Goal: Transaction & Acquisition: Subscribe to service/newsletter

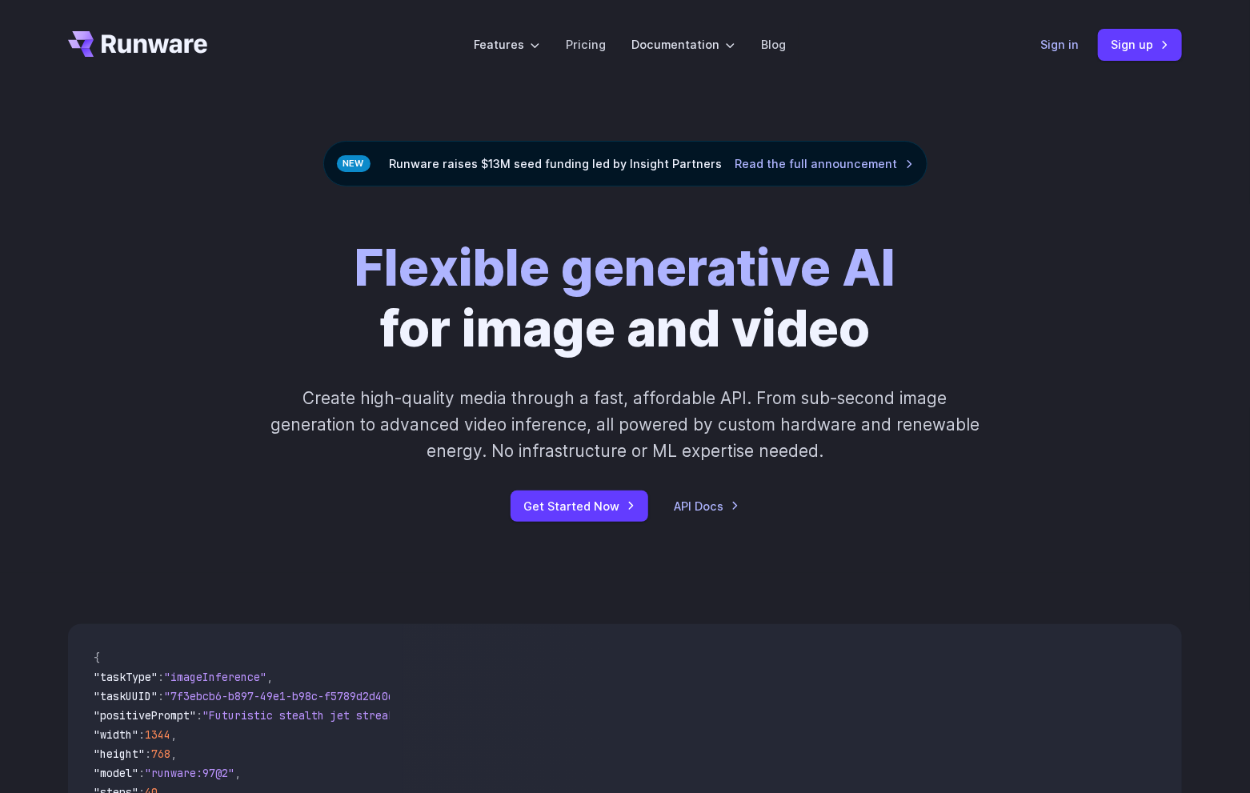
click at [1050, 50] on link "Sign in" at bounding box center [1059, 44] width 38 height 18
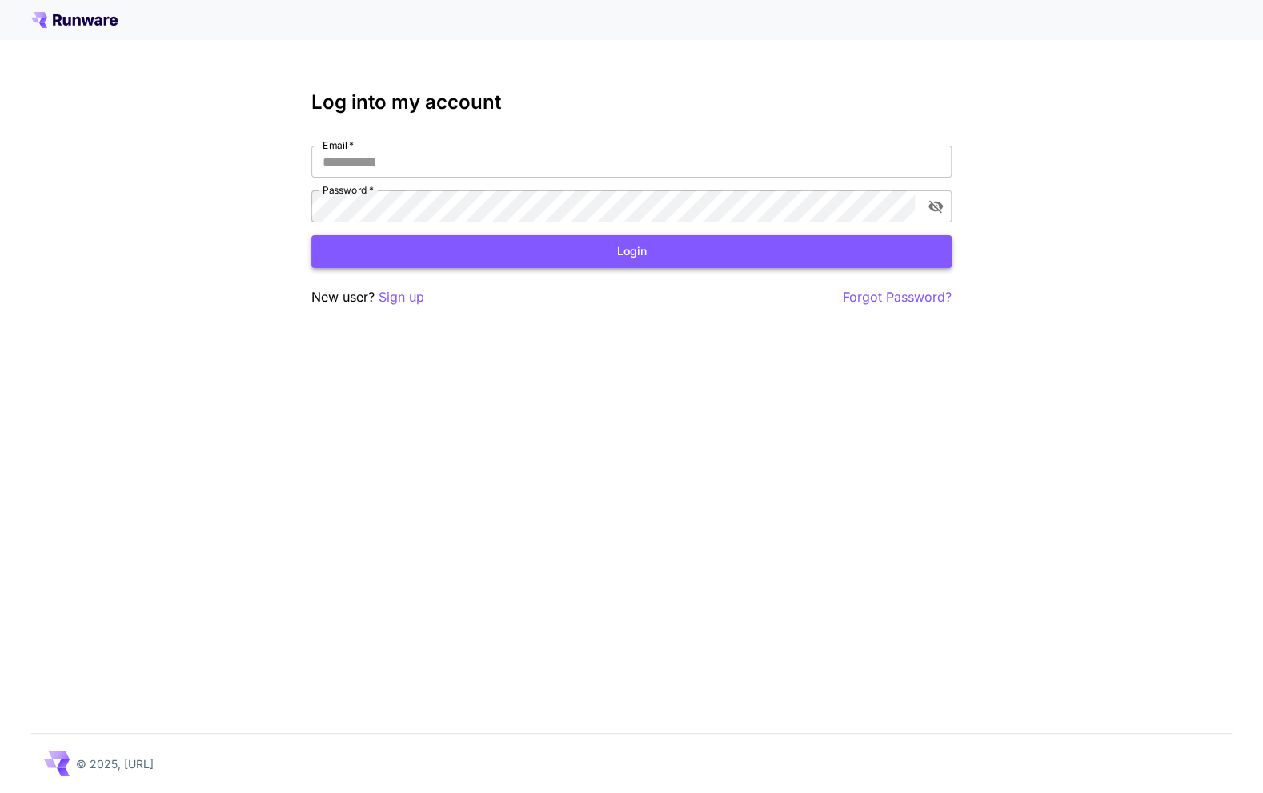
type input "**********"
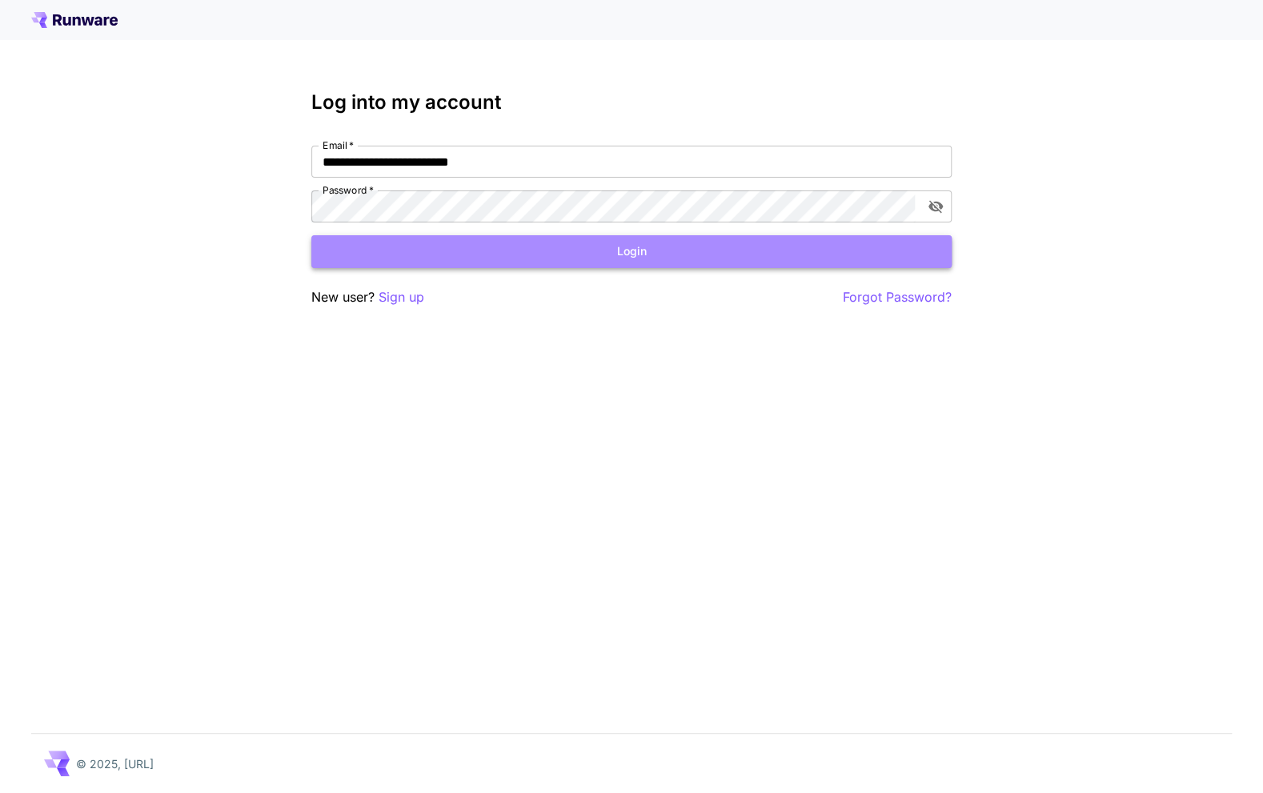
click at [521, 250] on button "Login" at bounding box center [631, 251] width 640 height 33
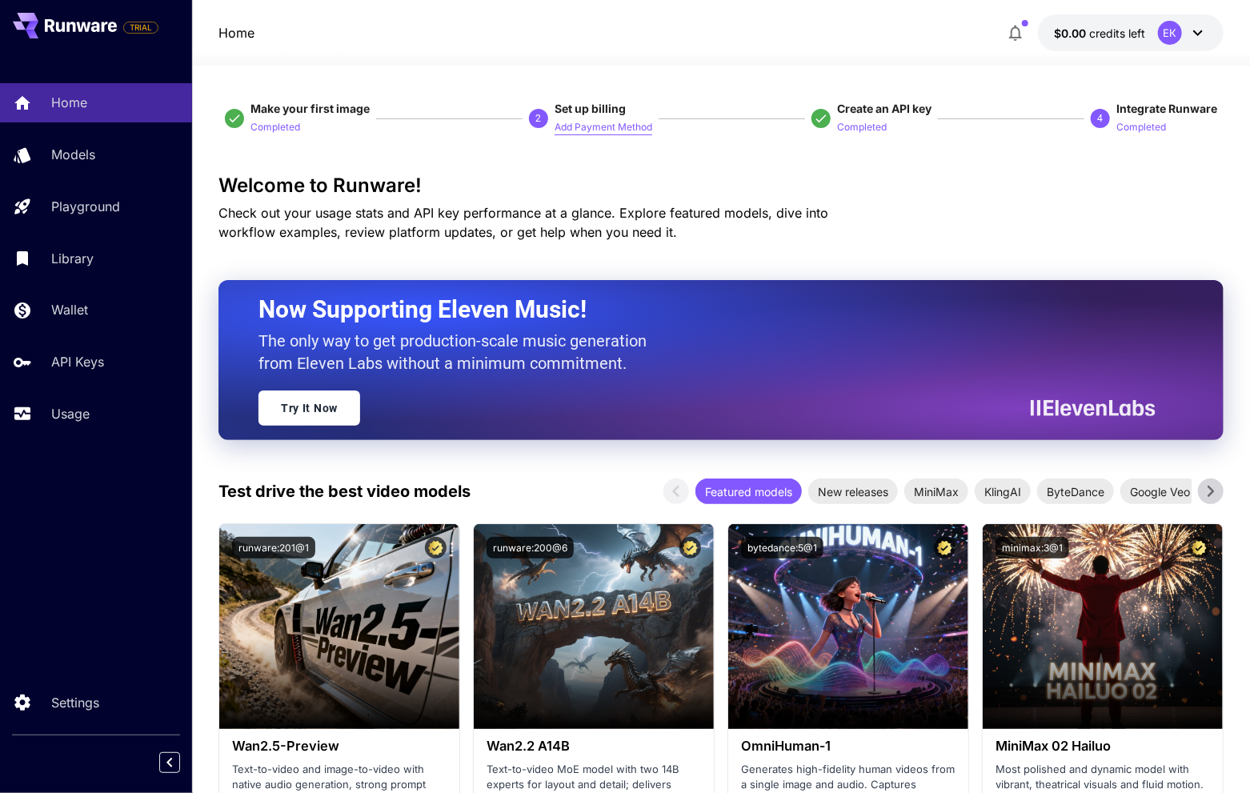
click at [608, 134] on p "Add Payment Method" at bounding box center [604, 127] width 98 height 15
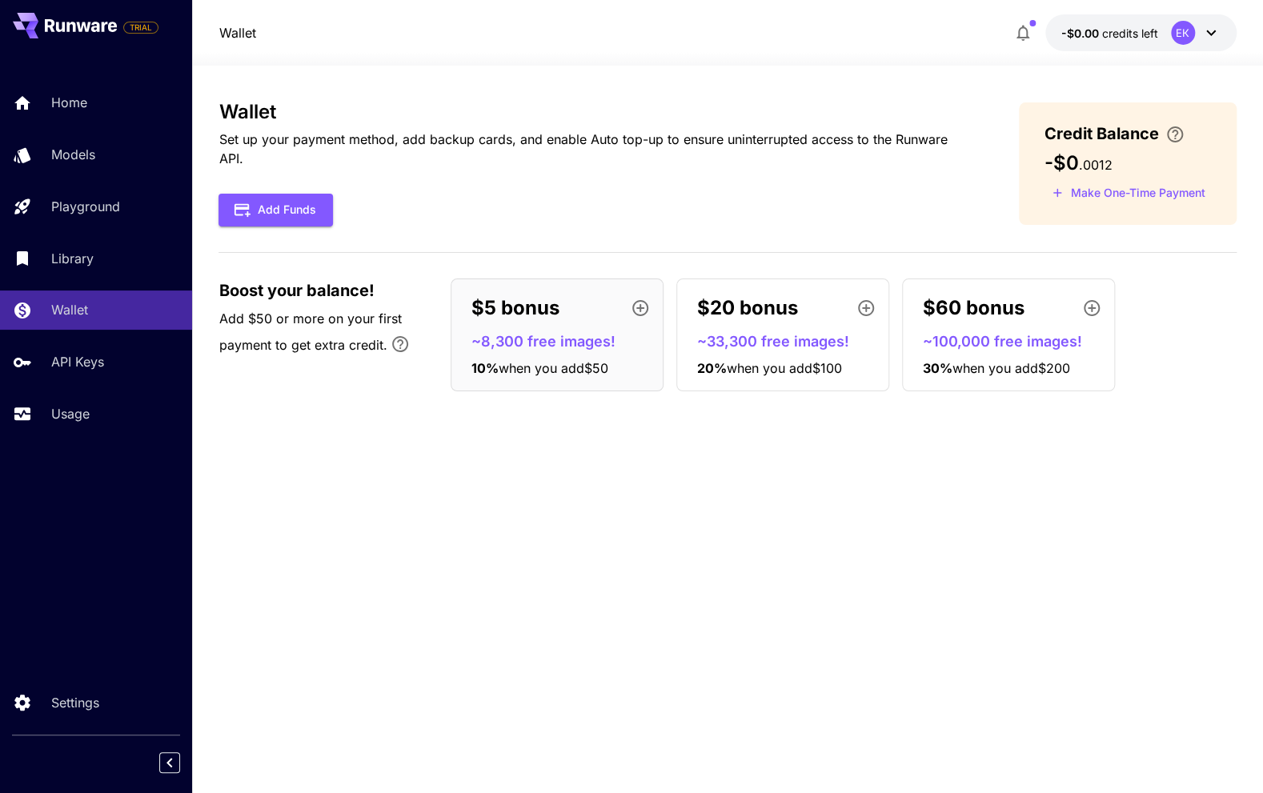
click at [1216, 40] on icon at bounding box center [1210, 32] width 19 height 19
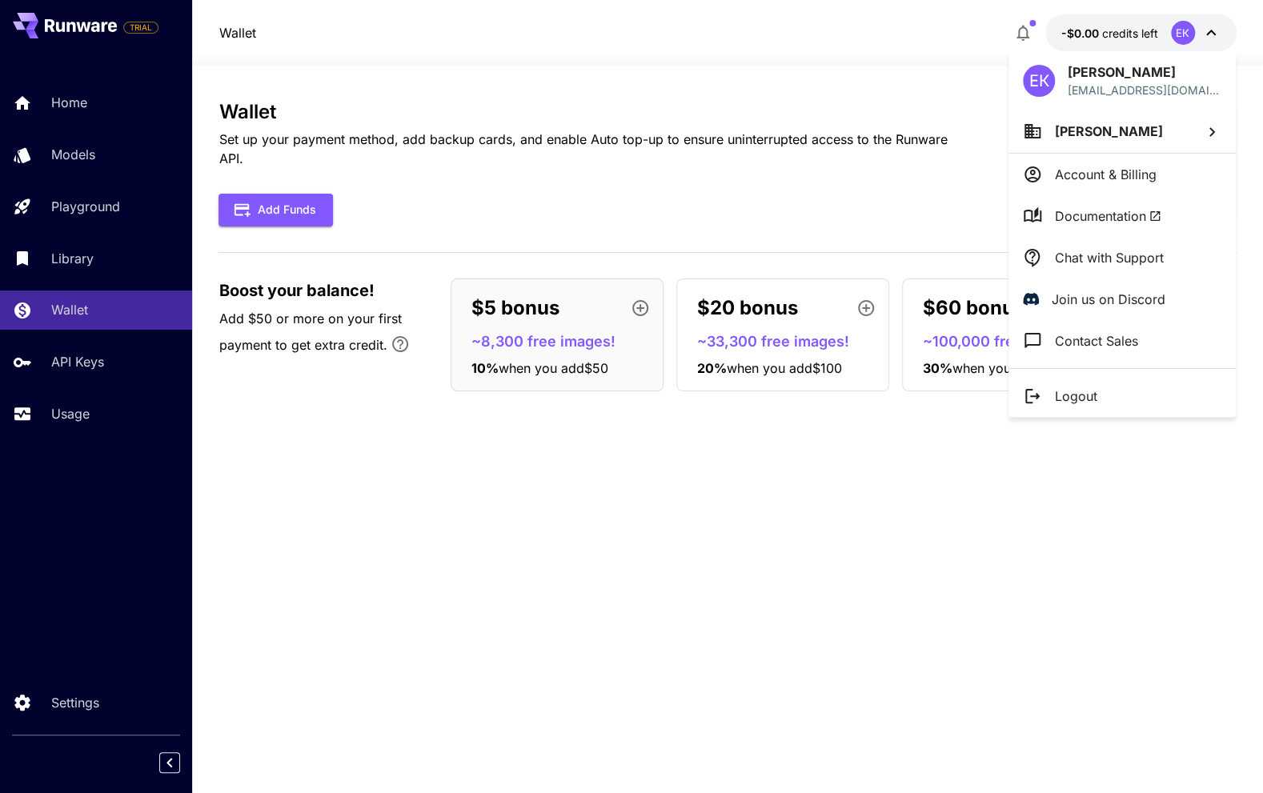
click at [1112, 403] on li "Logout" at bounding box center [1121, 396] width 227 height 42
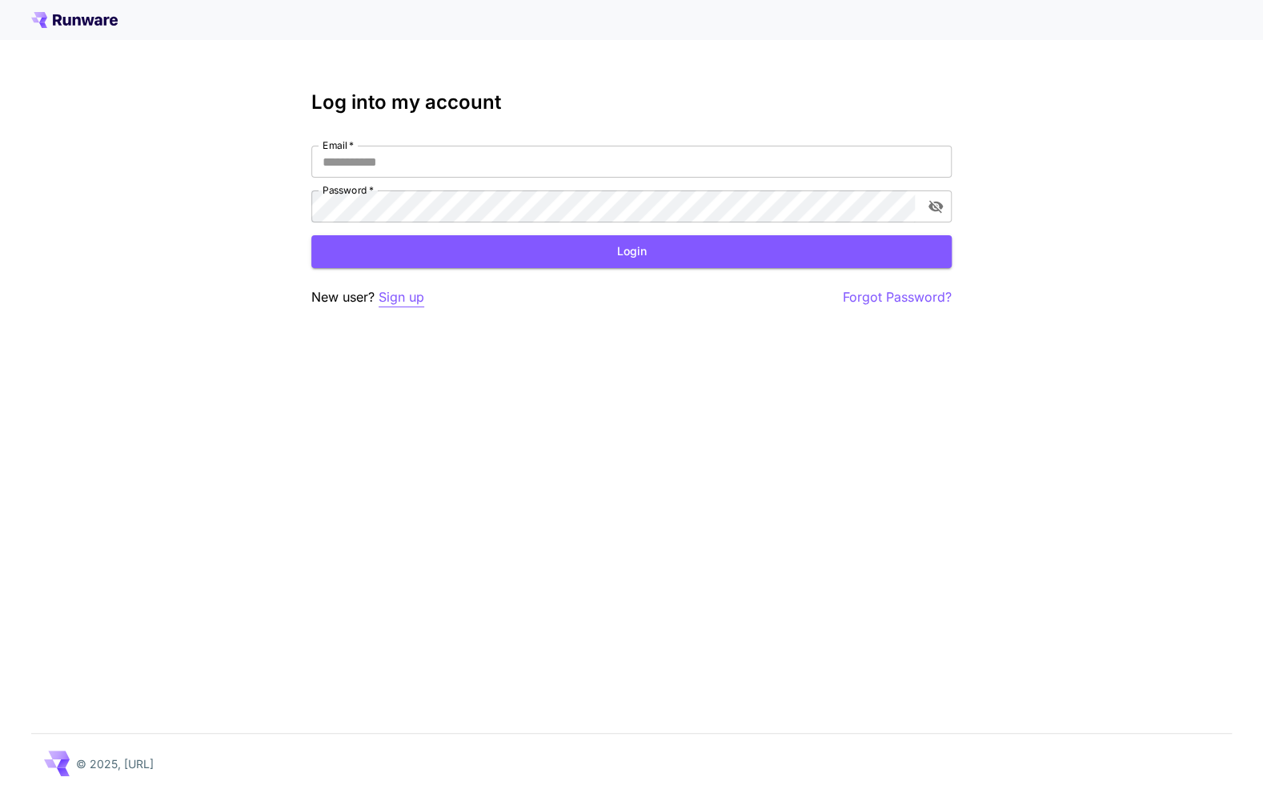
type input "**********"
click at [410, 300] on p "Sign up" at bounding box center [402, 297] width 46 height 20
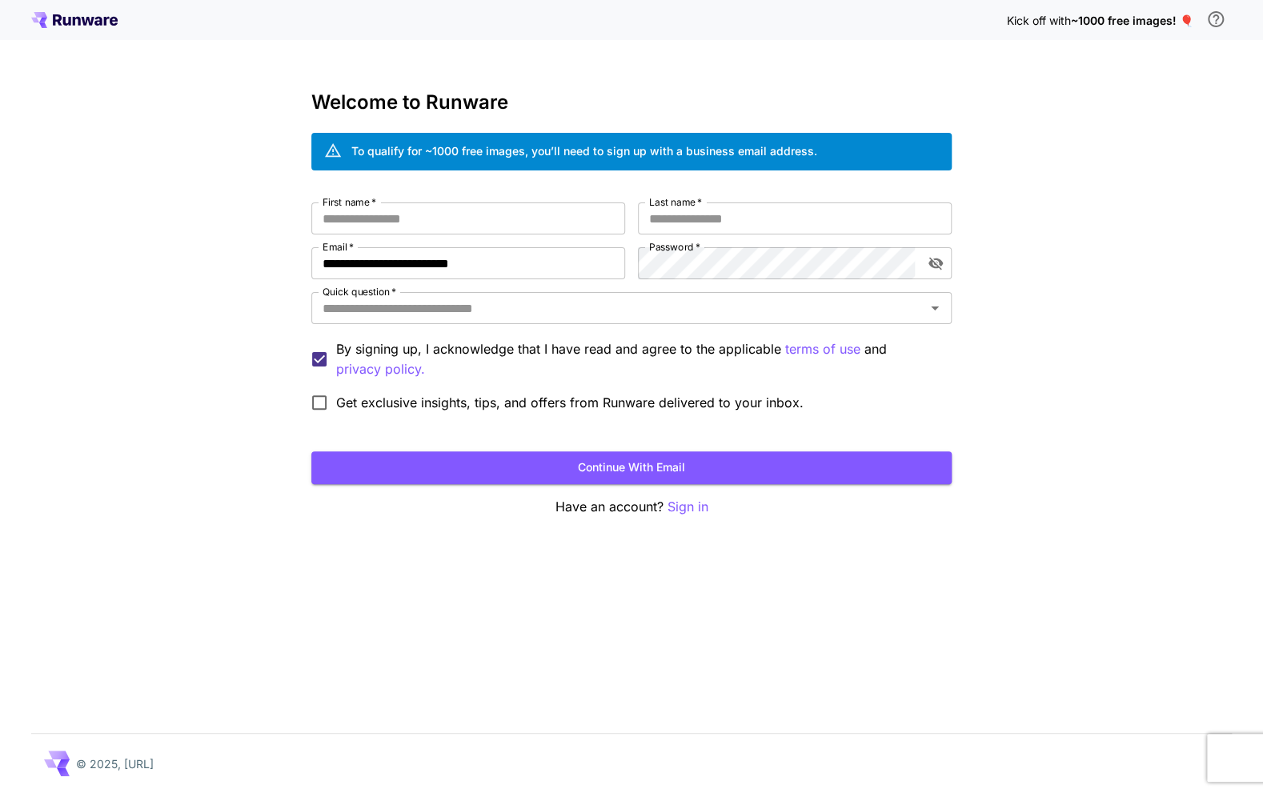
click at [565, 144] on div "To qualify for ~1000 free images, you’ll need to sign up with a business email …" at bounding box center [584, 150] width 466 height 17
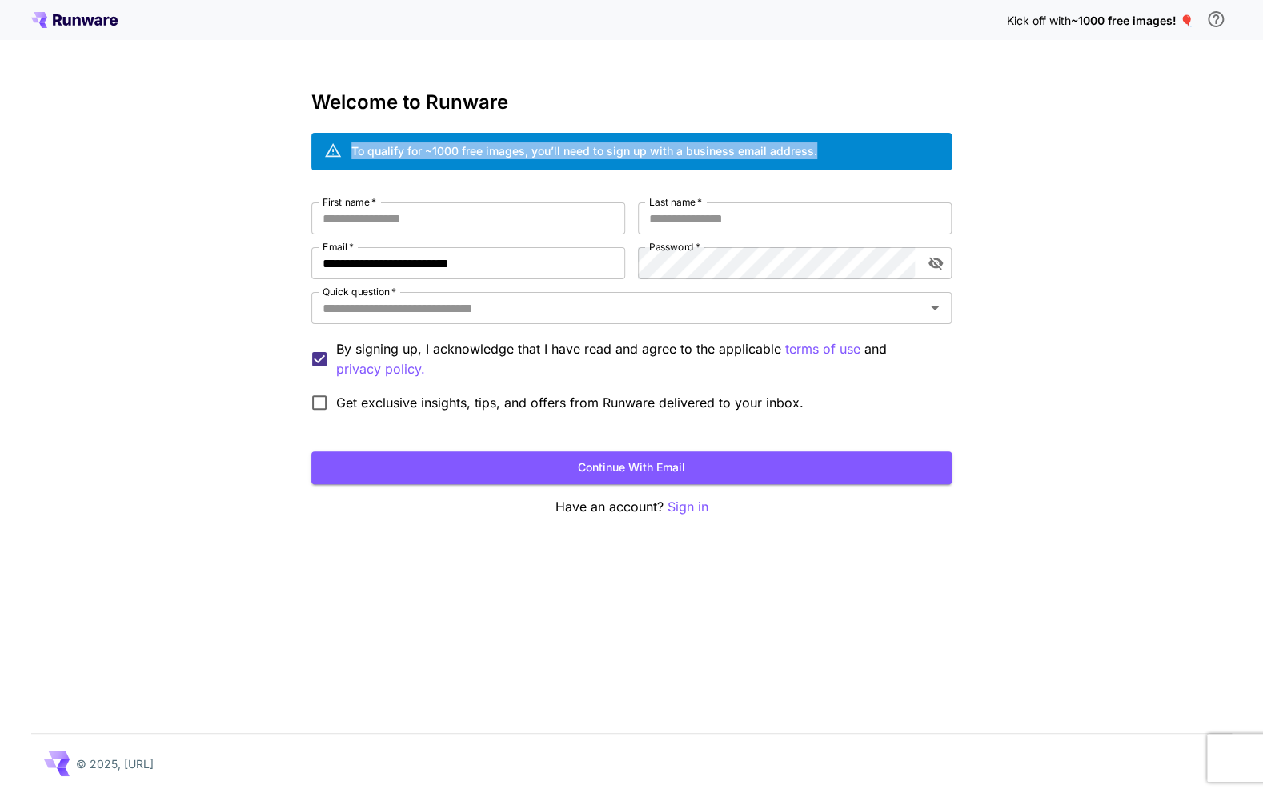
click at [565, 144] on div "To qualify for ~1000 free images, you’ll need to sign up with a business email …" at bounding box center [584, 150] width 466 height 17
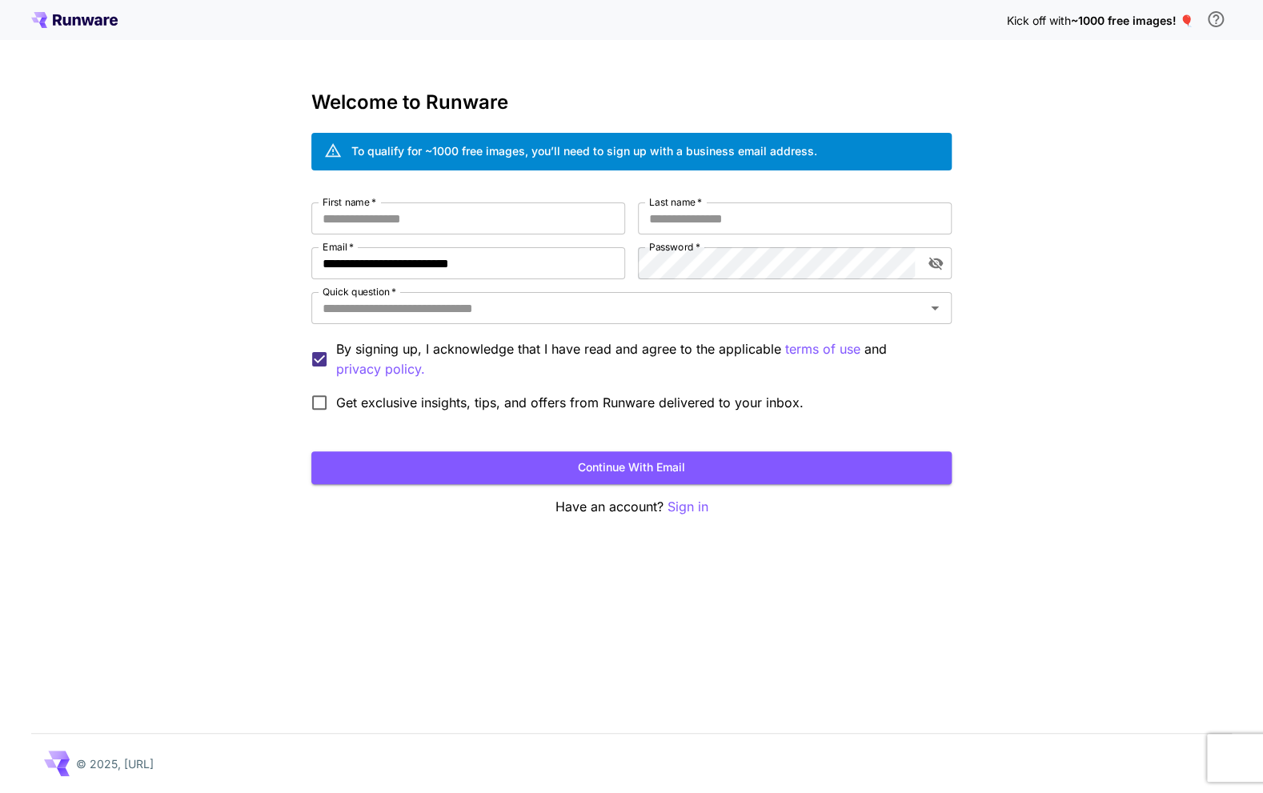
click at [1081, 251] on div "**********" at bounding box center [631, 396] width 1263 height 793
click at [478, 220] on input "First name   *" at bounding box center [468, 218] width 314 height 32
click at [471, 270] on input "**********" at bounding box center [468, 263] width 314 height 32
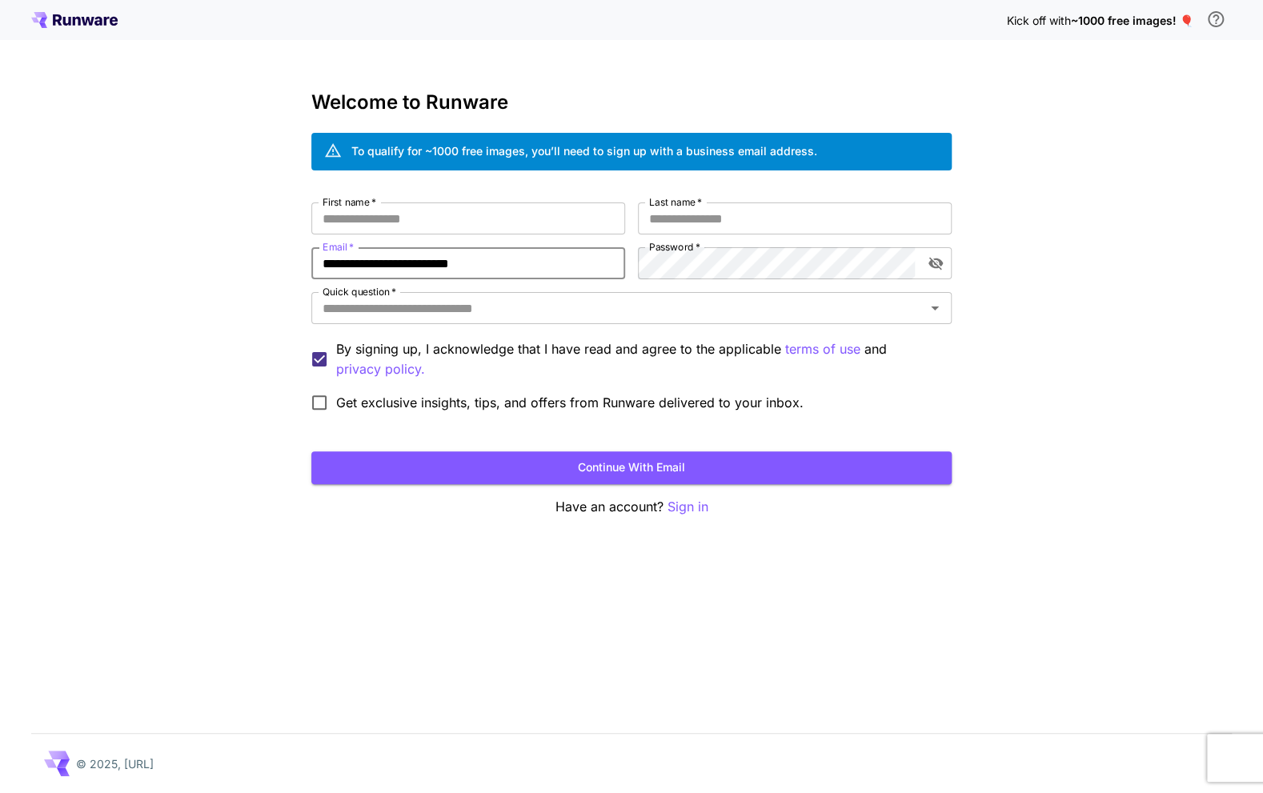
paste input "email"
type input "**********"
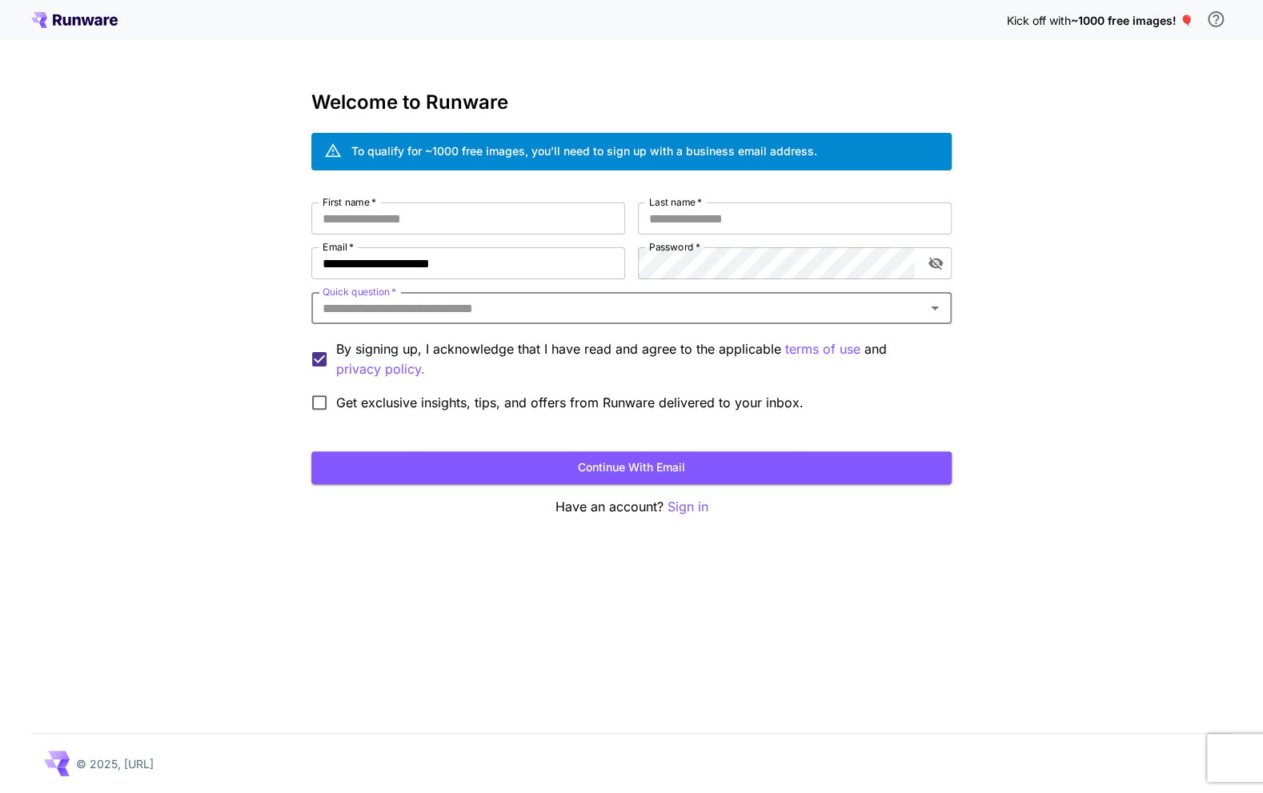
click at [423, 309] on input "Quick question   *" at bounding box center [618, 308] width 604 height 22
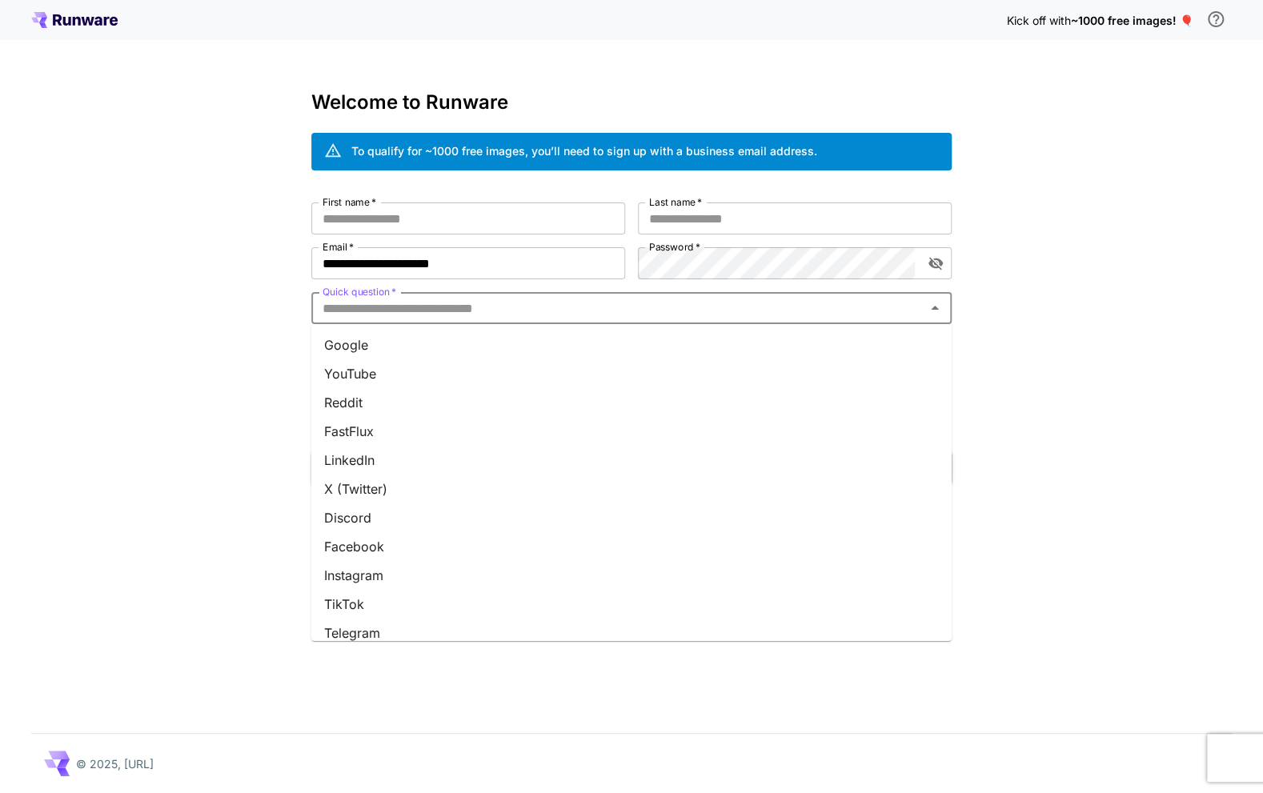
click at [403, 351] on li "Google" at bounding box center [631, 345] width 640 height 29
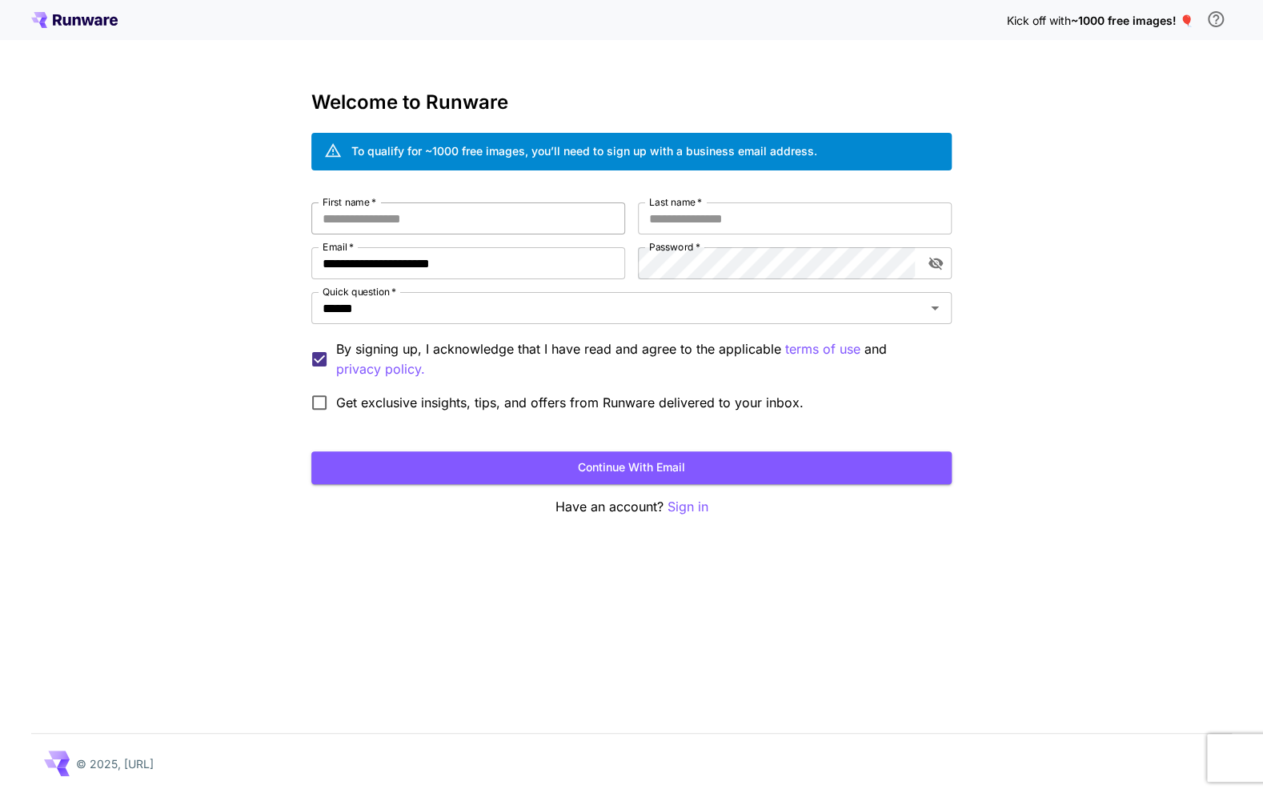
click at [380, 214] on input "First name   *" at bounding box center [468, 218] width 314 height 32
type input "*"
type input "*****"
click at [687, 210] on input "Last name   *" at bounding box center [795, 218] width 314 height 32
type input "******"
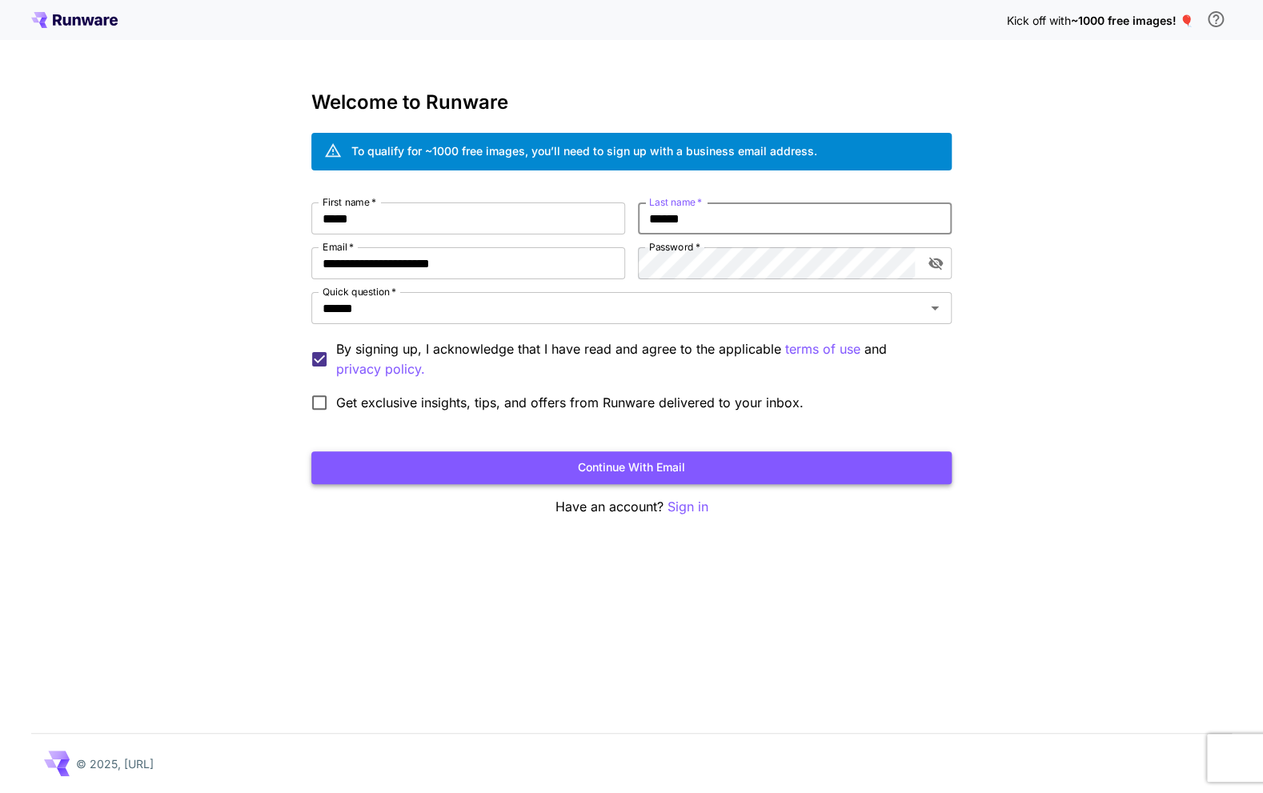
click at [675, 476] on button "Continue with email" at bounding box center [631, 467] width 640 height 33
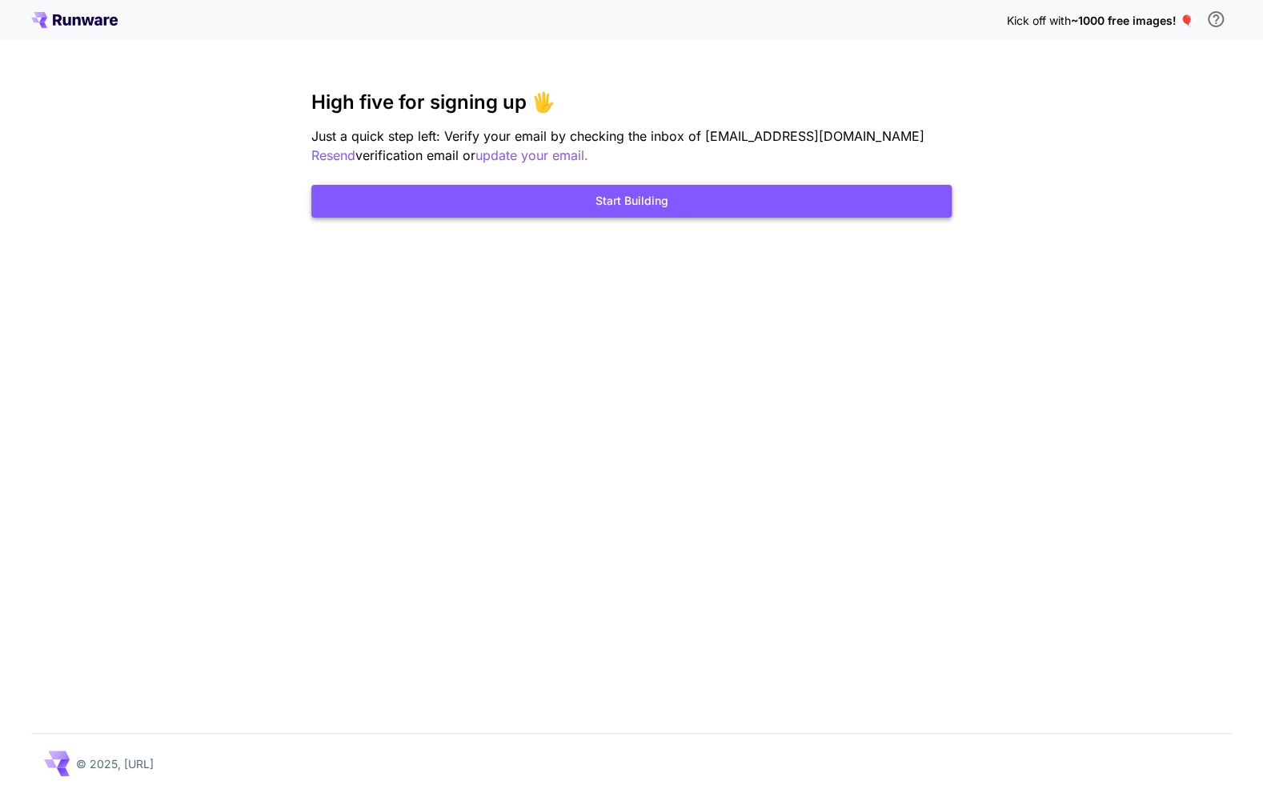
click at [715, 215] on button "Start Building" at bounding box center [631, 201] width 640 height 33
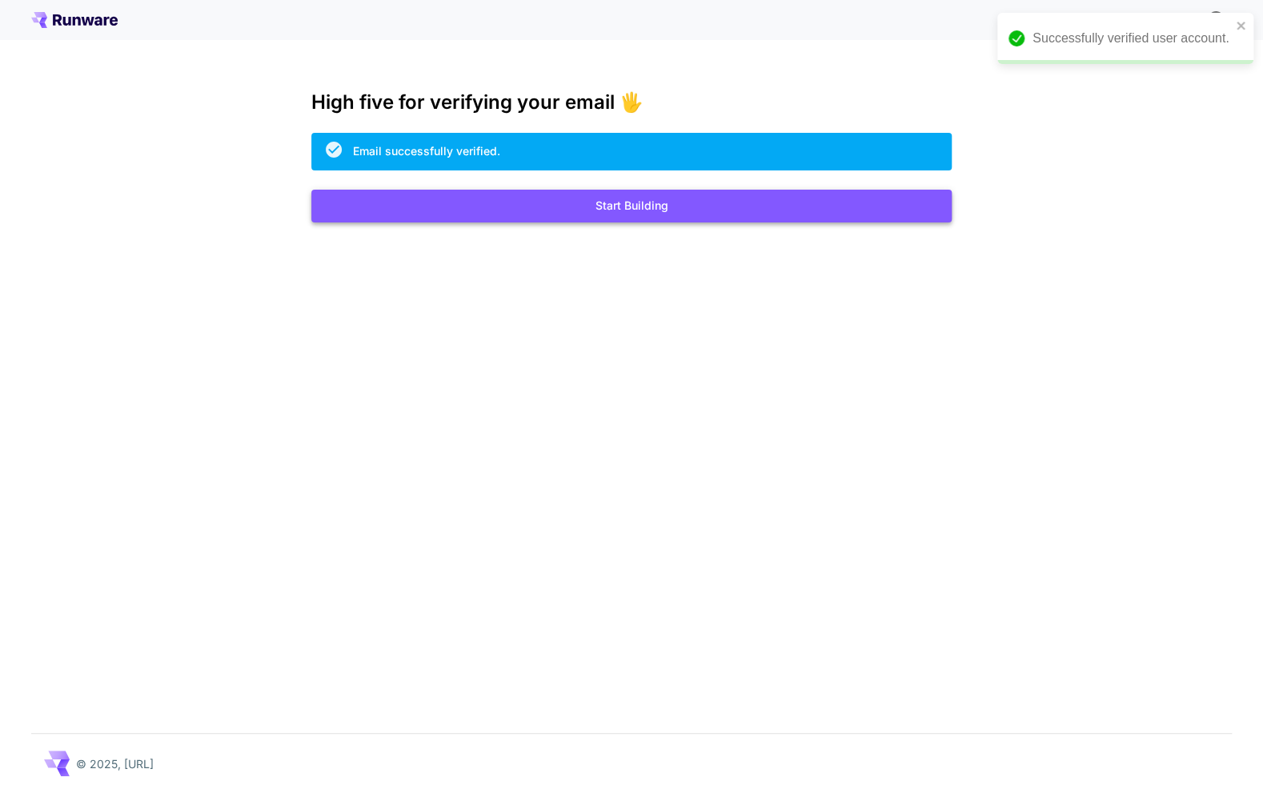
click at [700, 198] on button "Start Building" at bounding box center [631, 206] width 640 height 33
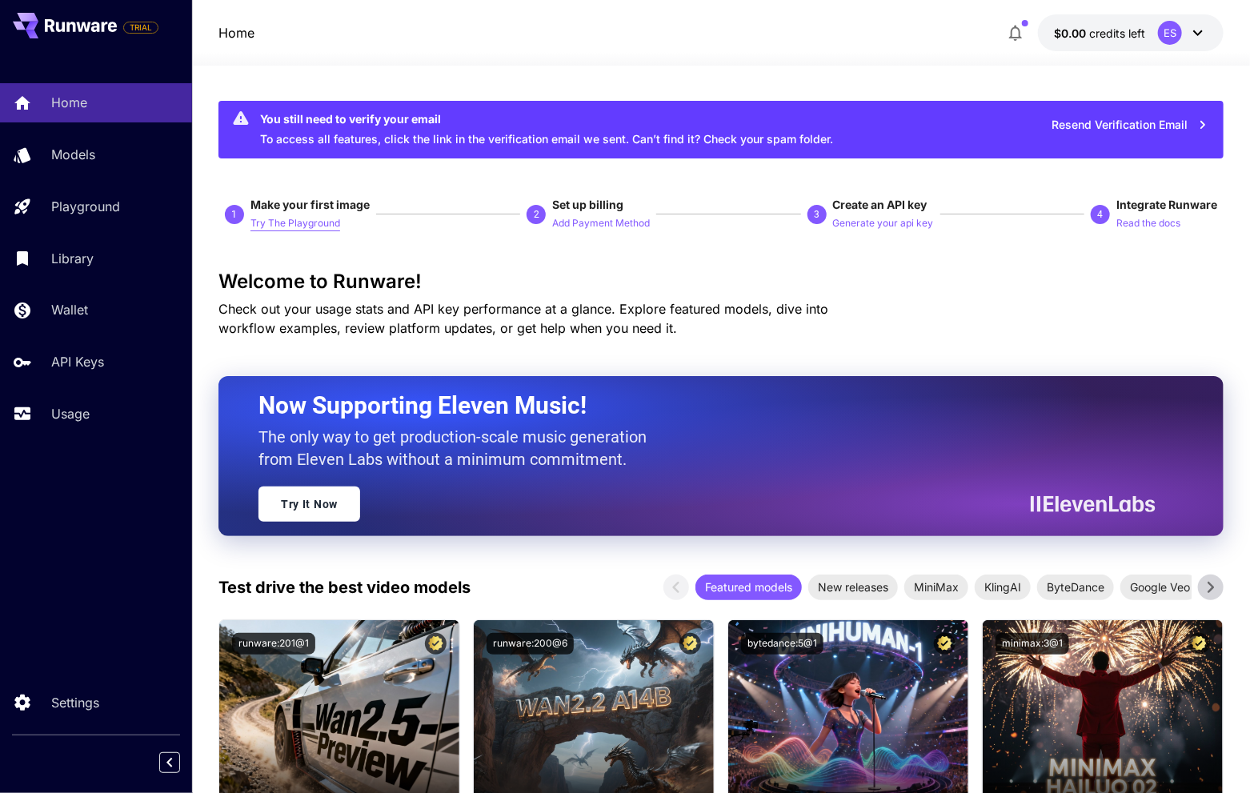
click at [298, 220] on p "Try The Playground" at bounding box center [295, 223] width 90 height 15
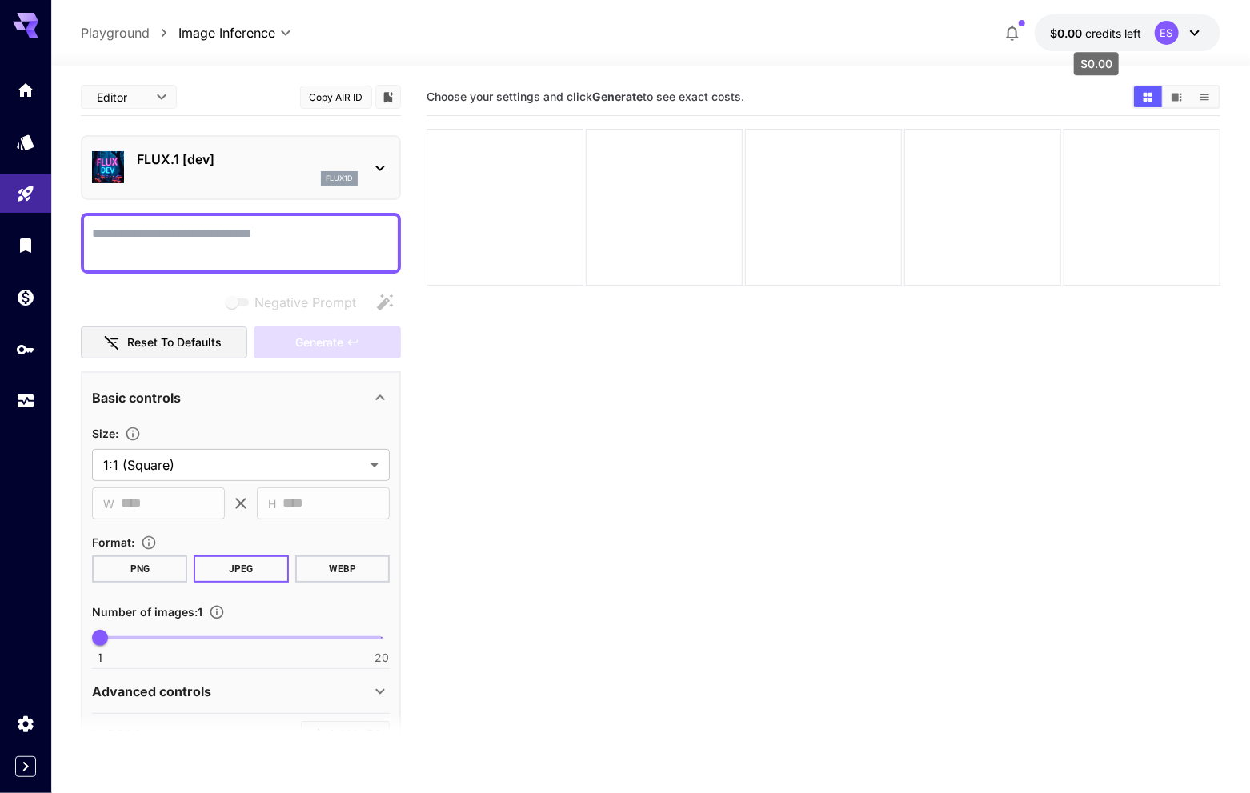
click at [1071, 34] on span "$0.00" at bounding box center [1068, 33] width 35 height 14
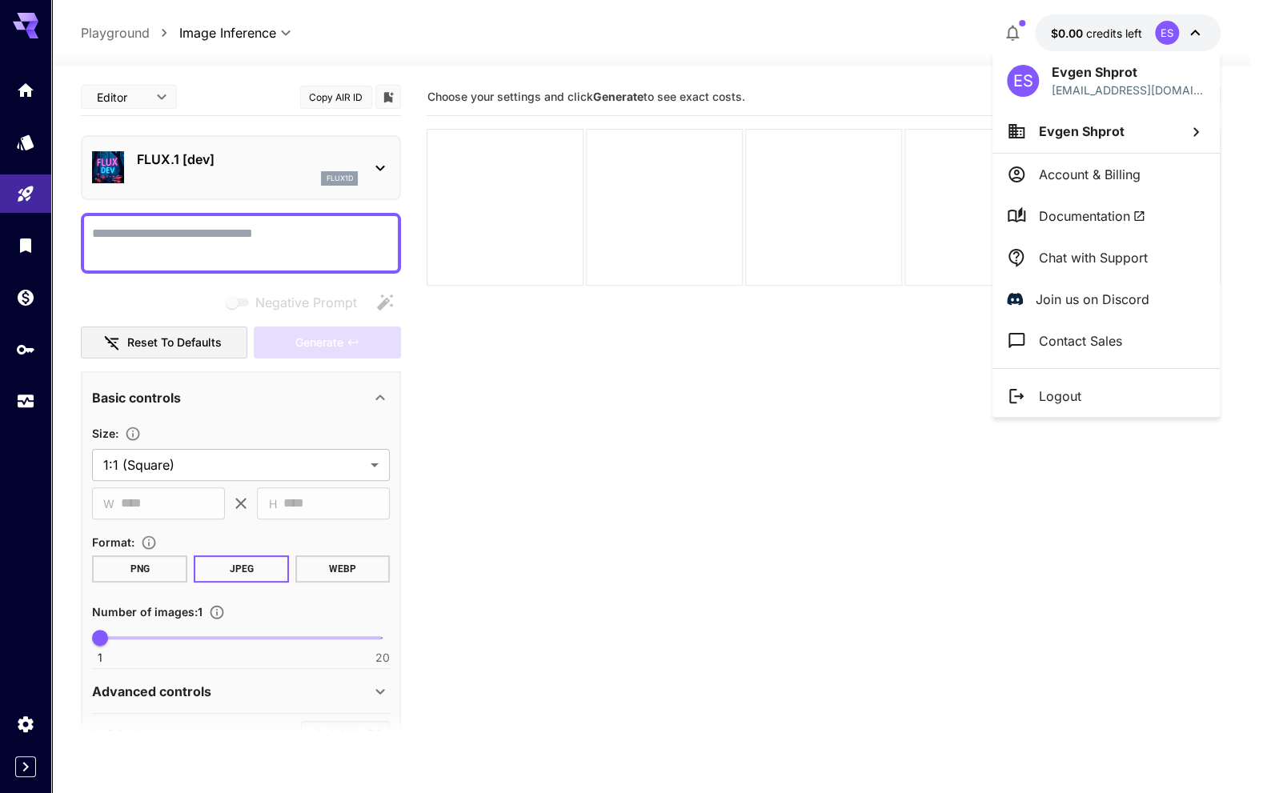
click at [1070, 30] on div at bounding box center [631, 396] width 1263 height 793
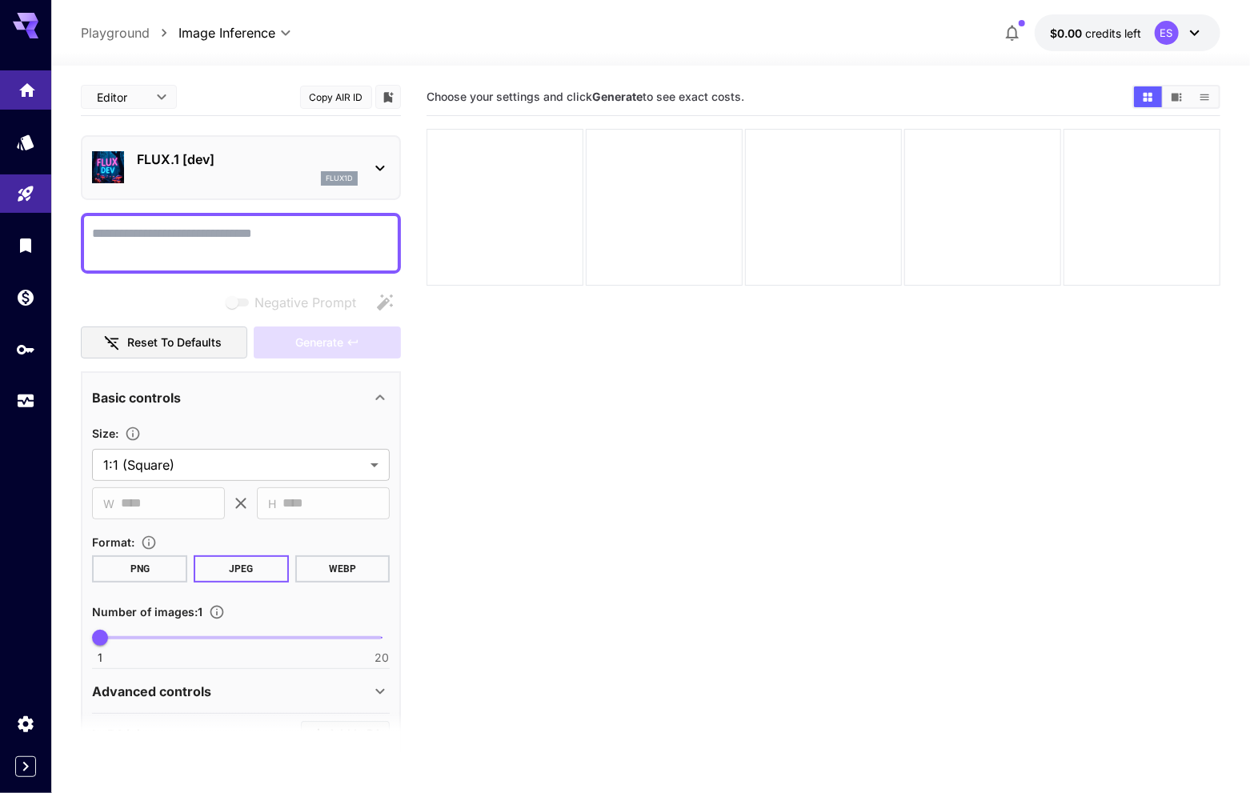
click at [34, 95] on icon "Home" at bounding box center [27, 85] width 19 height 19
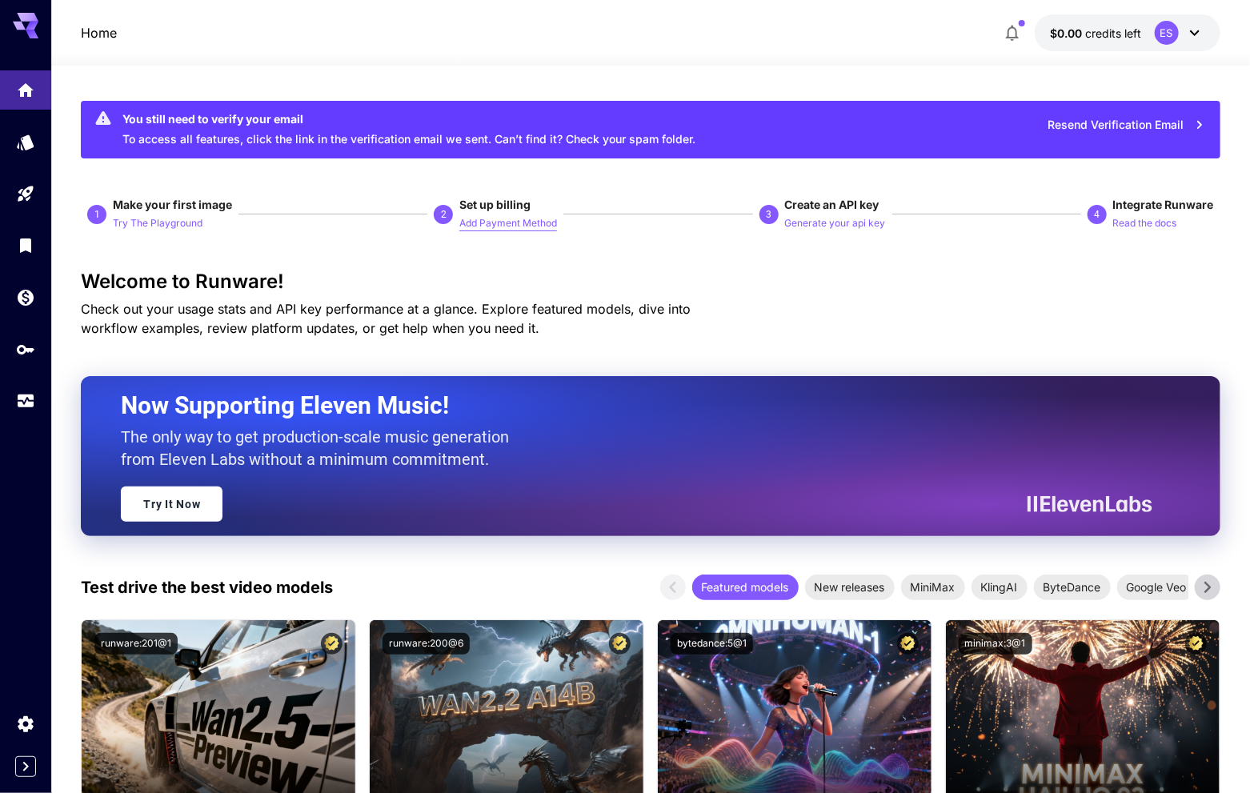
click at [479, 228] on p "Add Payment Method" at bounding box center [508, 223] width 98 height 15
click at [153, 117] on div "You still need to verify your email" at bounding box center [408, 118] width 573 height 17
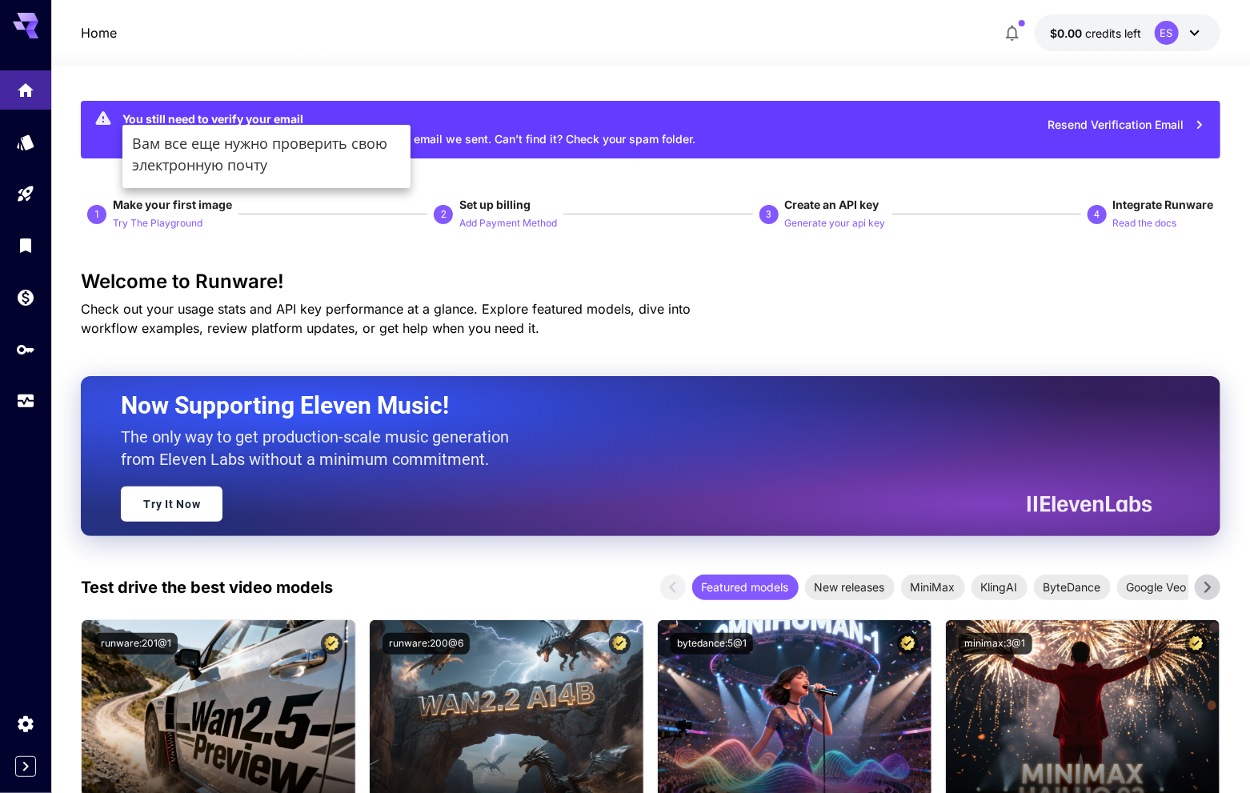
click at [512, 118] on div "You still need to verify your email" at bounding box center [408, 118] width 573 height 17
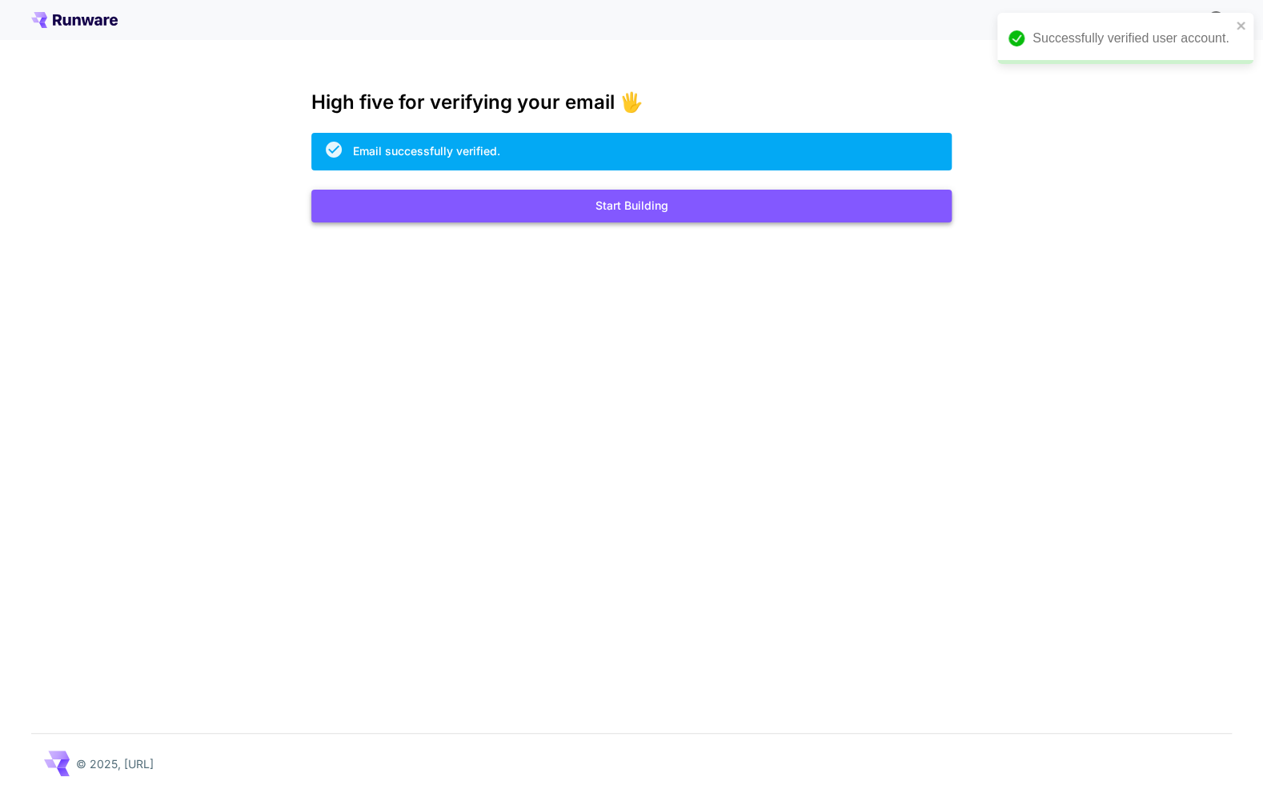
click at [641, 211] on button "Start Building" at bounding box center [631, 206] width 640 height 33
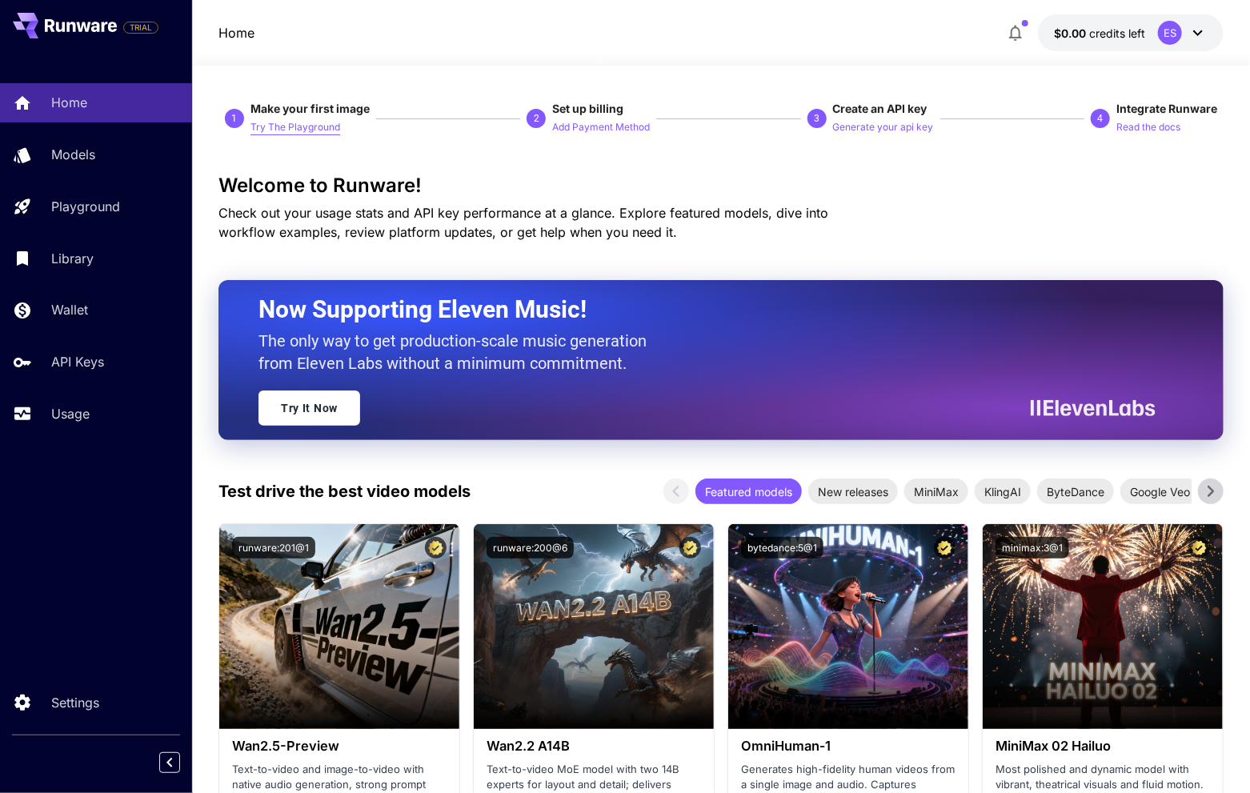
click at [317, 122] on p "Try The Playground" at bounding box center [295, 127] width 90 height 15
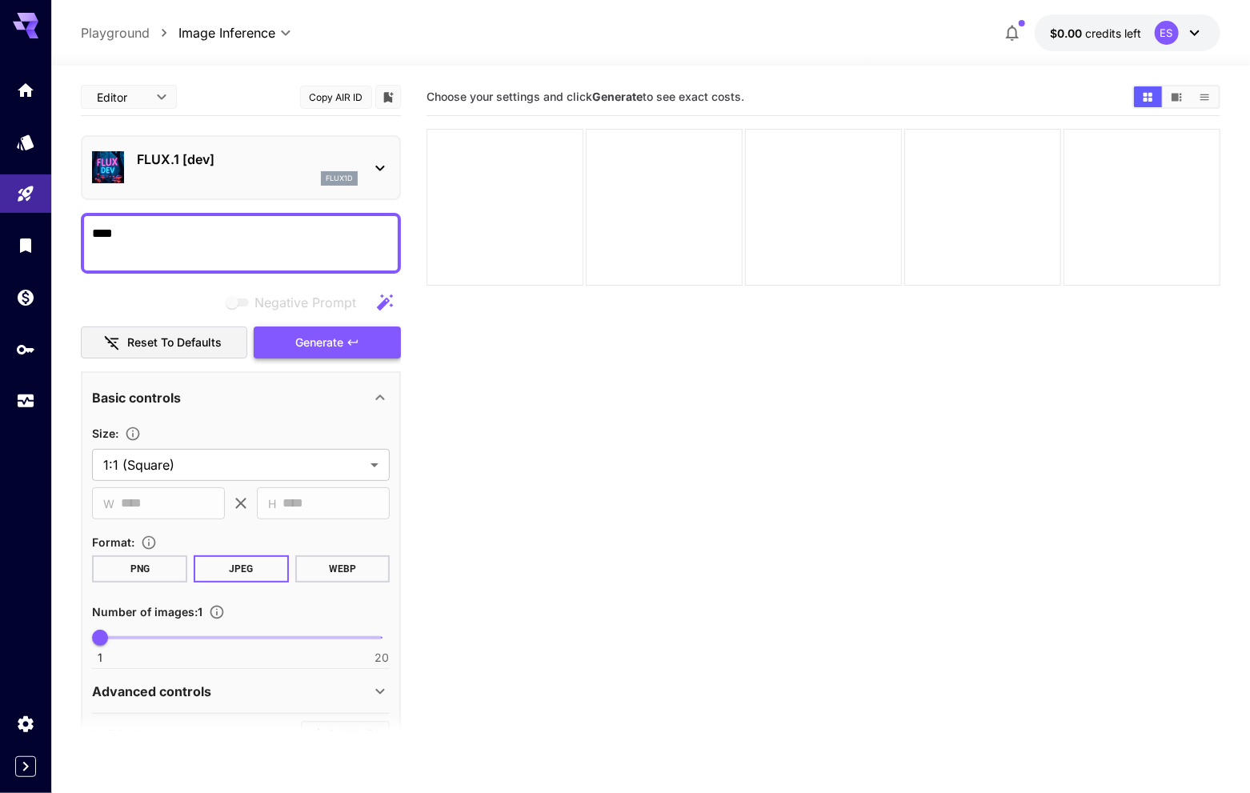
type textarea "****"
click at [337, 348] on span "Generate" at bounding box center [319, 343] width 48 height 20
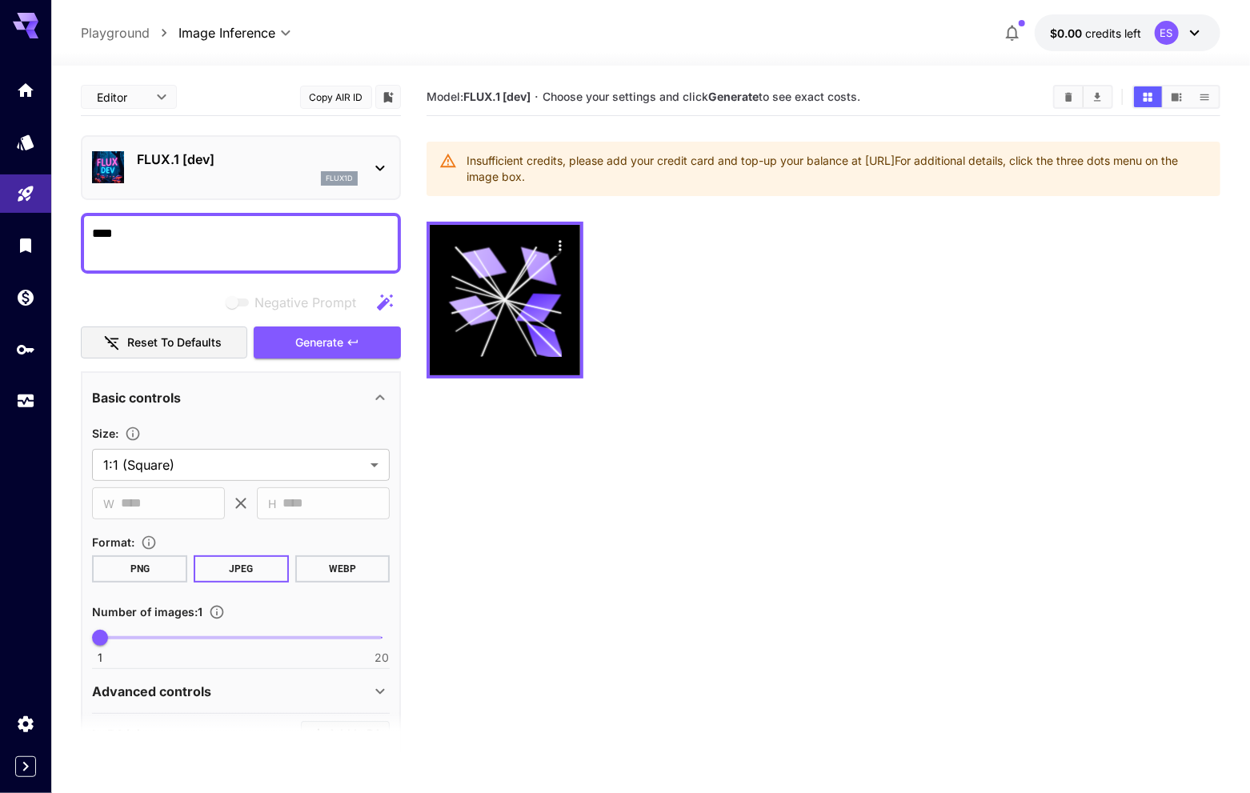
click at [551, 164] on div "Insufficient credits, please add your credit card and top-up your balance at ht…" at bounding box center [837, 168] width 740 height 45
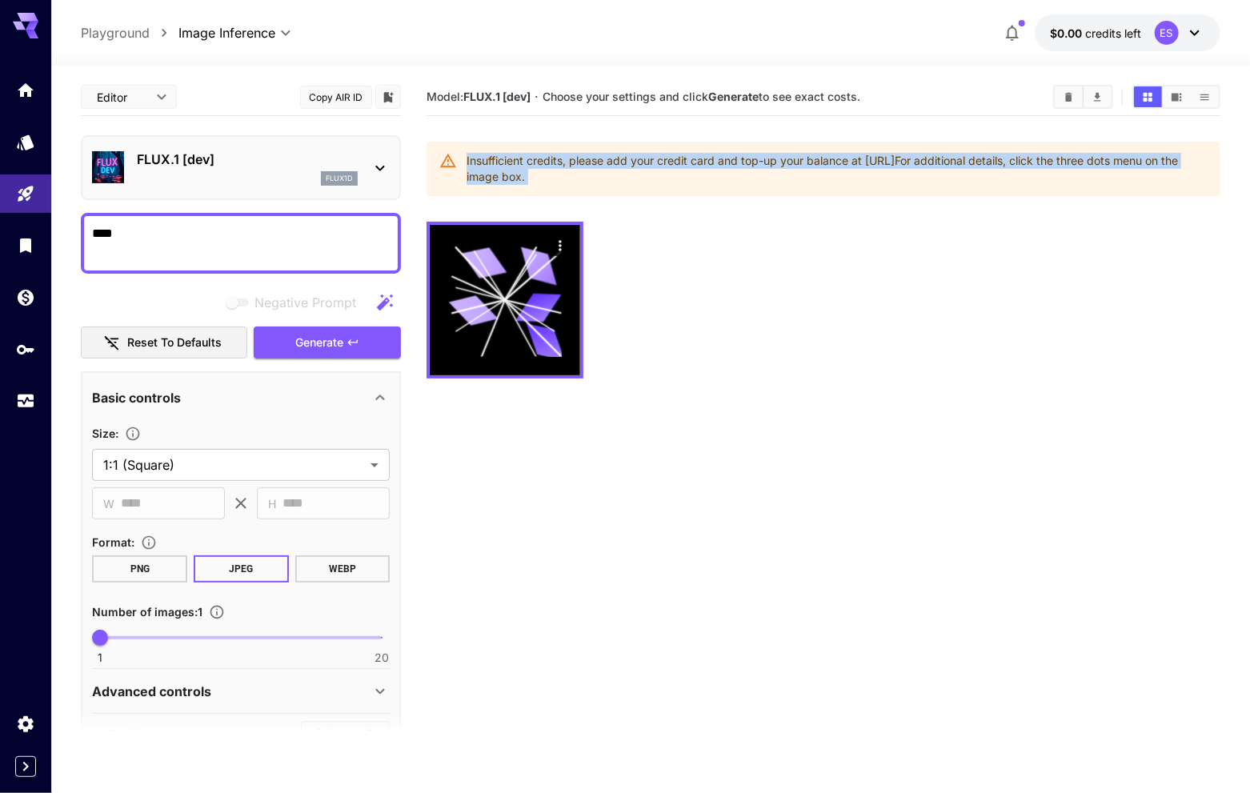
click at [551, 164] on div "Insufficient credits, please add your credit card and top-up your balance at ht…" at bounding box center [837, 168] width 740 height 45
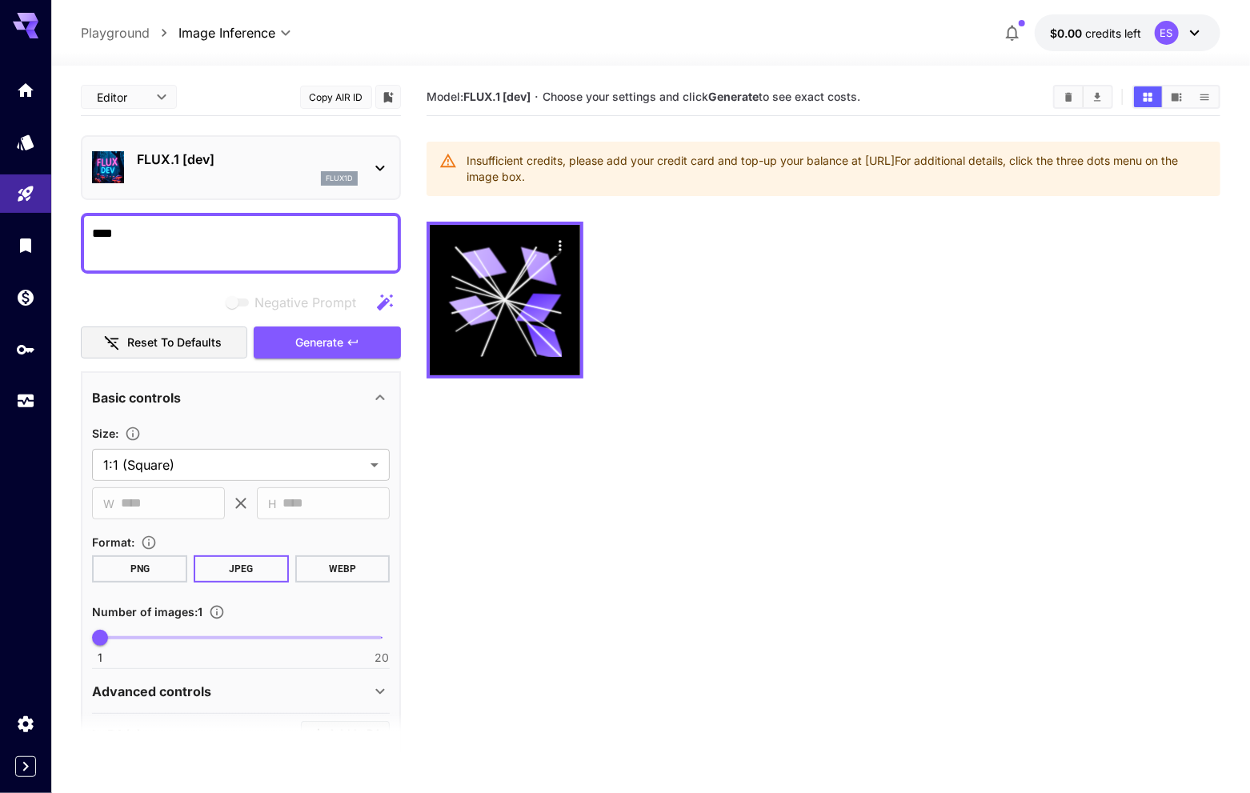
click at [133, 36] on p "Playground" at bounding box center [115, 32] width 69 height 19
click at [28, 89] on icon "Home" at bounding box center [27, 85] width 19 height 19
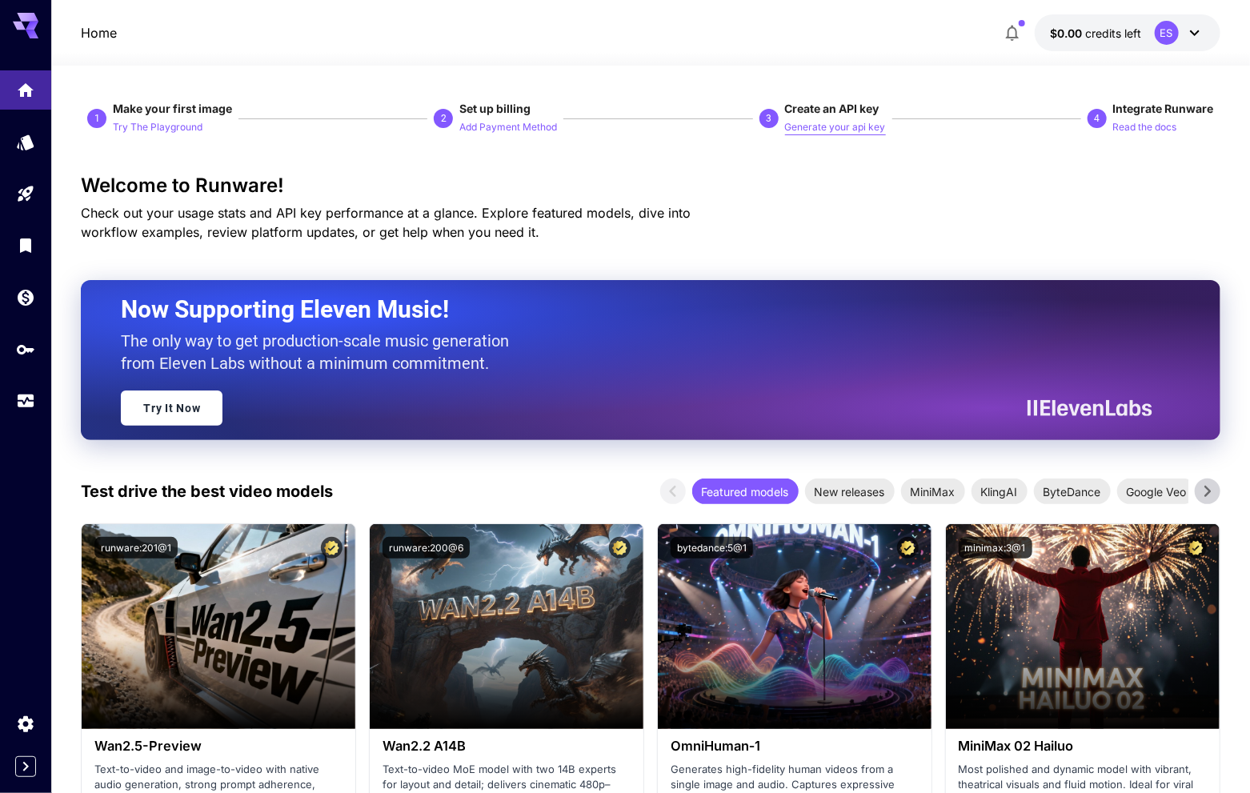
click at [823, 131] on p "Generate your api key" at bounding box center [835, 127] width 101 height 15
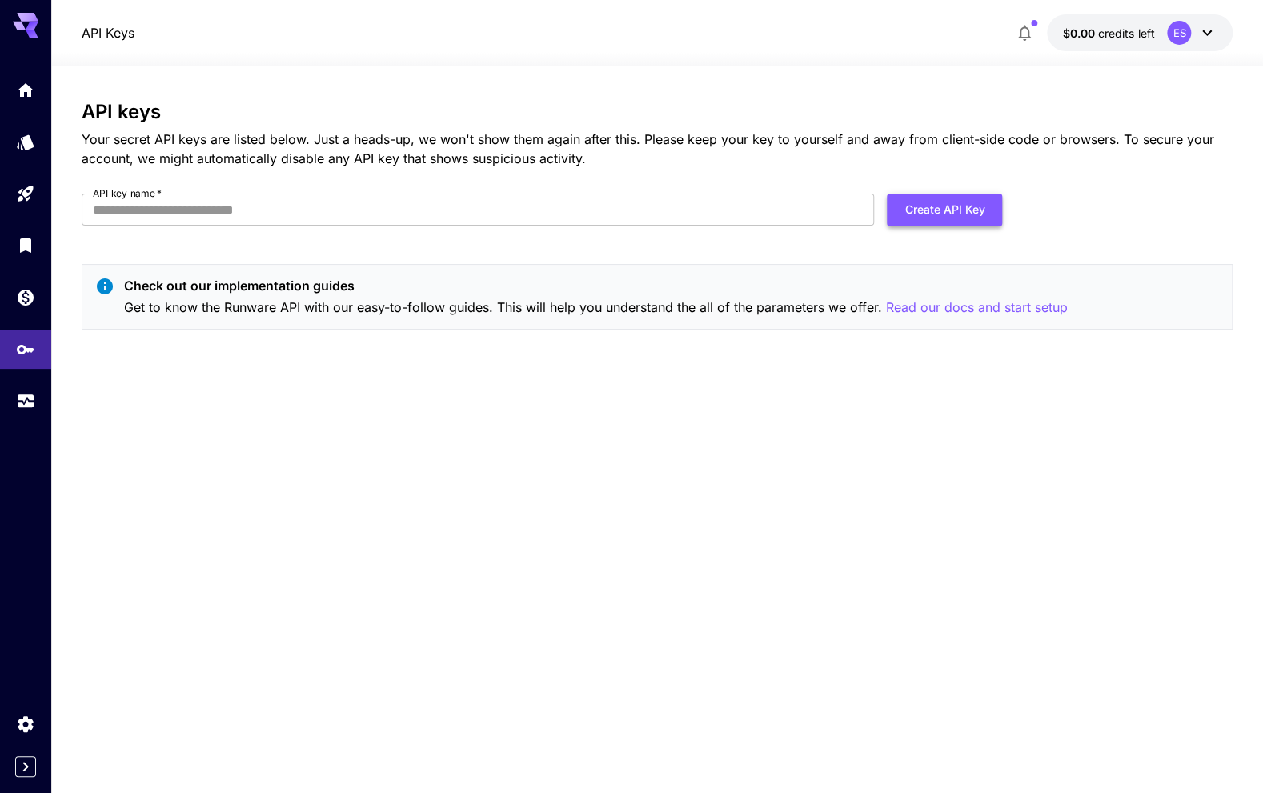
click at [935, 206] on button "Create API Key" at bounding box center [944, 210] width 115 height 33
click at [295, 212] on input "API key name   *" at bounding box center [478, 210] width 793 height 32
type input "***"
click at [971, 218] on button "Create API Key" at bounding box center [944, 210] width 115 height 33
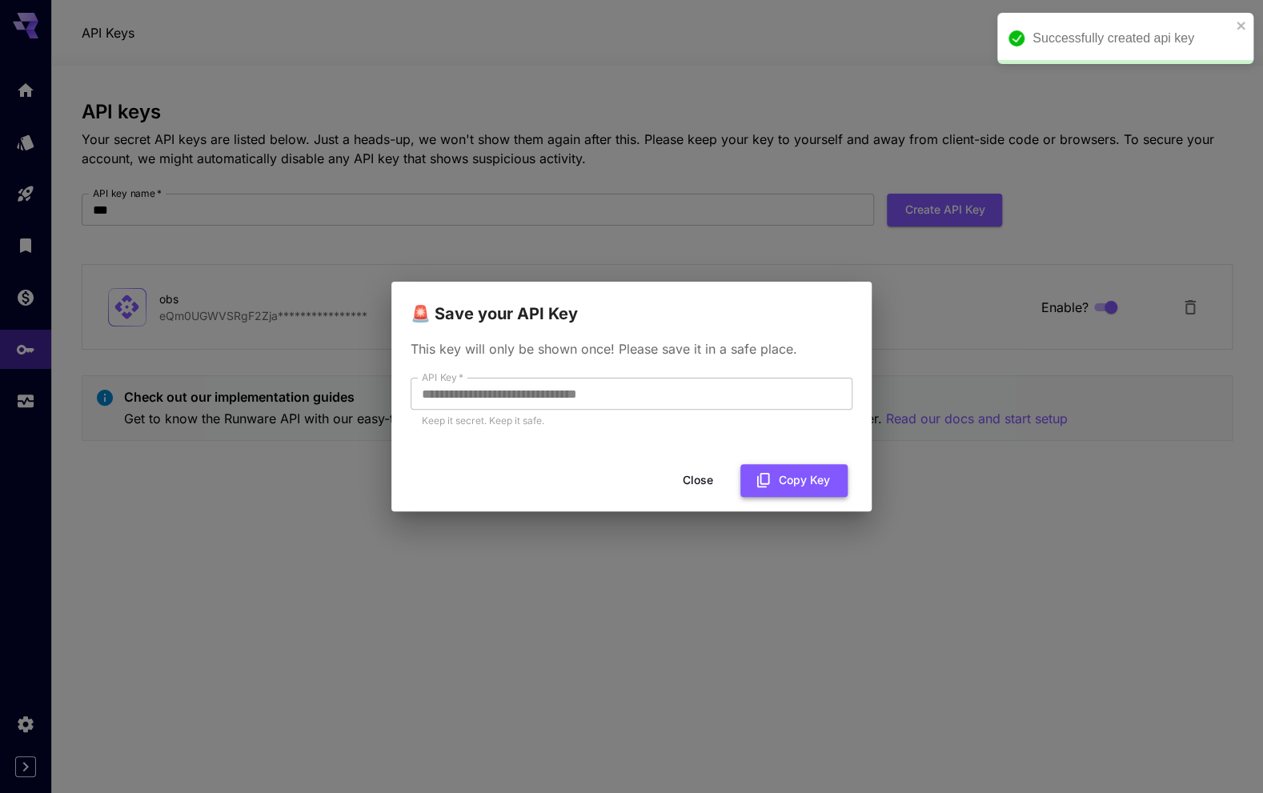
click at [787, 479] on button "Copy Key" at bounding box center [793, 480] width 107 height 33
click at [699, 476] on button "Close" at bounding box center [711, 480] width 72 height 33
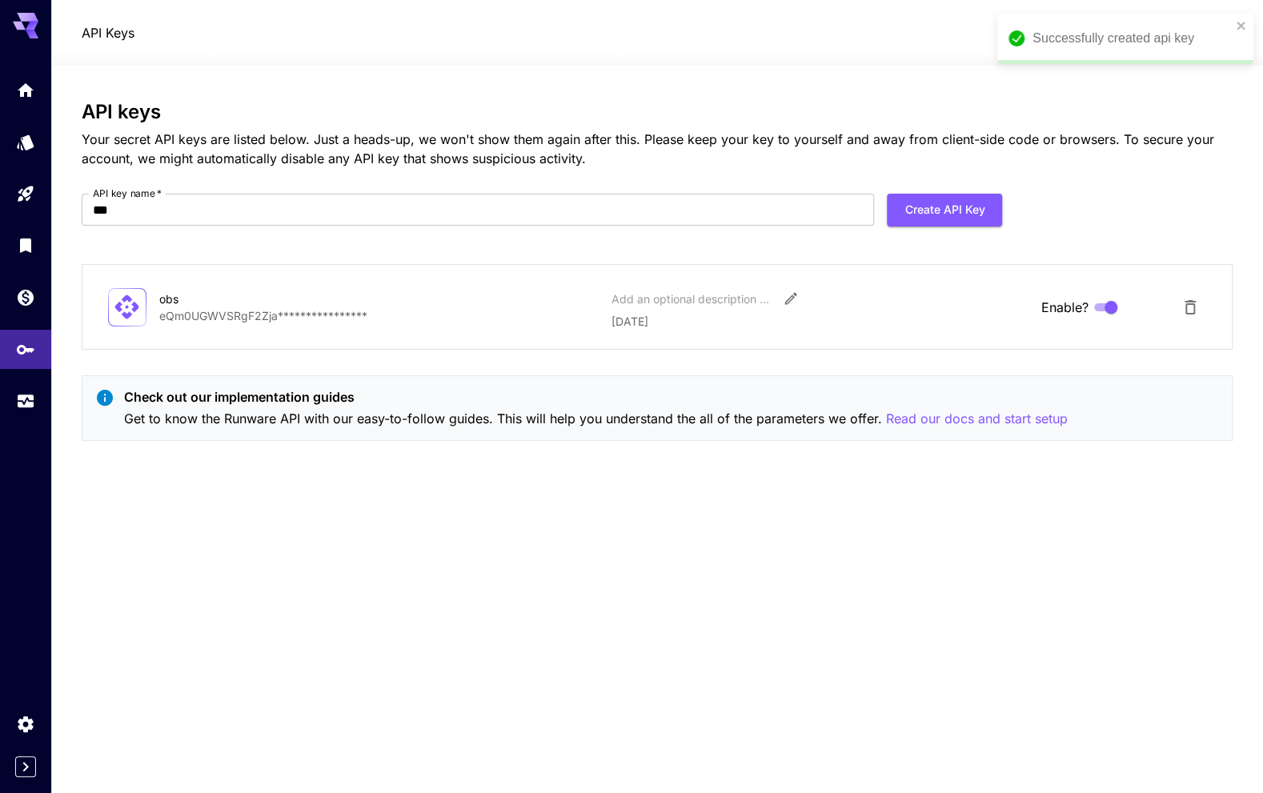
click at [1164, 39] on div "Successfully created api key" at bounding box center [1131, 38] width 198 height 19
click at [1073, 28] on span "$0.00" at bounding box center [1080, 33] width 35 height 14
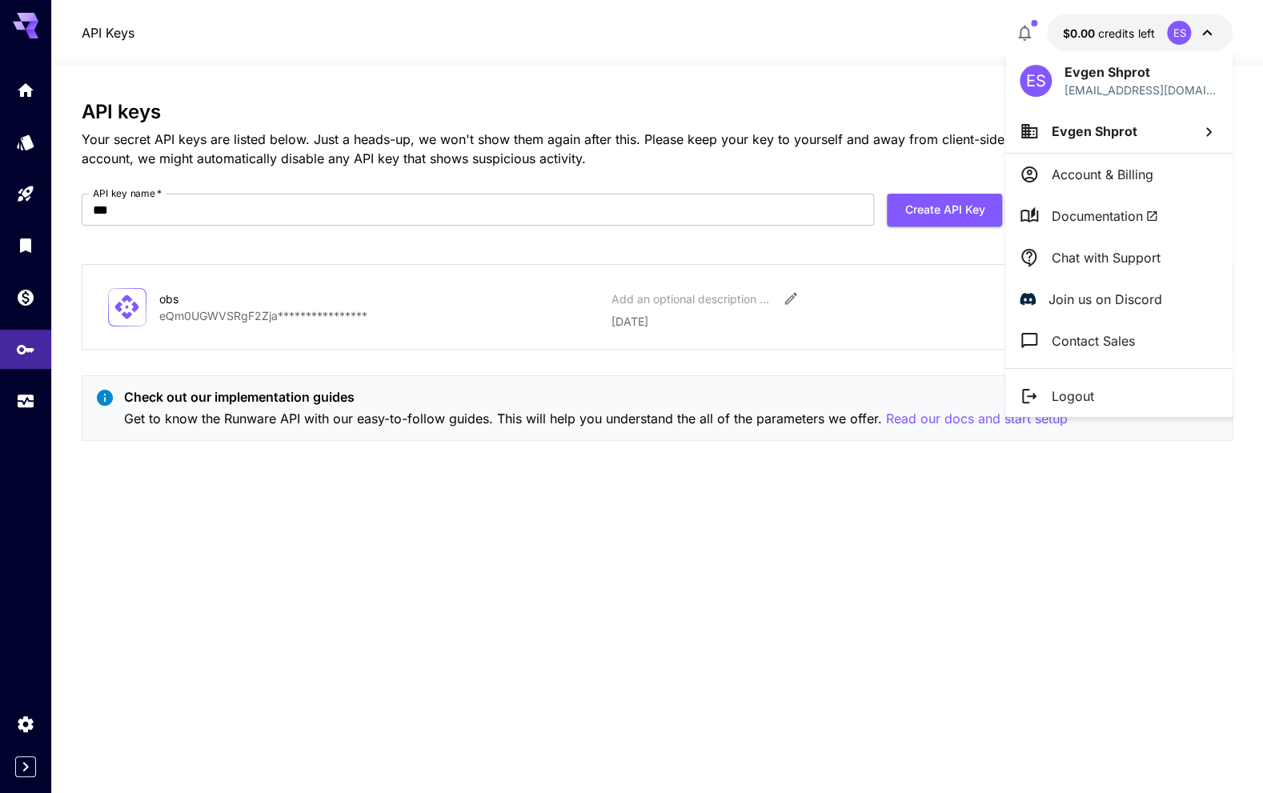
click at [31, 81] on div at bounding box center [631, 396] width 1263 height 793
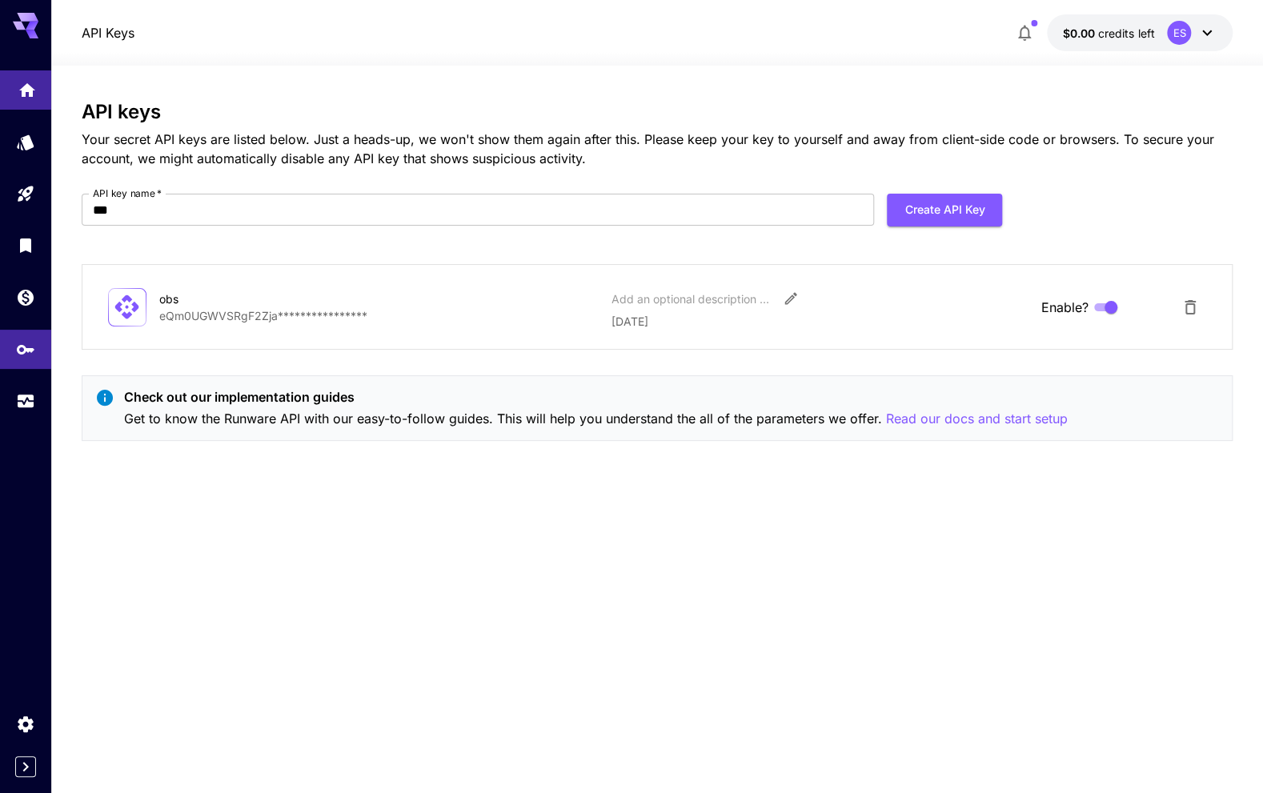
click at [25, 92] on icon "Home" at bounding box center [27, 85] width 19 height 19
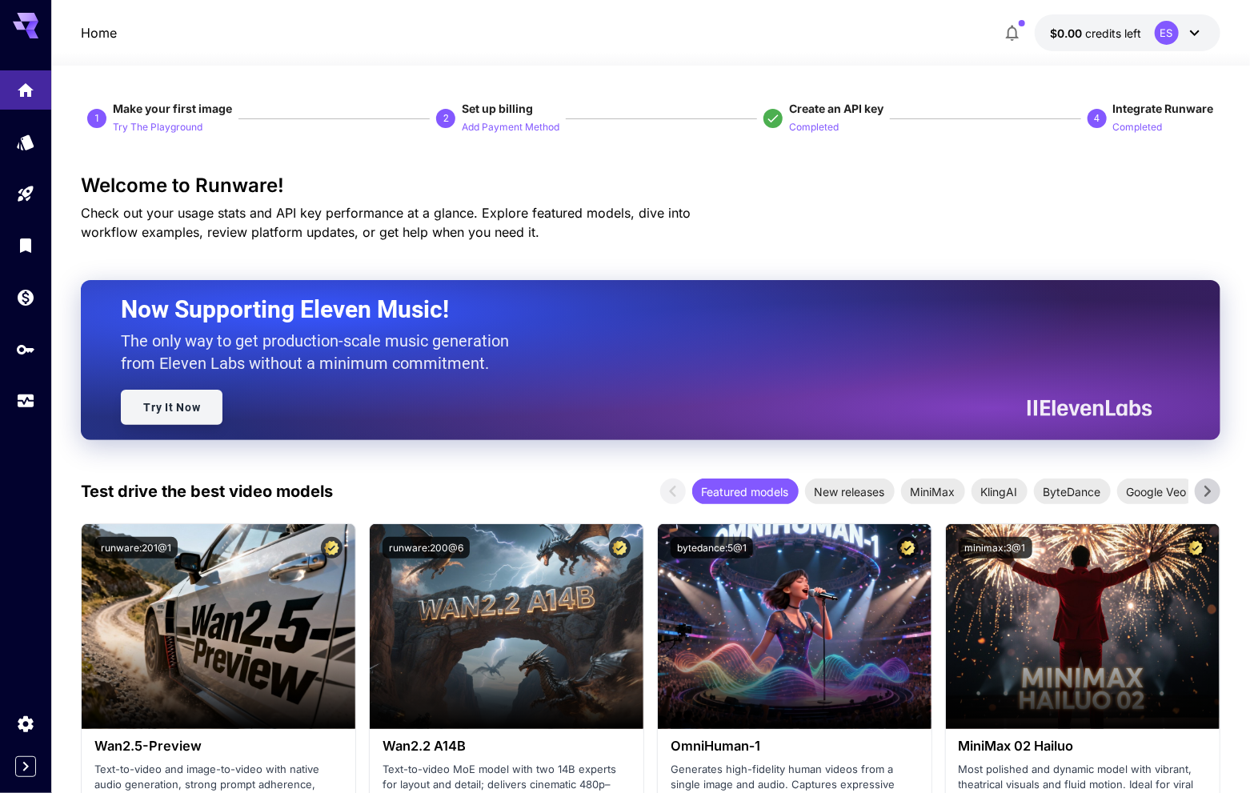
click at [182, 406] on link "Try It Now" at bounding box center [172, 407] width 102 height 35
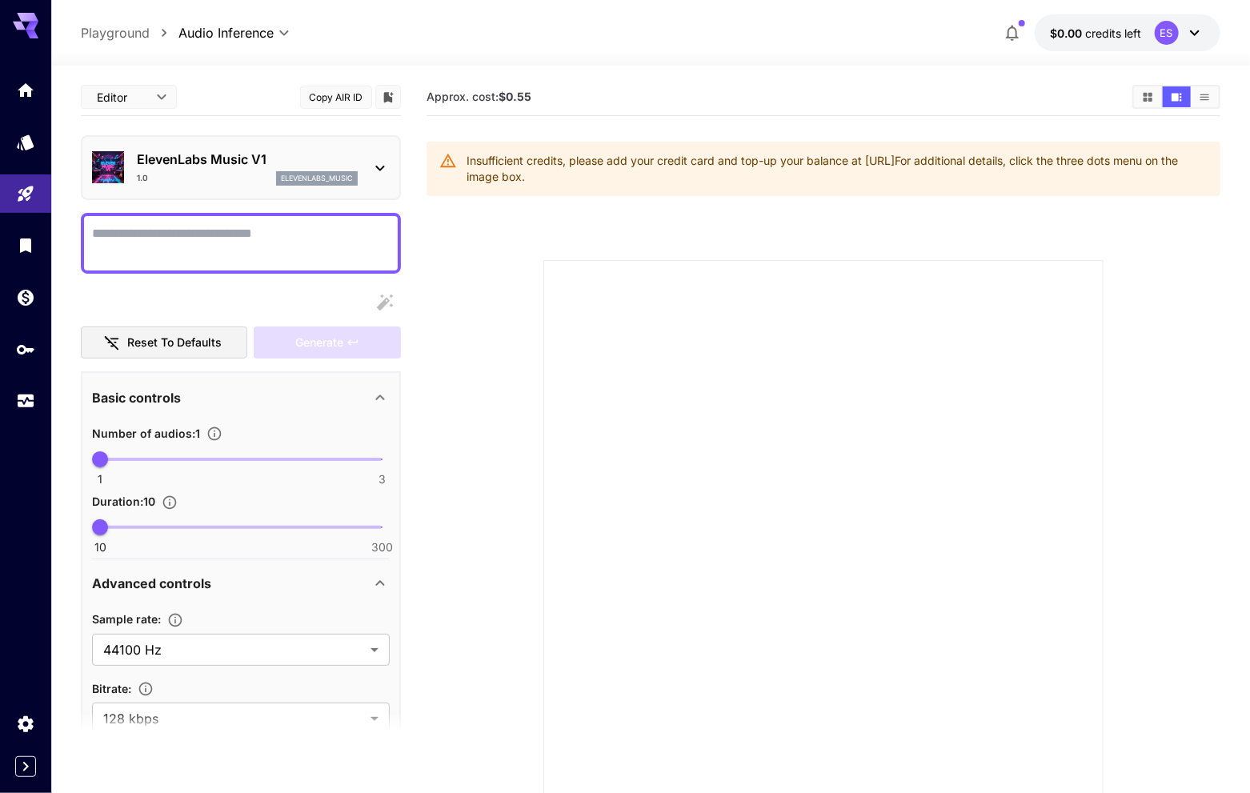
click at [1042, 22] on button "$0.00 credits left ES" at bounding box center [1128, 32] width 186 height 37
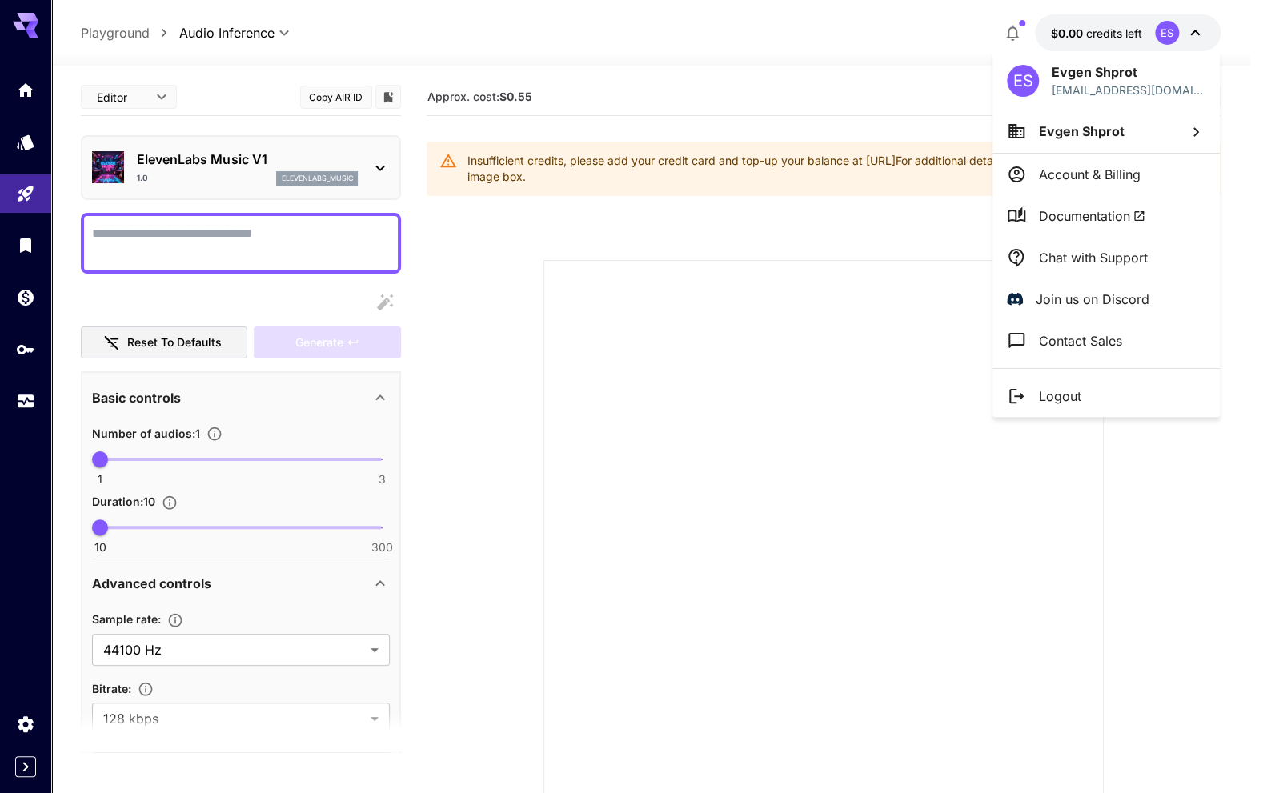
click at [1015, 31] on div at bounding box center [631, 396] width 1263 height 793
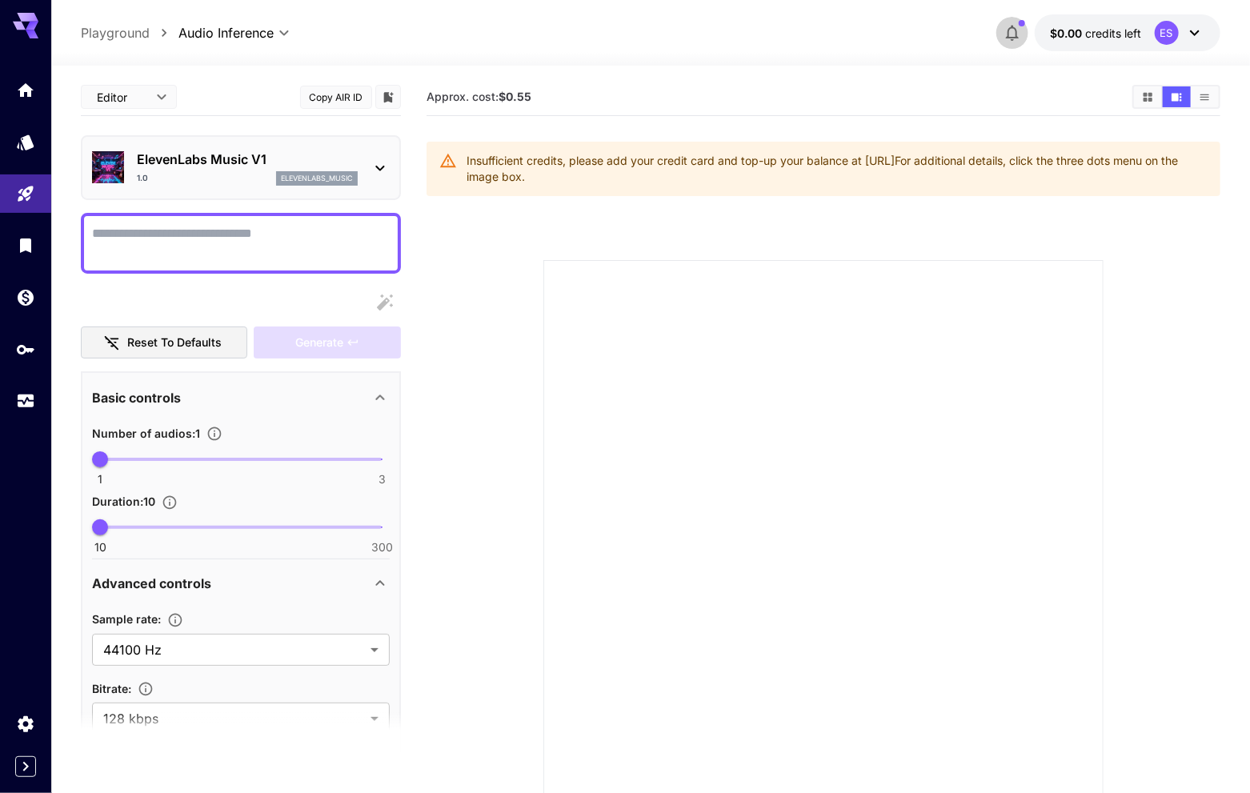
click at [1014, 31] on icon "button" at bounding box center [1012, 32] width 19 height 19
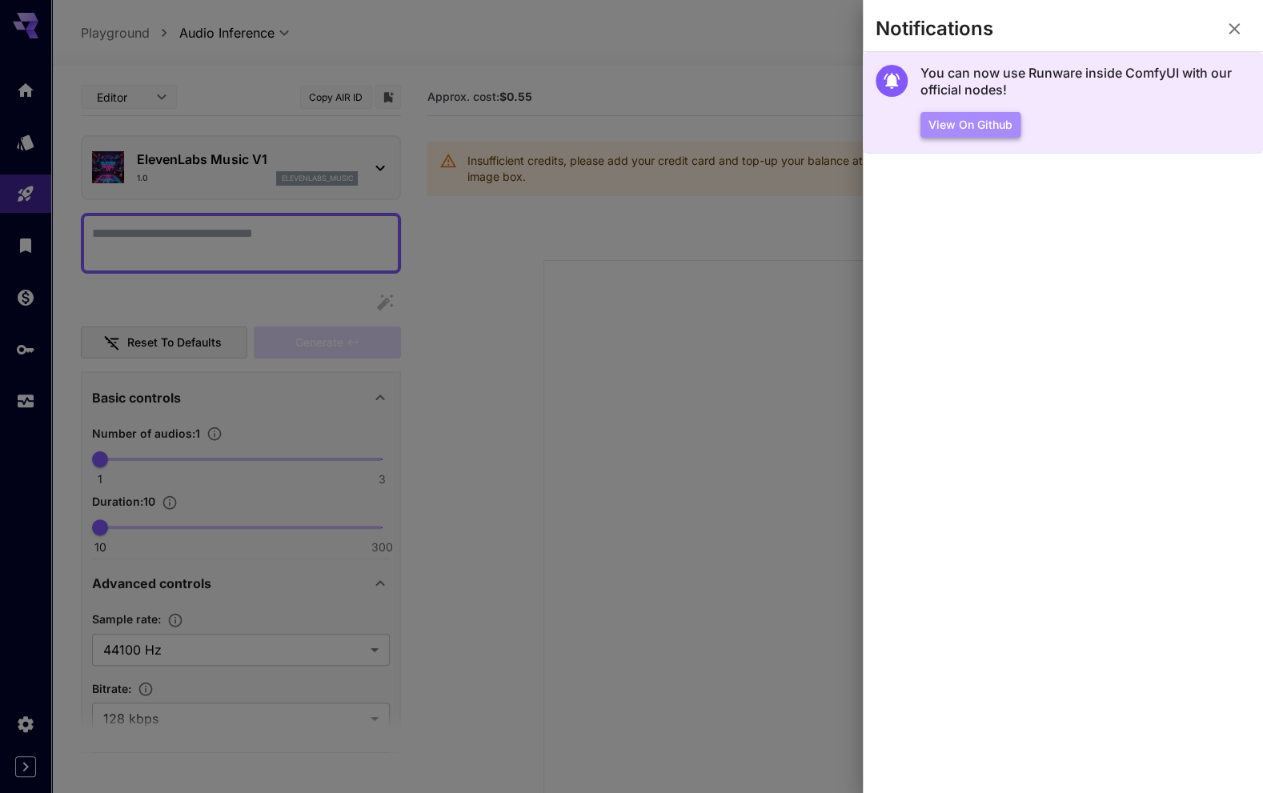
click at [980, 126] on button "View on Github" at bounding box center [970, 125] width 100 height 26
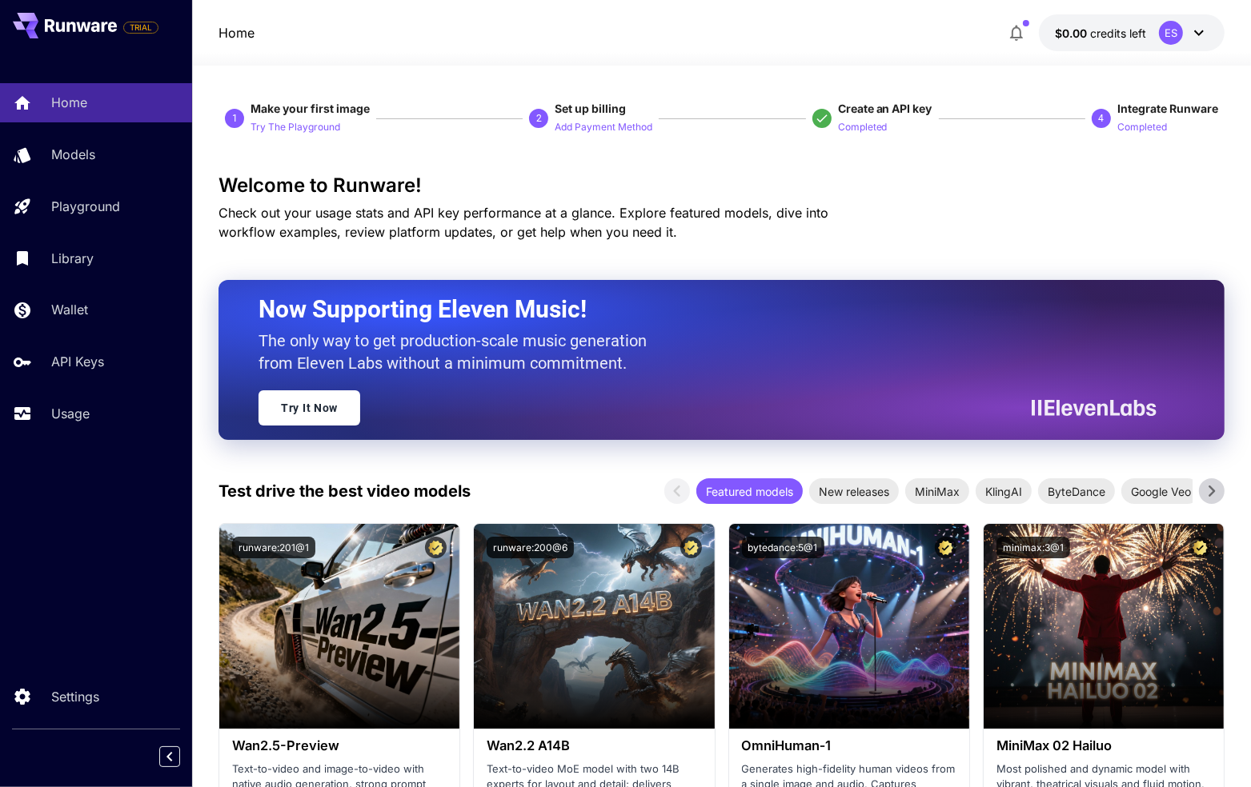
click at [851, 48] on div at bounding box center [721, 55] width 1059 height 19
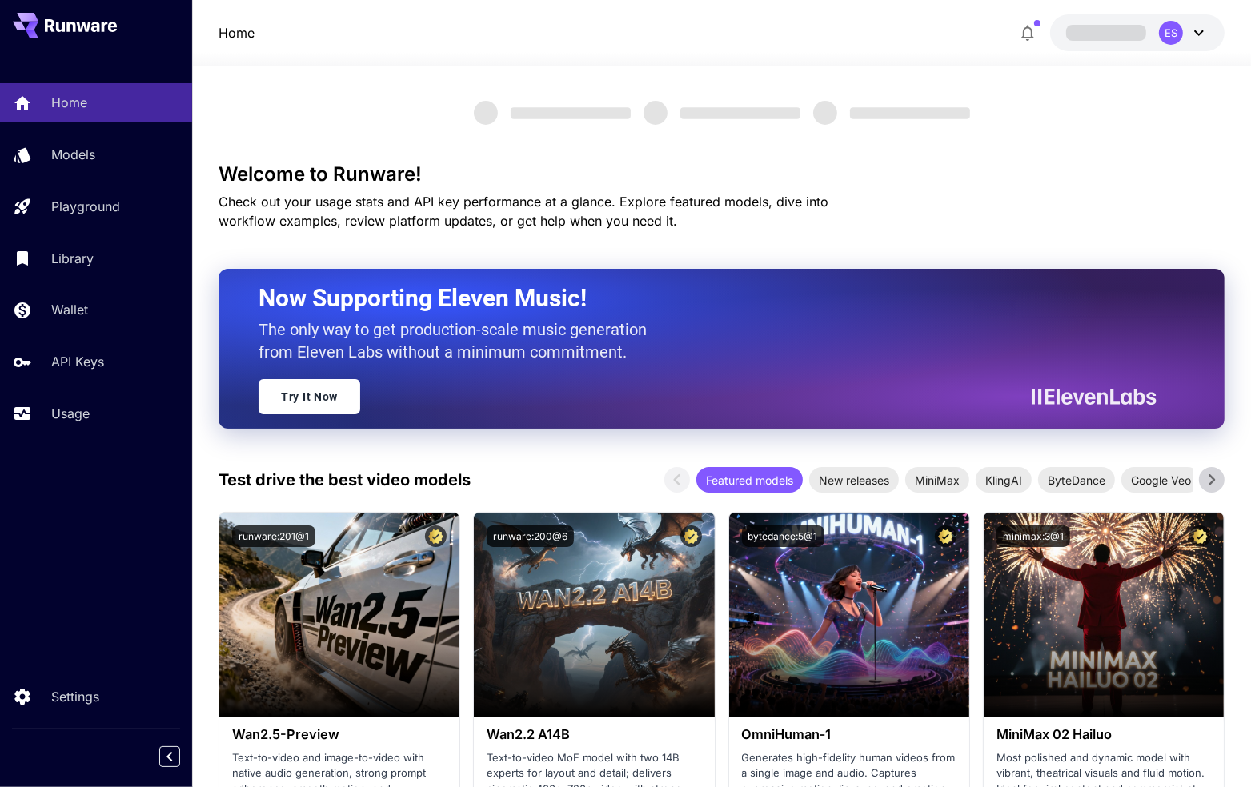
click at [1194, 36] on icon at bounding box center [1198, 32] width 19 height 19
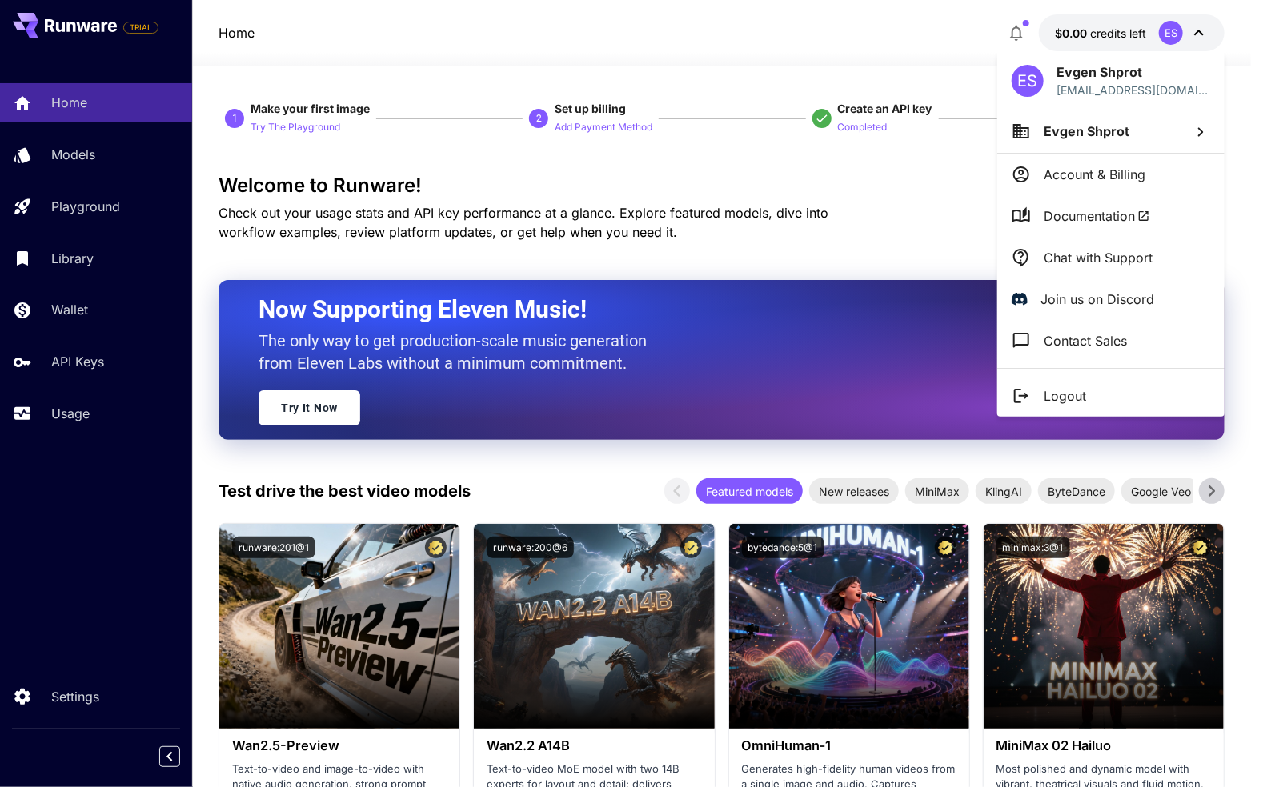
click at [606, 170] on div at bounding box center [631, 393] width 1263 height 787
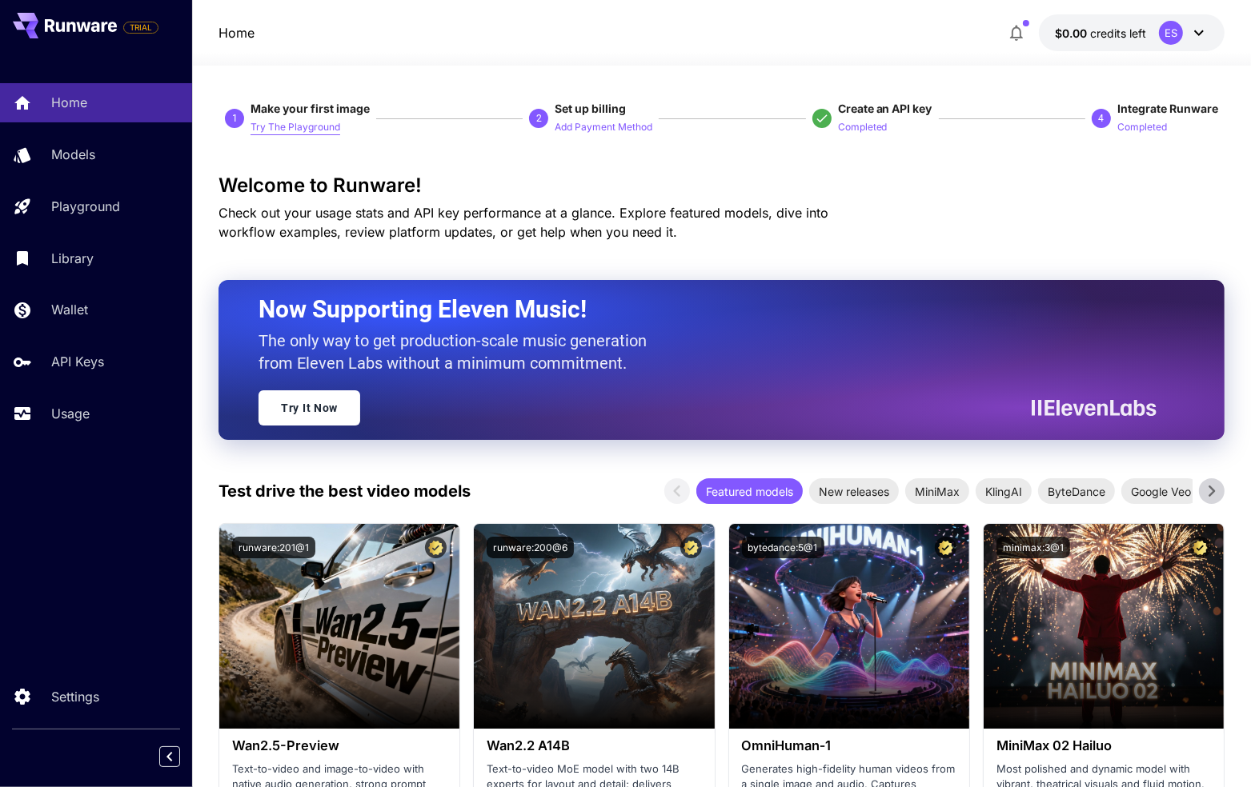
click at [304, 126] on p "Try The Playground" at bounding box center [295, 127] width 90 height 15
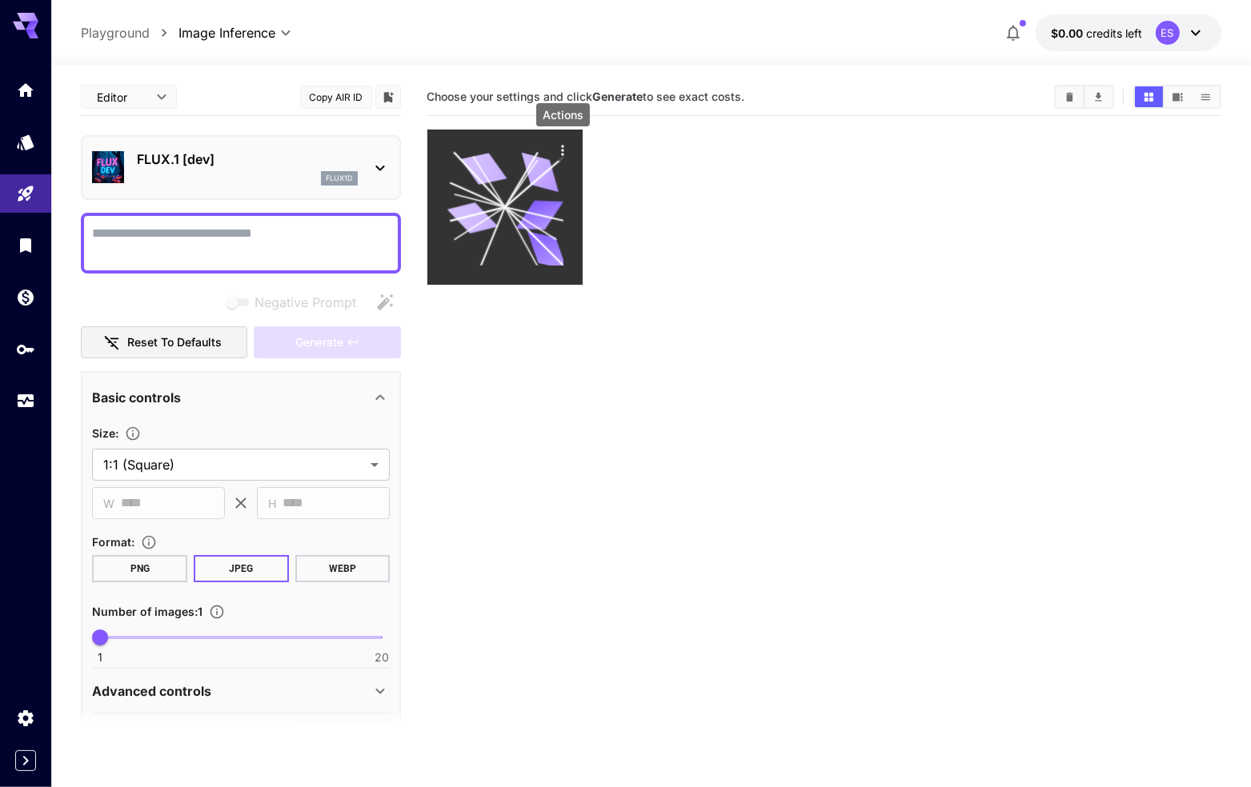
click at [566, 150] on icon "Actions" at bounding box center [563, 150] width 16 height 16
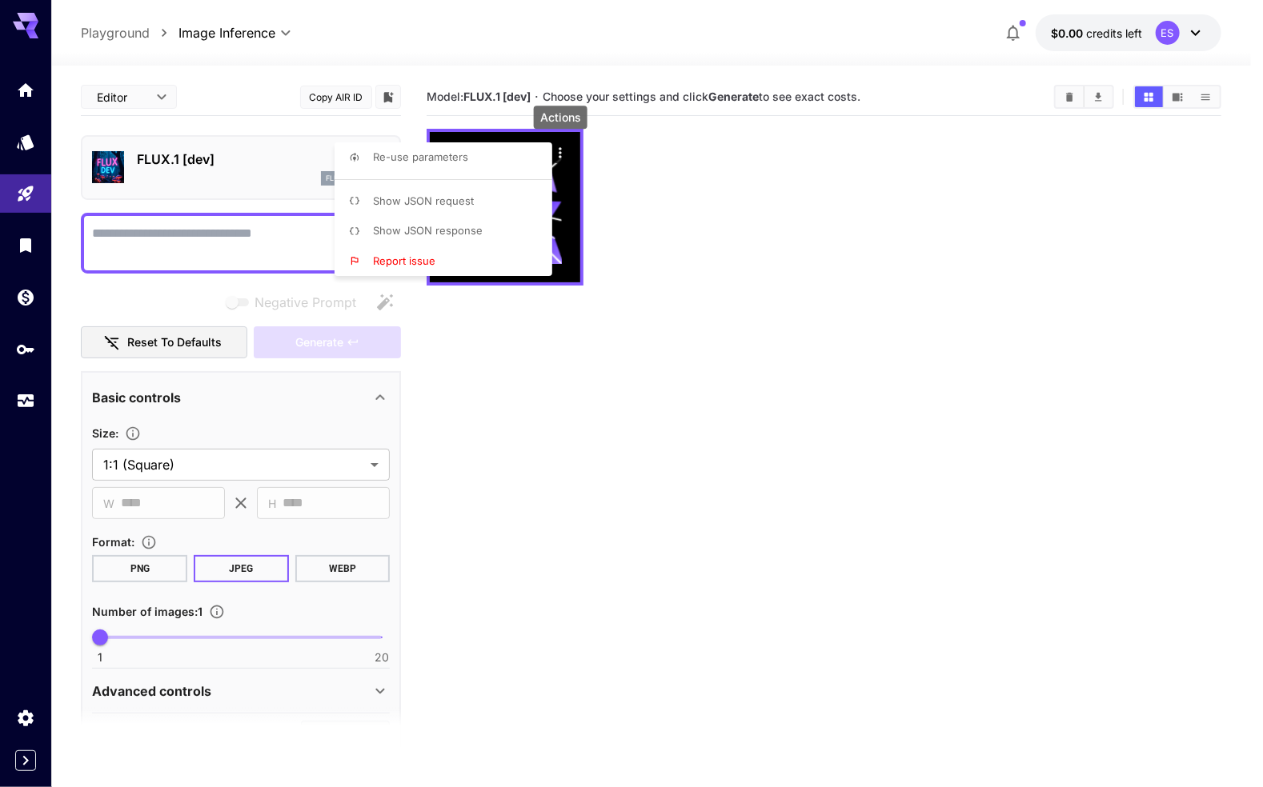
click at [535, 439] on div at bounding box center [631, 393] width 1263 height 787
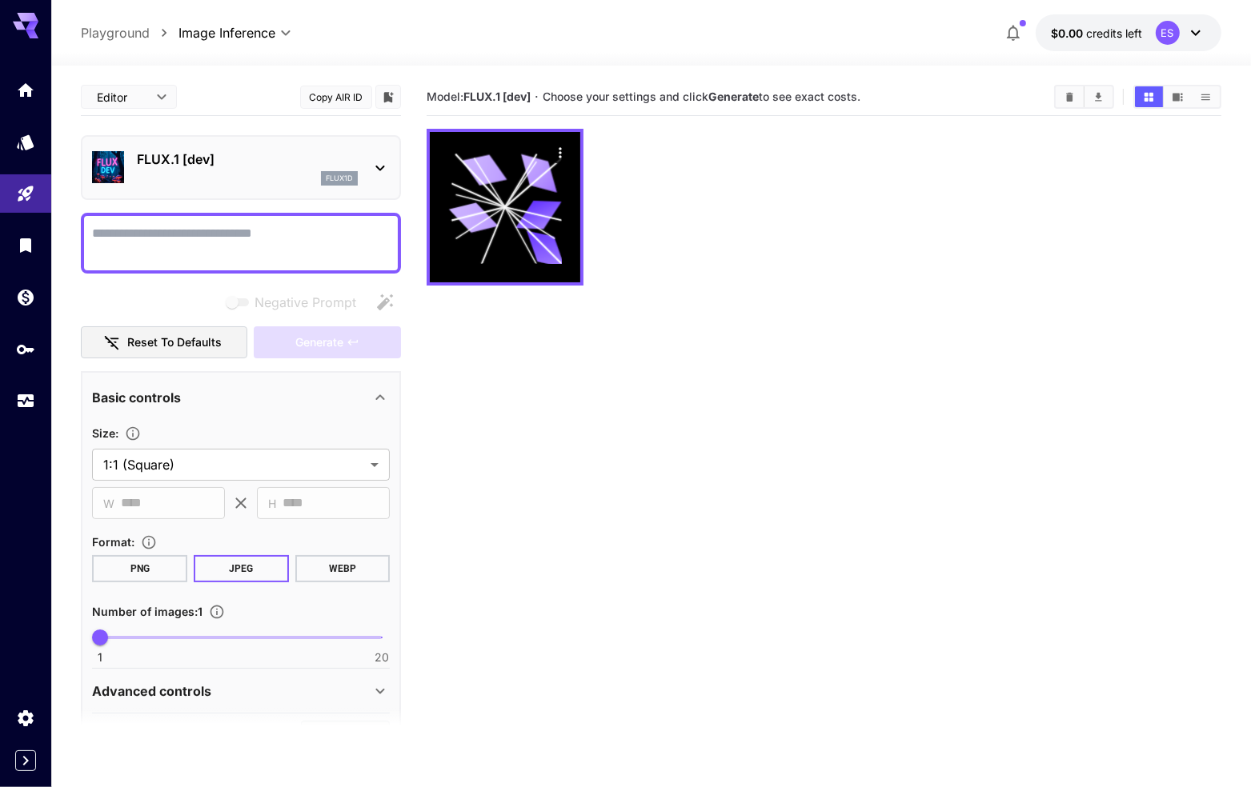
drag, startPoint x: 105, startPoint y: 34, endPoint x: 307, endPoint y: 170, distance: 243.5
click at [105, 34] on p "Playground" at bounding box center [115, 32] width 69 height 19
click at [134, 33] on p "Playground" at bounding box center [115, 32] width 69 height 19
click at [21, 96] on link at bounding box center [25, 89] width 51 height 39
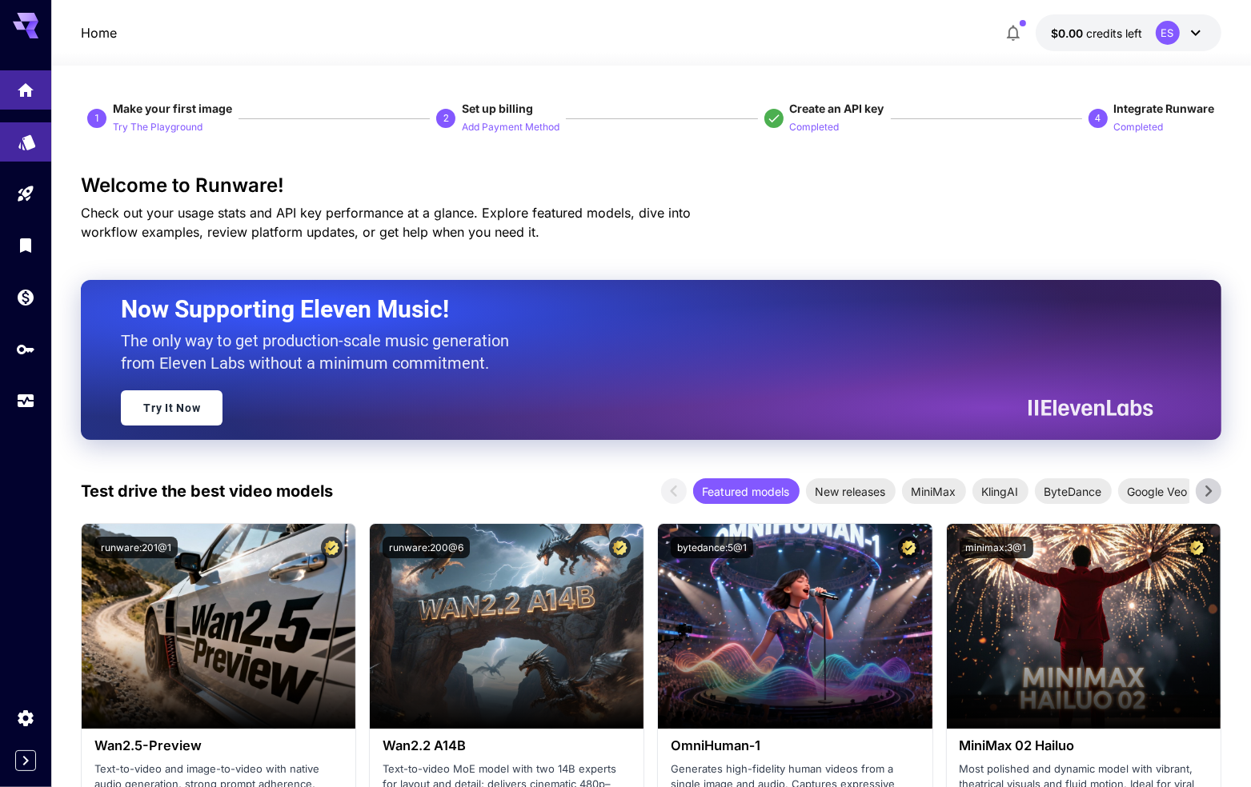
click at [21, 159] on link at bounding box center [25, 141] width 51 height 39
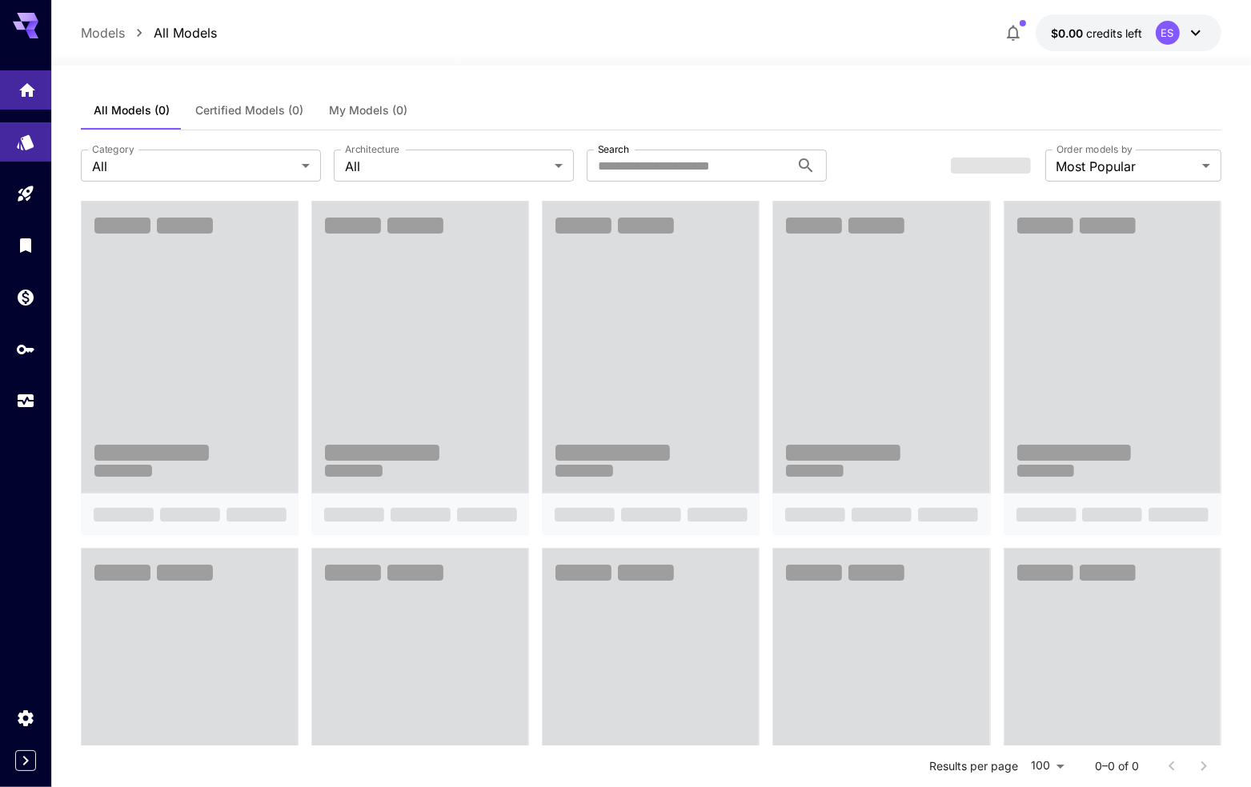
click at [26, 98] on link at bounding box center [25, 89] width 51 height 39
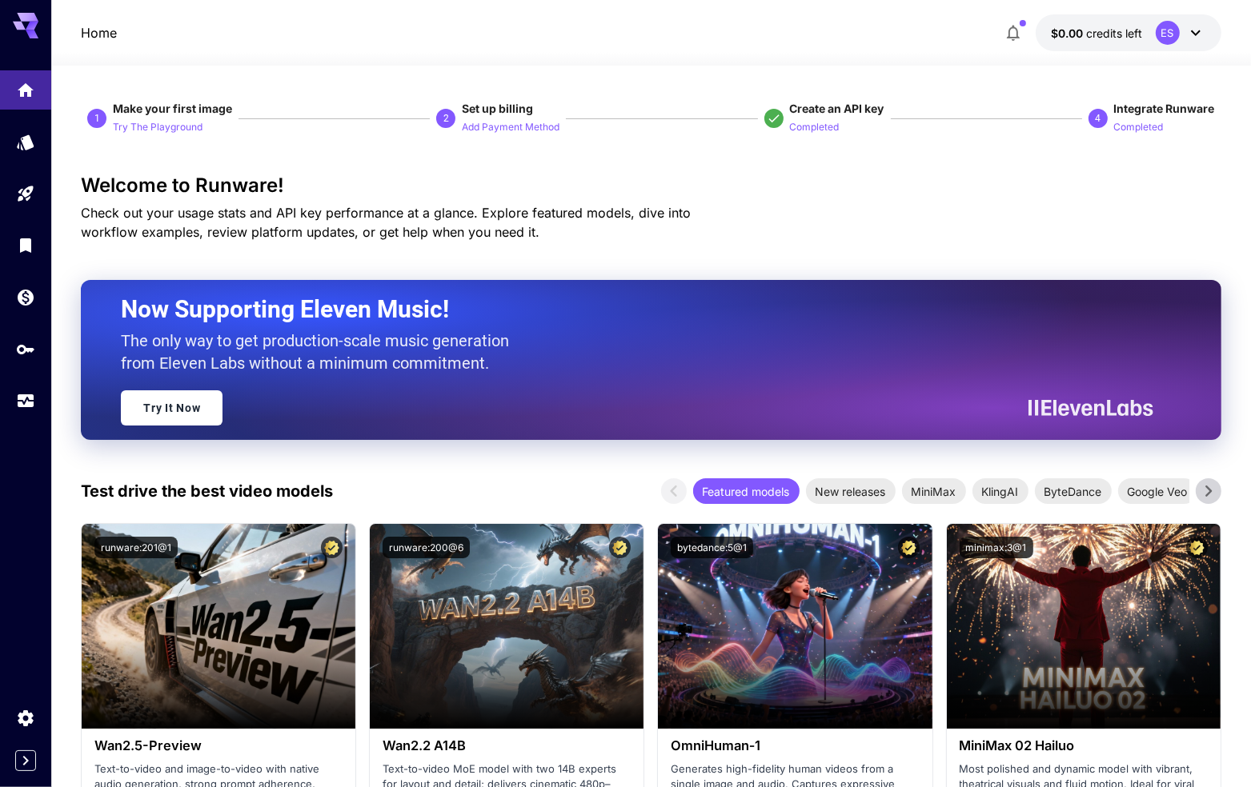
click at [168, 105] on span "Make your first image" at bounding box center [172, 109] width 119 height 14
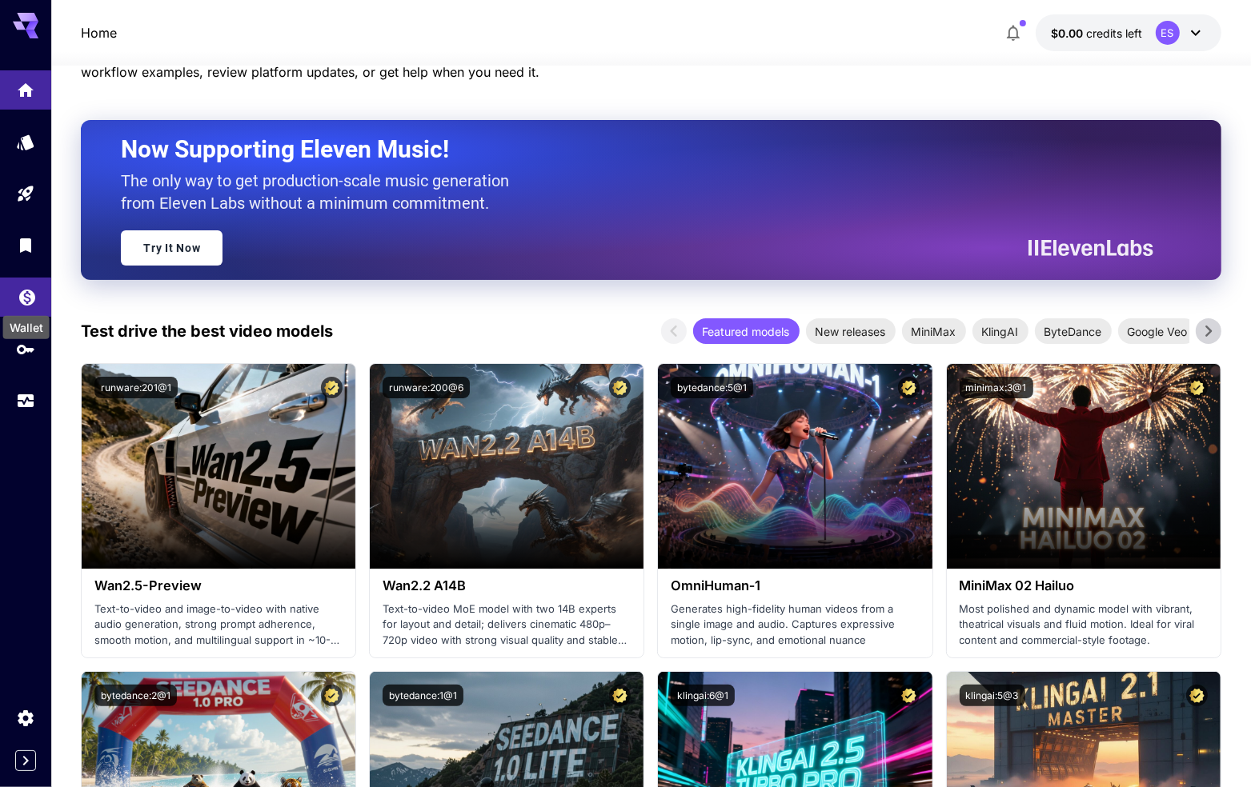
click at [23, 301] on icon "Wallet" at bounding box center [27, 293] width 16 height 16
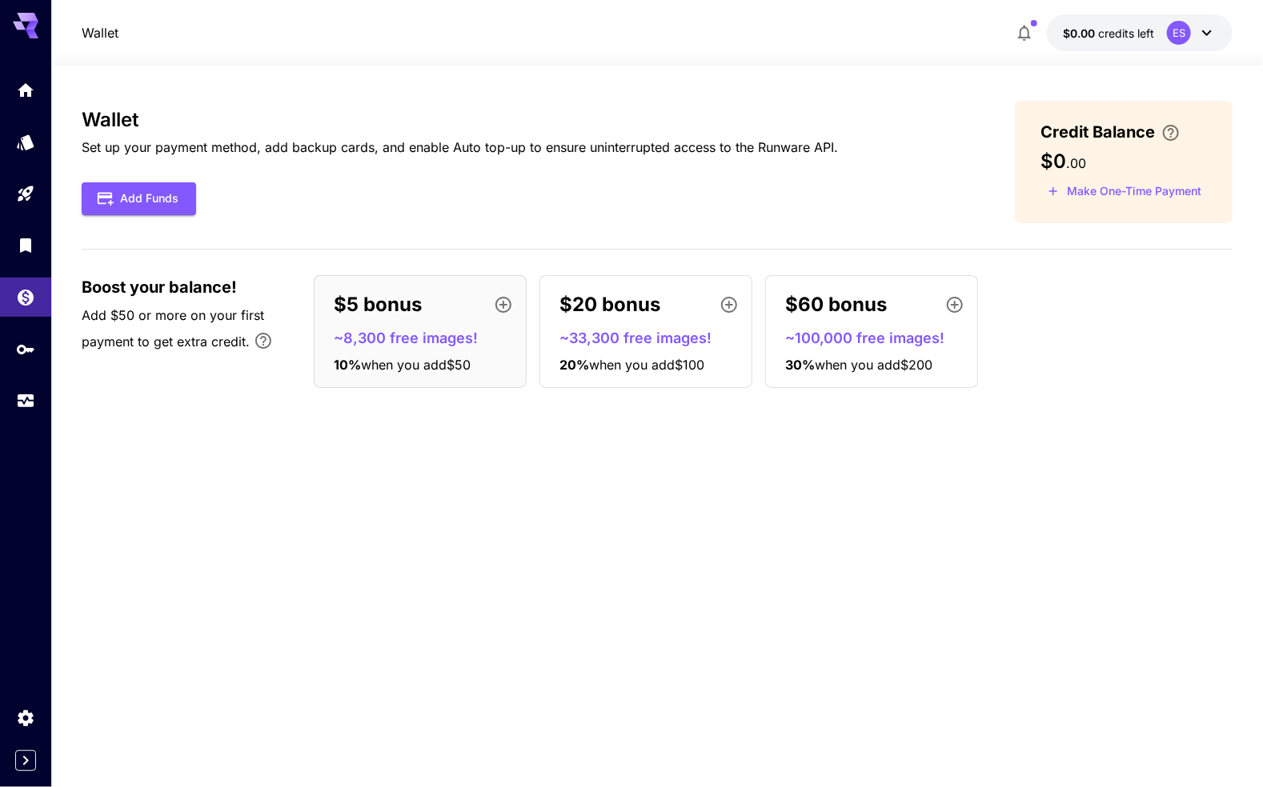
click at [386, 337] on p "~8,300 free images!" at bounding box center [427, 338] width 186 height 22
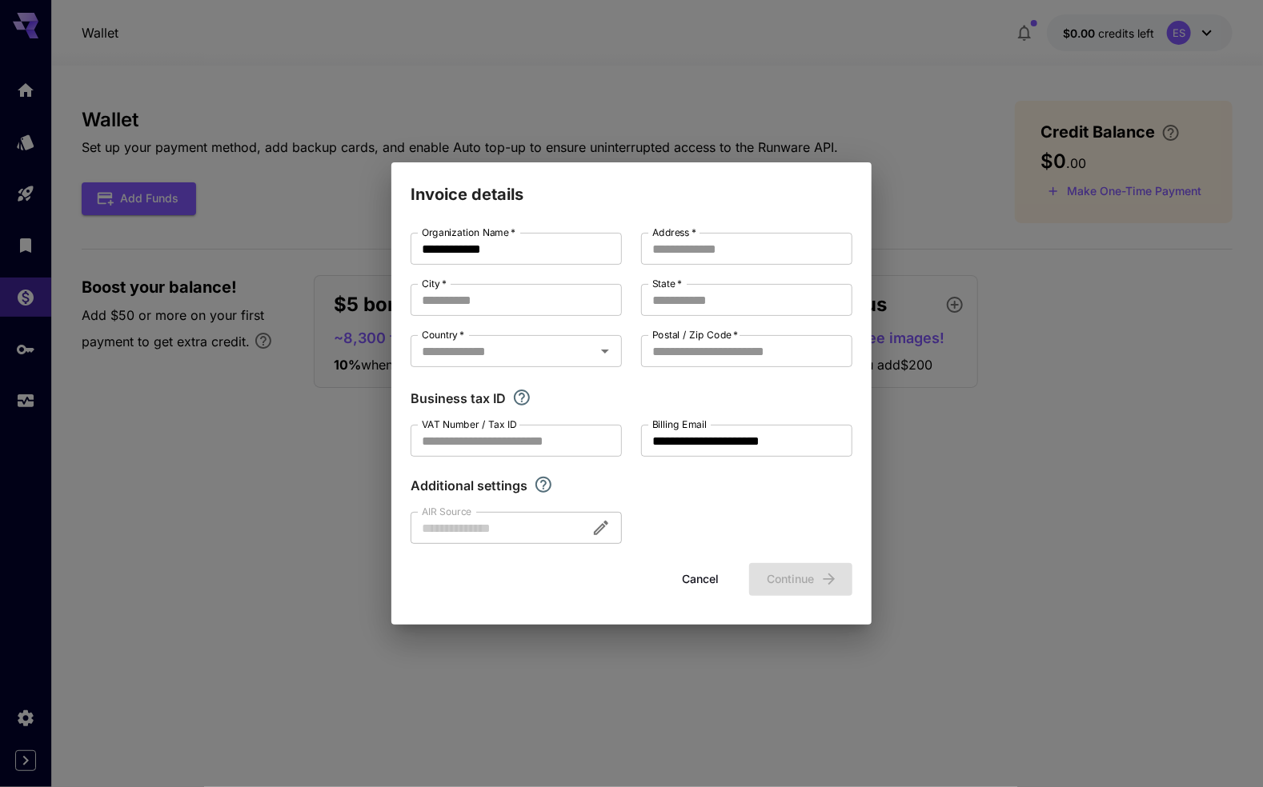
click at [695, 570] on button "Cancel" at bounding box center [700, 579] width 72 height 33
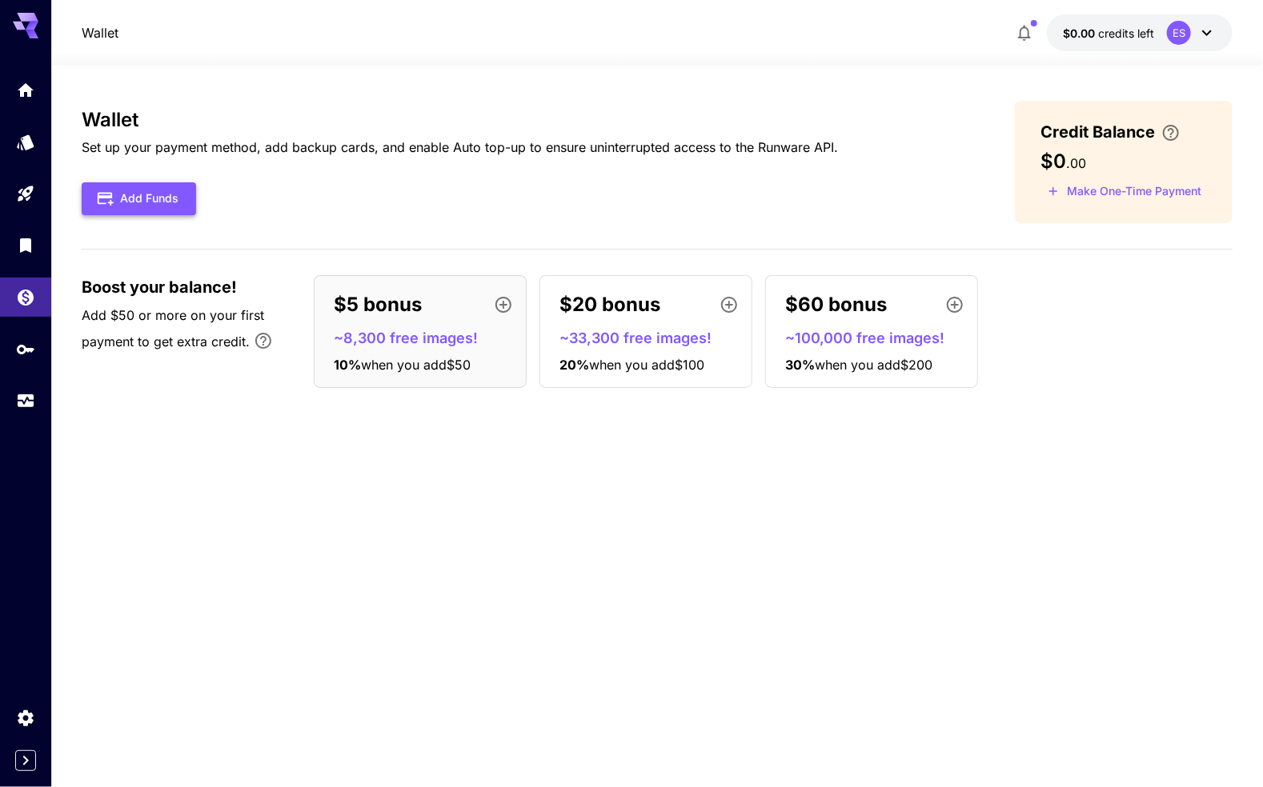
click at [132, 185] on button "Add Funds" at bounding box center [139, 198] width 114 height 33
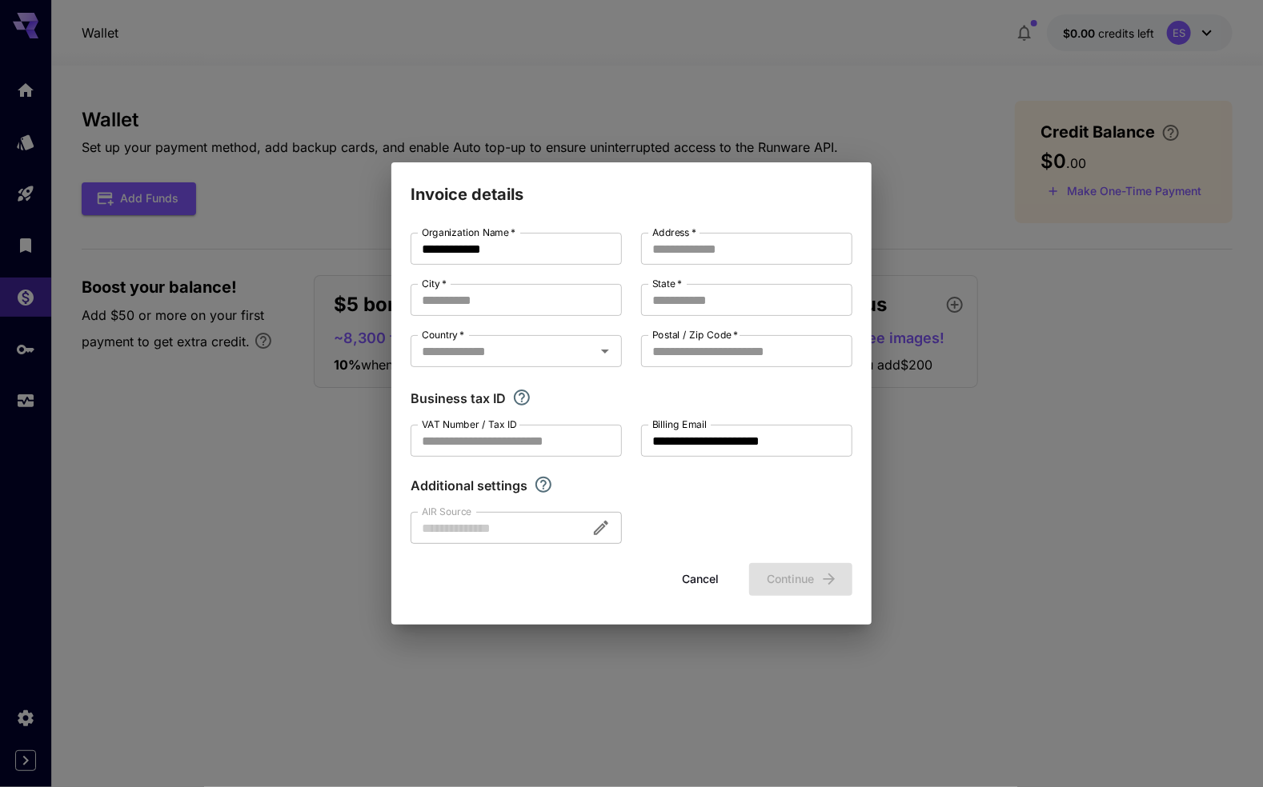
click at [705, 589] on button "Cancel" at bounding box center [700, 579] width 72 height 33
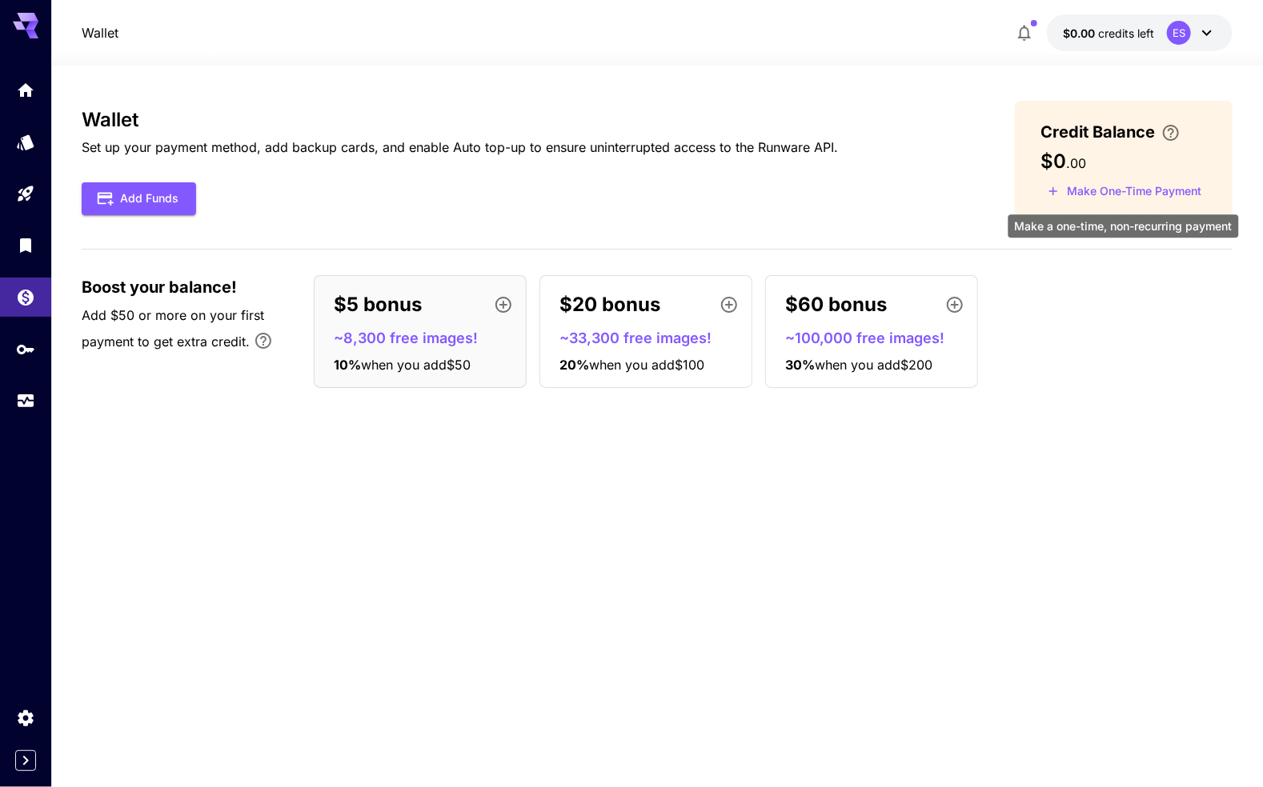
click at [1098, 192] on button "Make One-Time Payment" at bounding box center [1124, 191] width 168 height 25
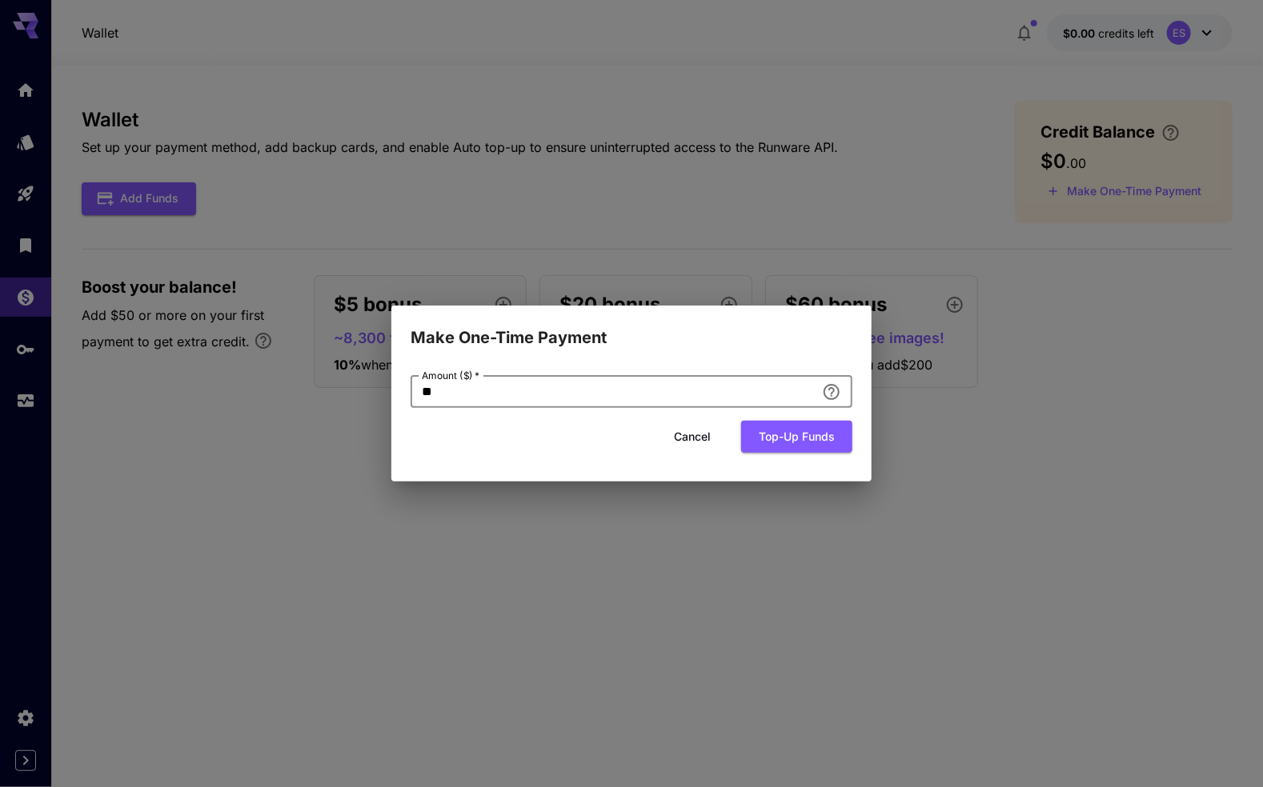
click at [612, 383] on input "**" at bounding box center [613, 392] width 405 height 32
type input "*"
click at [771, 428] on button "Top-up funds" at bounding box center [796, 437] width 111 height 33
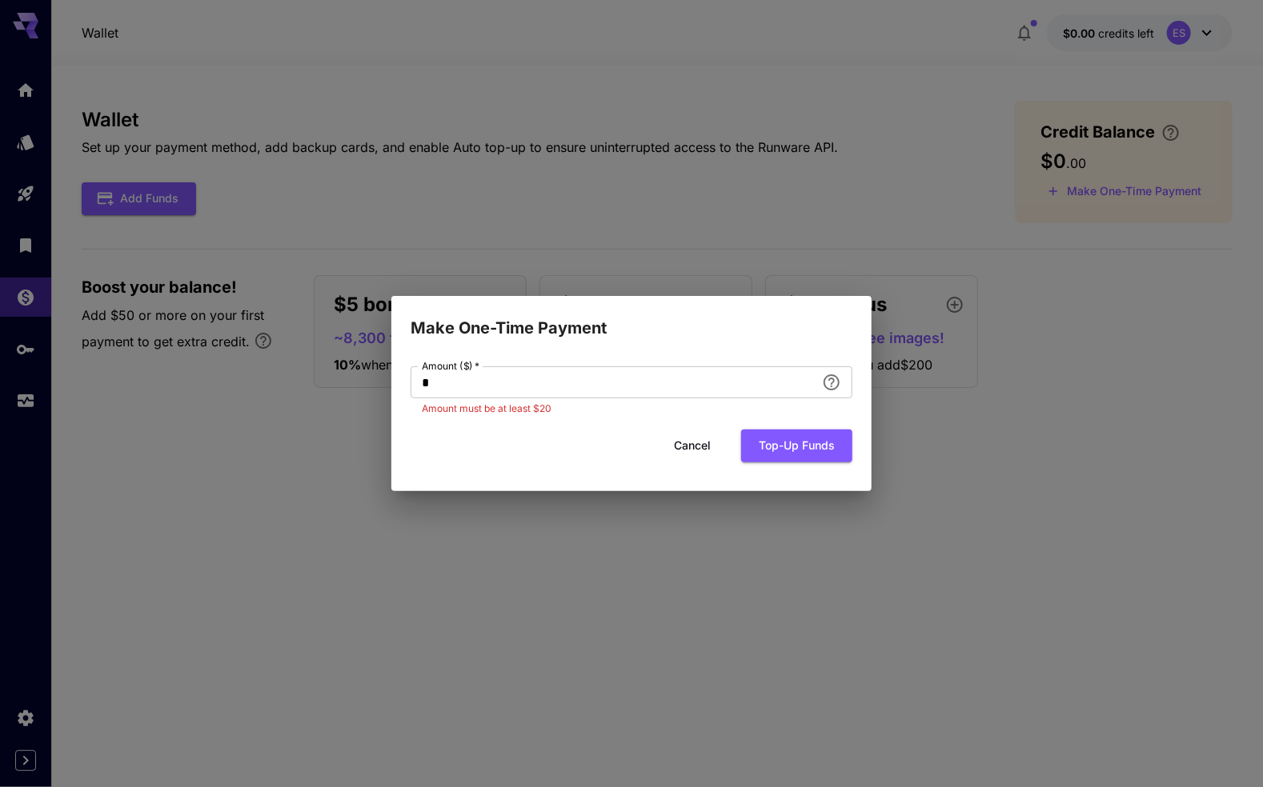
click at [696, 439] on button "Cancel" at bounding box center [692, 446] width 72 height 33
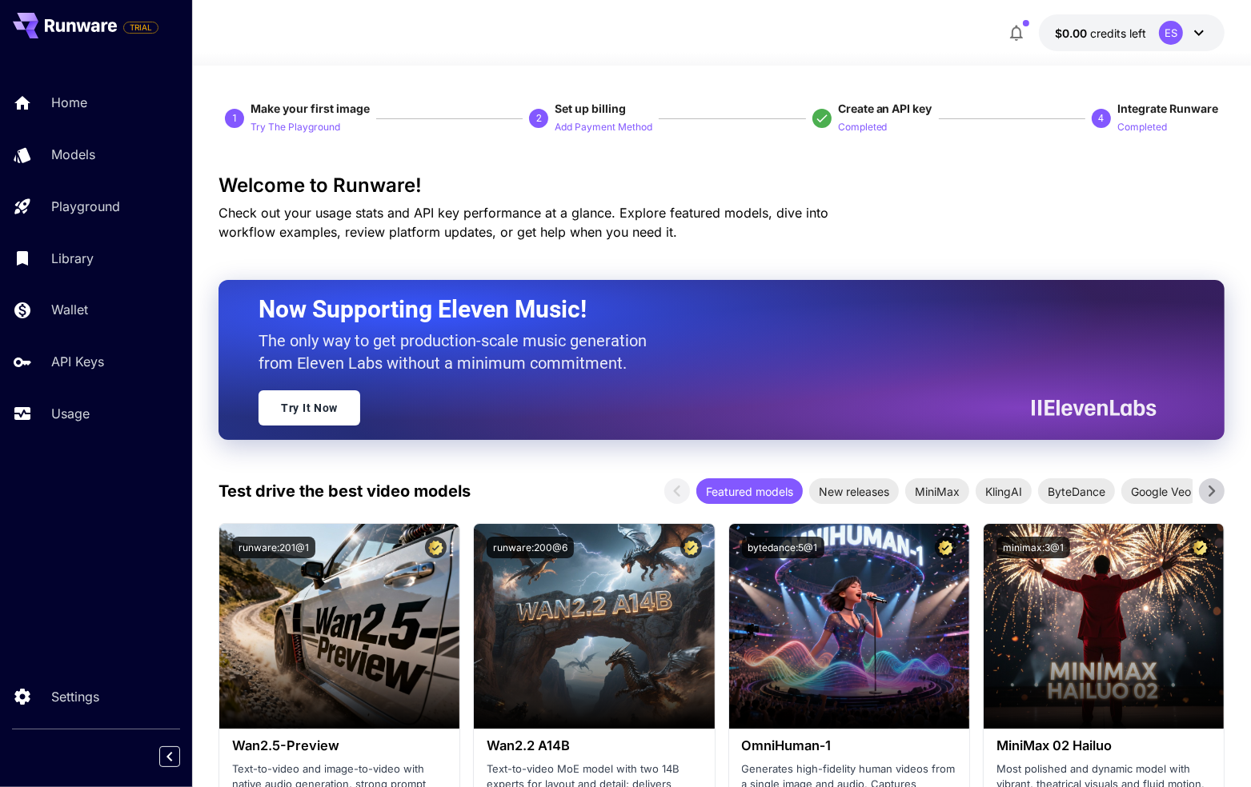
click at [802, 53] on div at bounding box center [721, 55] width 1059 height 19
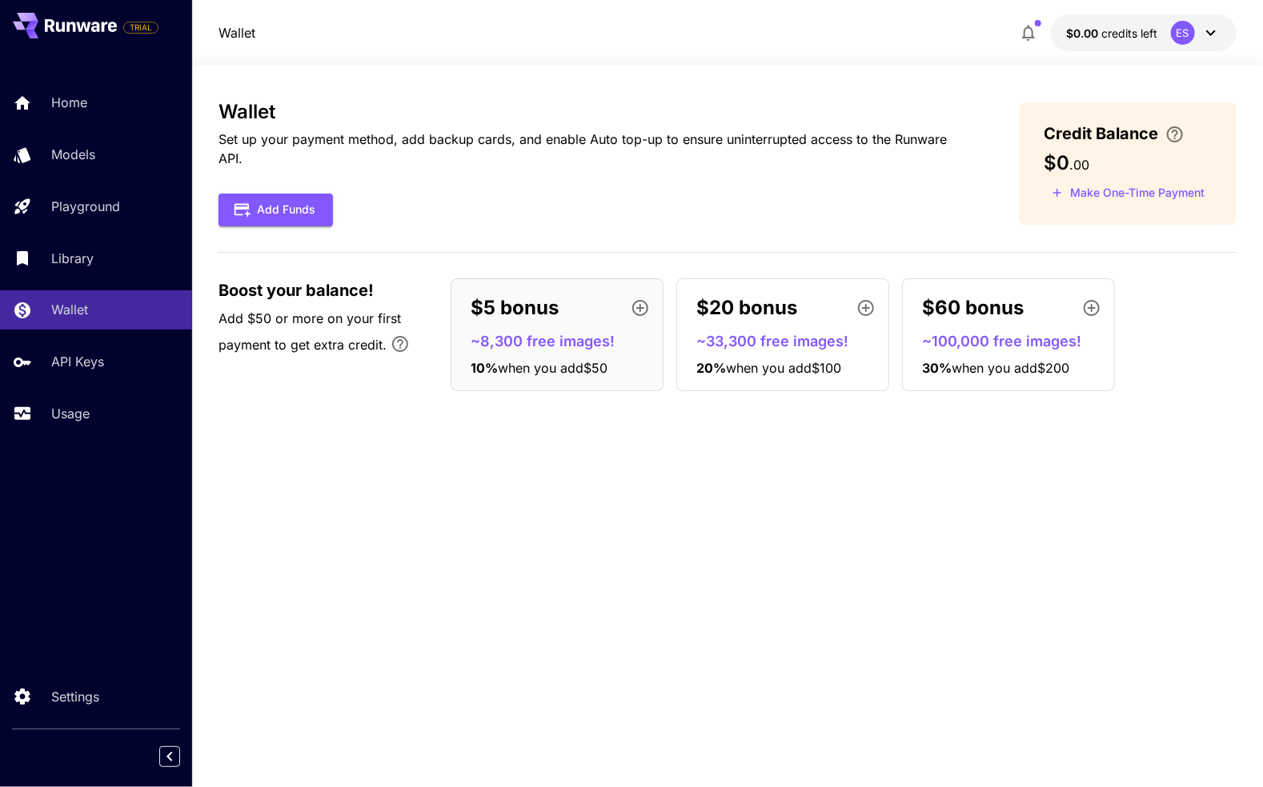
click at [1197, 33] on div "ES" at bounding box center [1196, 33] width 50 height 24
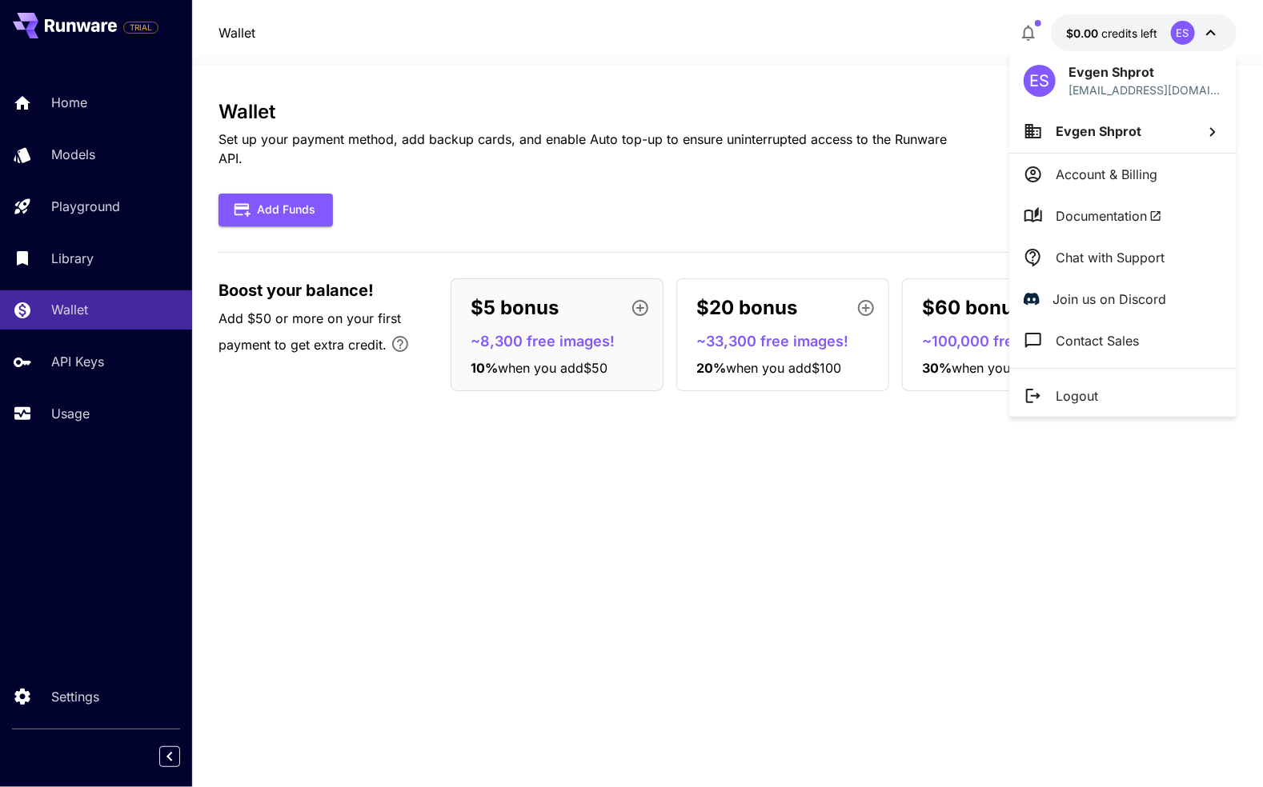
click at [1141, 129] on li "Evgen Shprot" at bounding box center [1122, 131] width 227 height 43
click at [876, 211] on p "Add organization" at bounding box center [903, 211] width 104 height 19
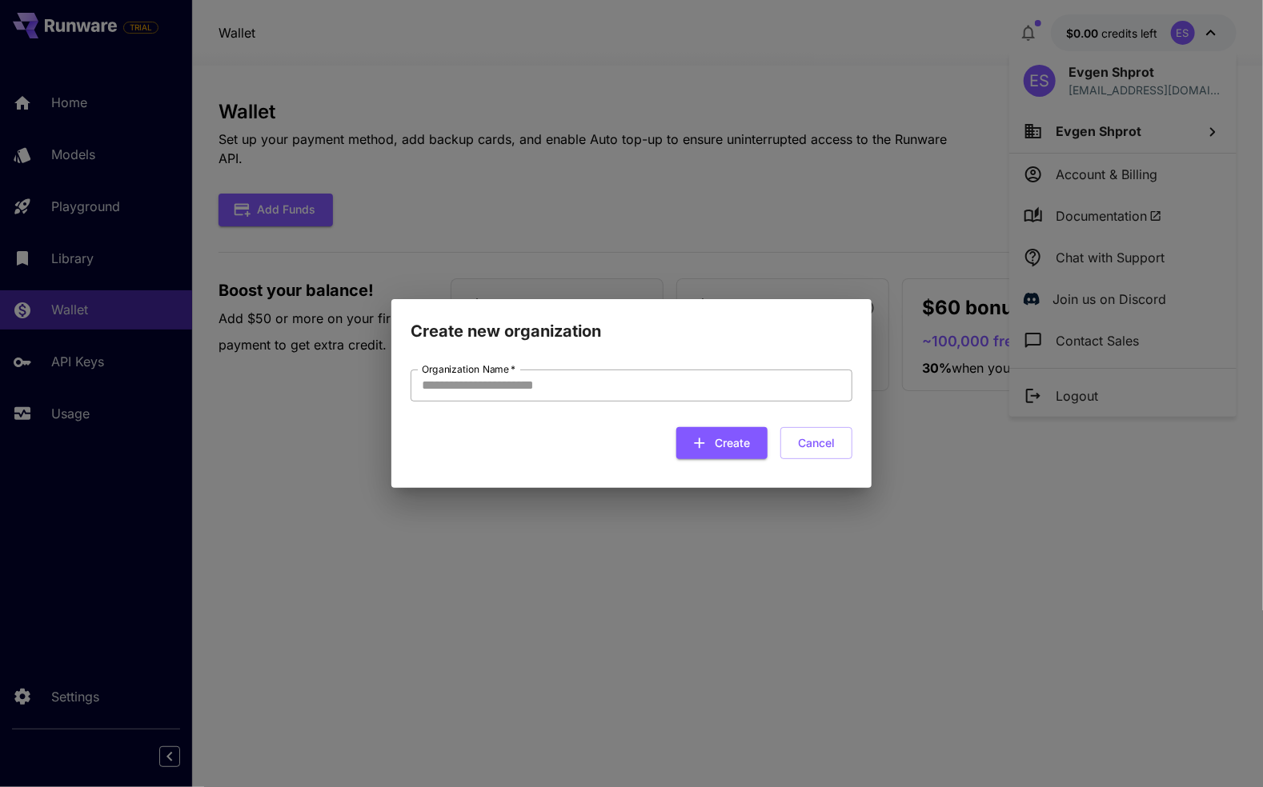
click at [587, 391] on input "Organization Name   *" at bounding box center [632, 386] width 442 height 32
type input "**********"
click at [763, 447] on button "Create" at bounding box center [721, 443] width 91 height 33
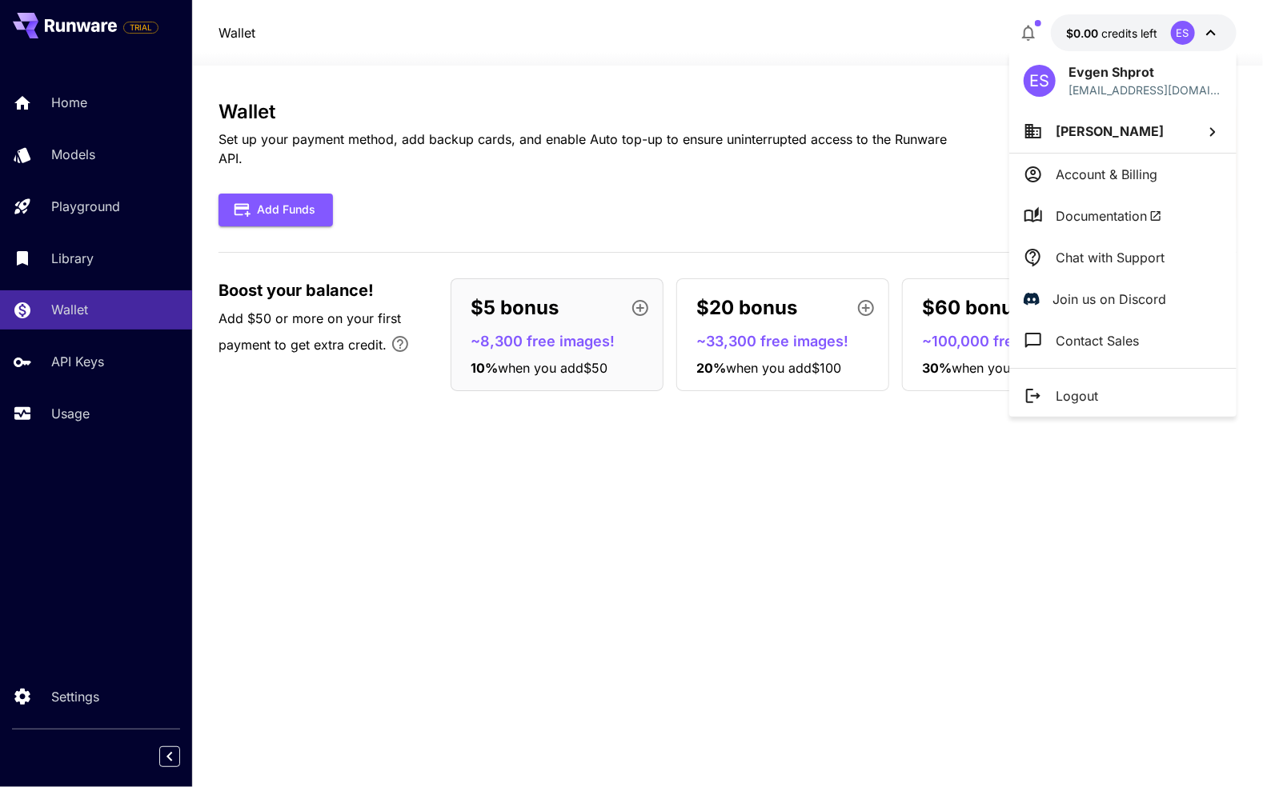
click at [842, 512] on div at bounding box center [631, 393] width 1263 height 787
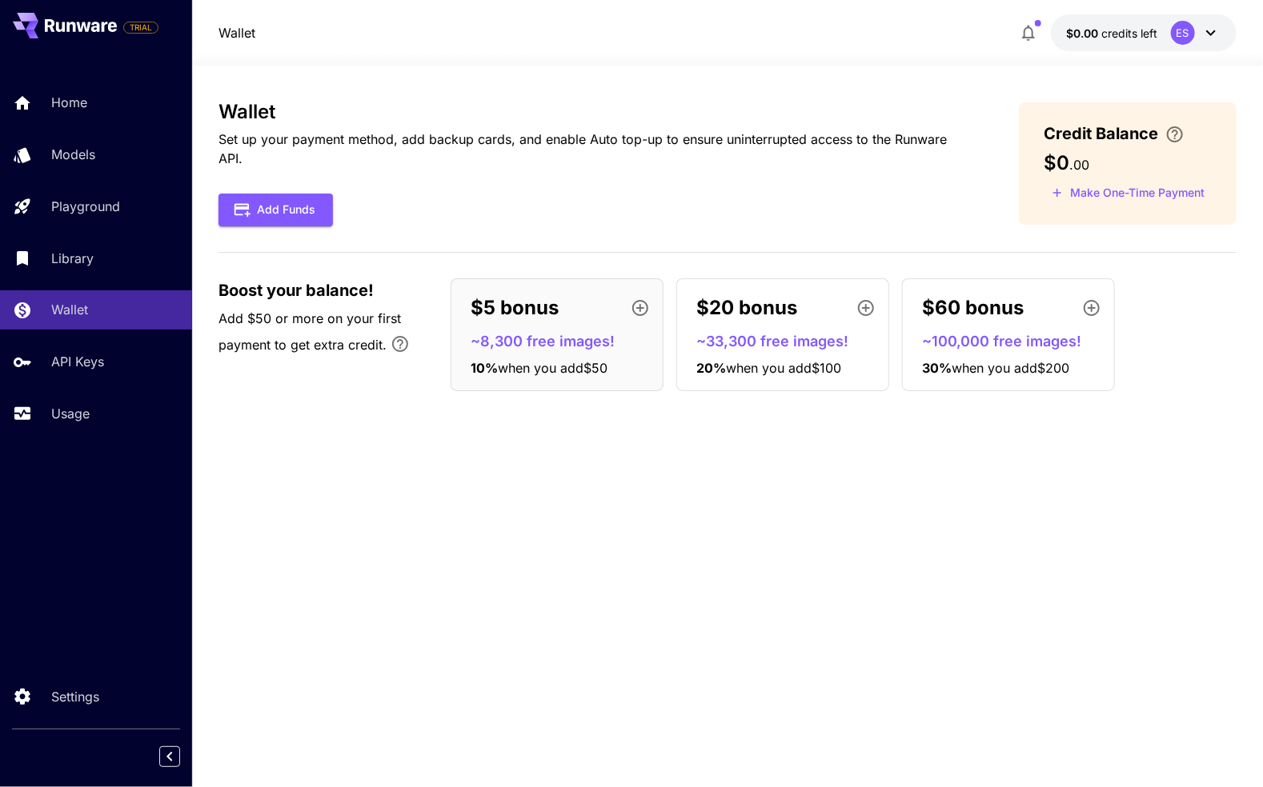
click at [1204, 30] on icon at bounding box center [1210, 32] width 19 height 19
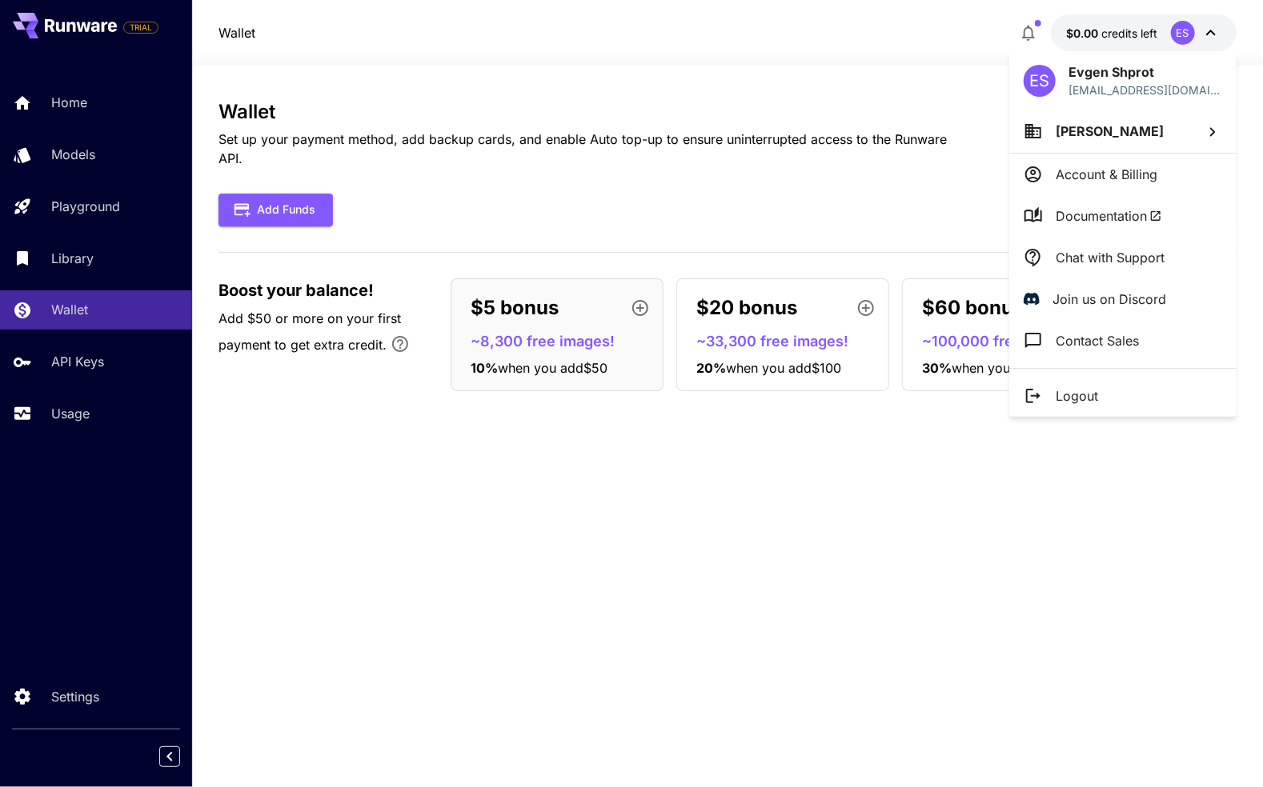
click at [473, 175] on div at bounding box center [631, 393] width 1263 height 787
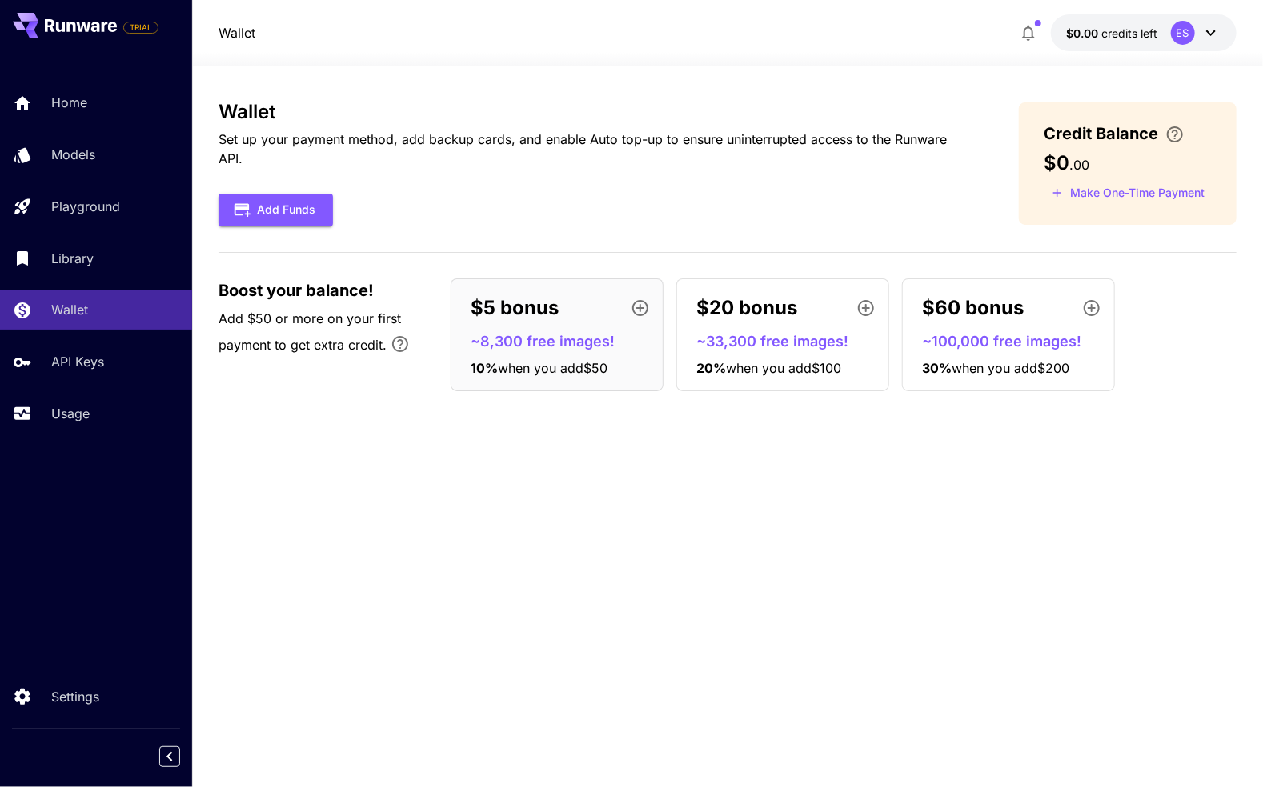
click at [457, 143] on p "Set up your payment method, add backup cards, and enable Auto top-up to ensure …" at bounding box center [592, 149] width 748 height 38
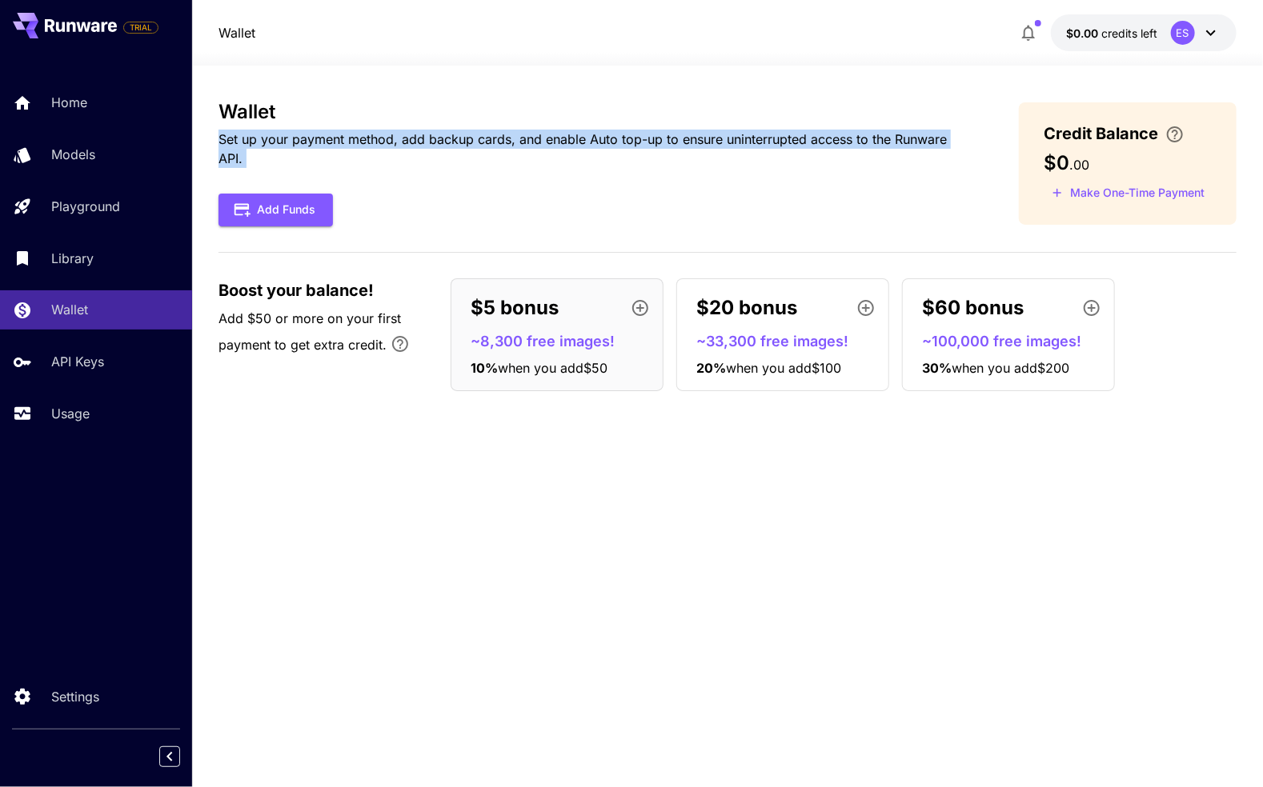
click at [457, 143] on p "Set up your payment method, add backup cards, and enable Auto top-up to ensure …" at bounding box center [592, 149] width 748 height 38
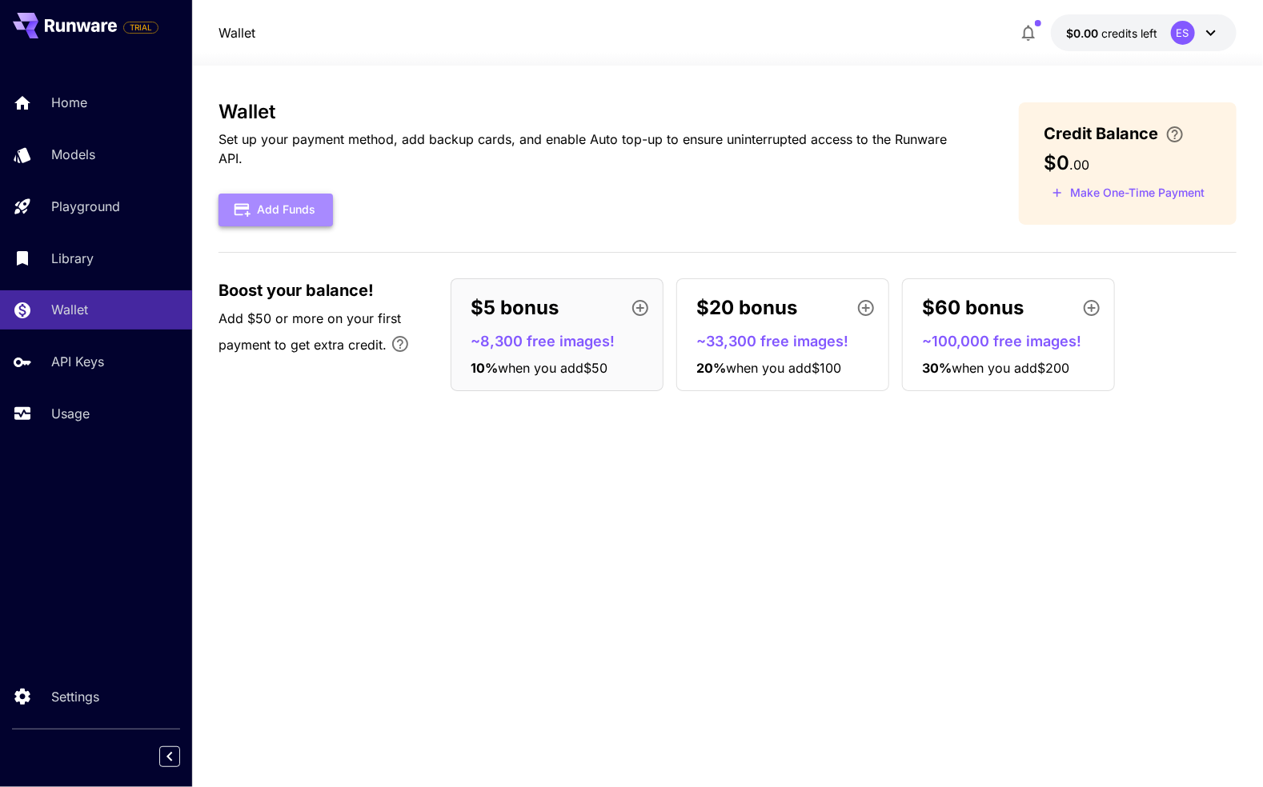
click at [303, 220] on button "Add Funds" at bounding box center [275, 210] width 114 height 33
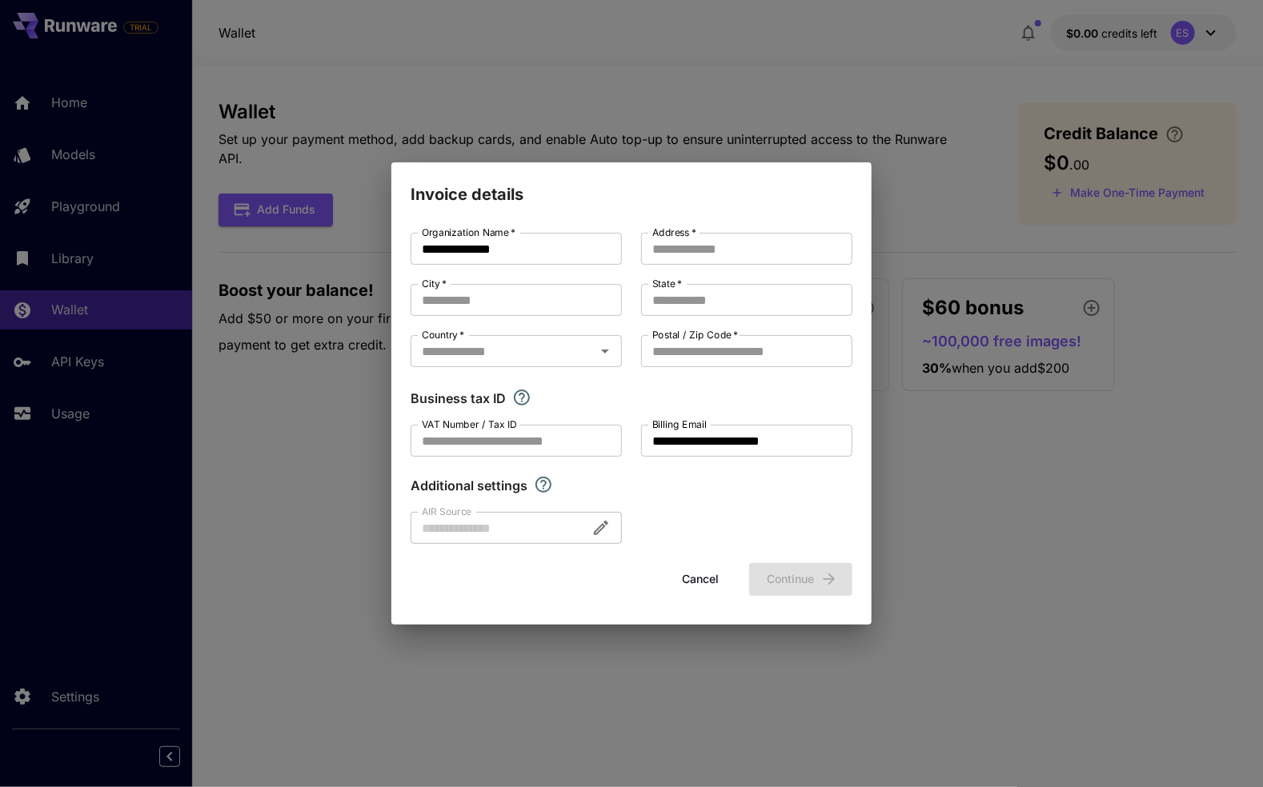
click at [687, 586] on button "Cancel" at bounding box center [700, 579] width 72 height 33
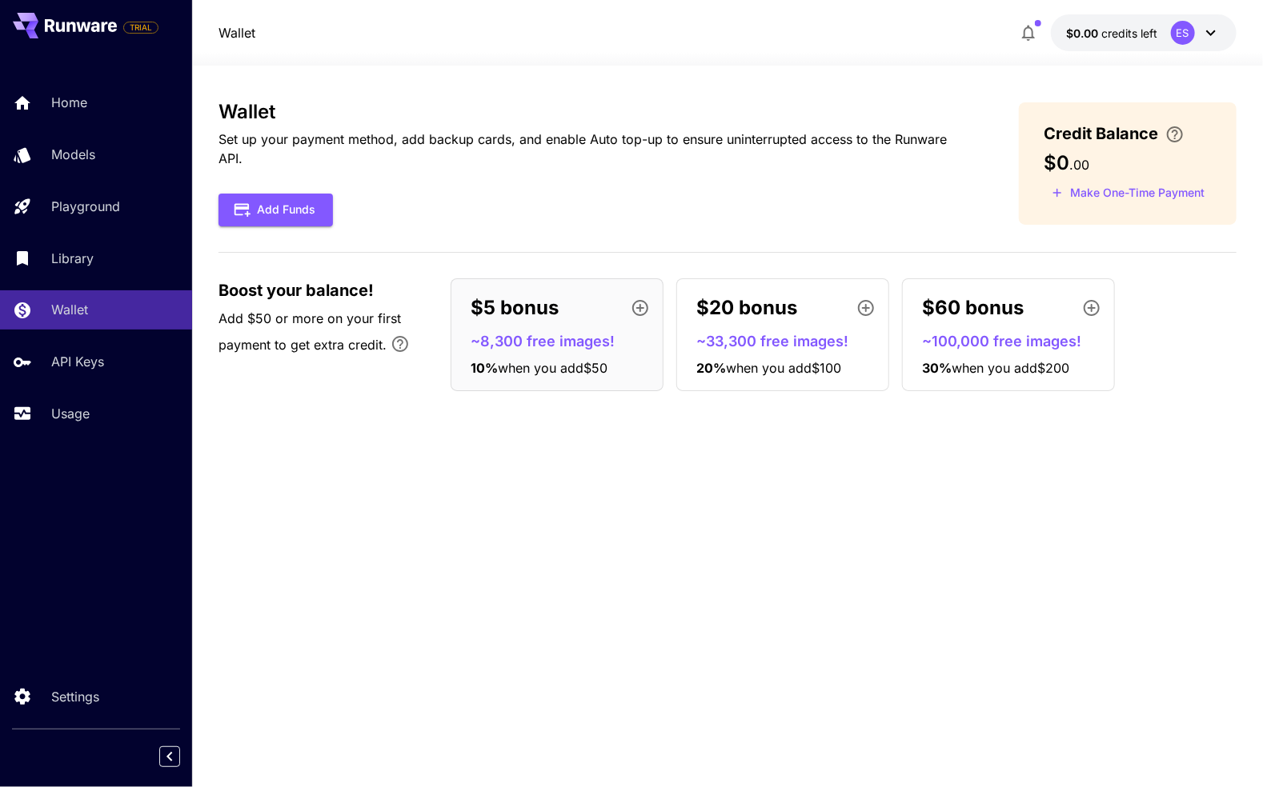
click at [1172, 470] on div "Wallet Set up your payment method, add backup cards, and enable Auto top-up to …" at bounding box center [726, 426] width 1017 height 651
click at [1138, 19] on button "$0.00 credits left ES" at bounding box center [1144, 32] width 186 height 37
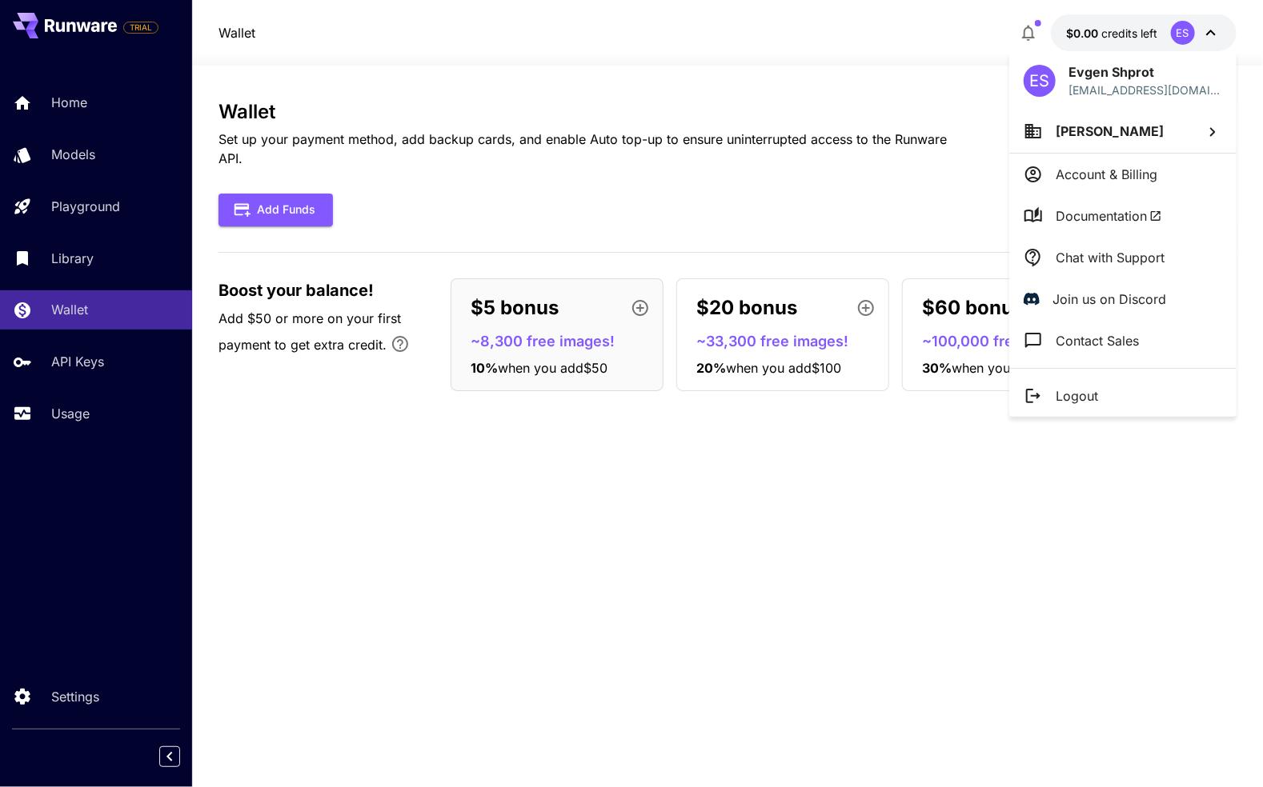
click at [1031, 31] on div at bounding box center [631, 393] width 1263 height 787
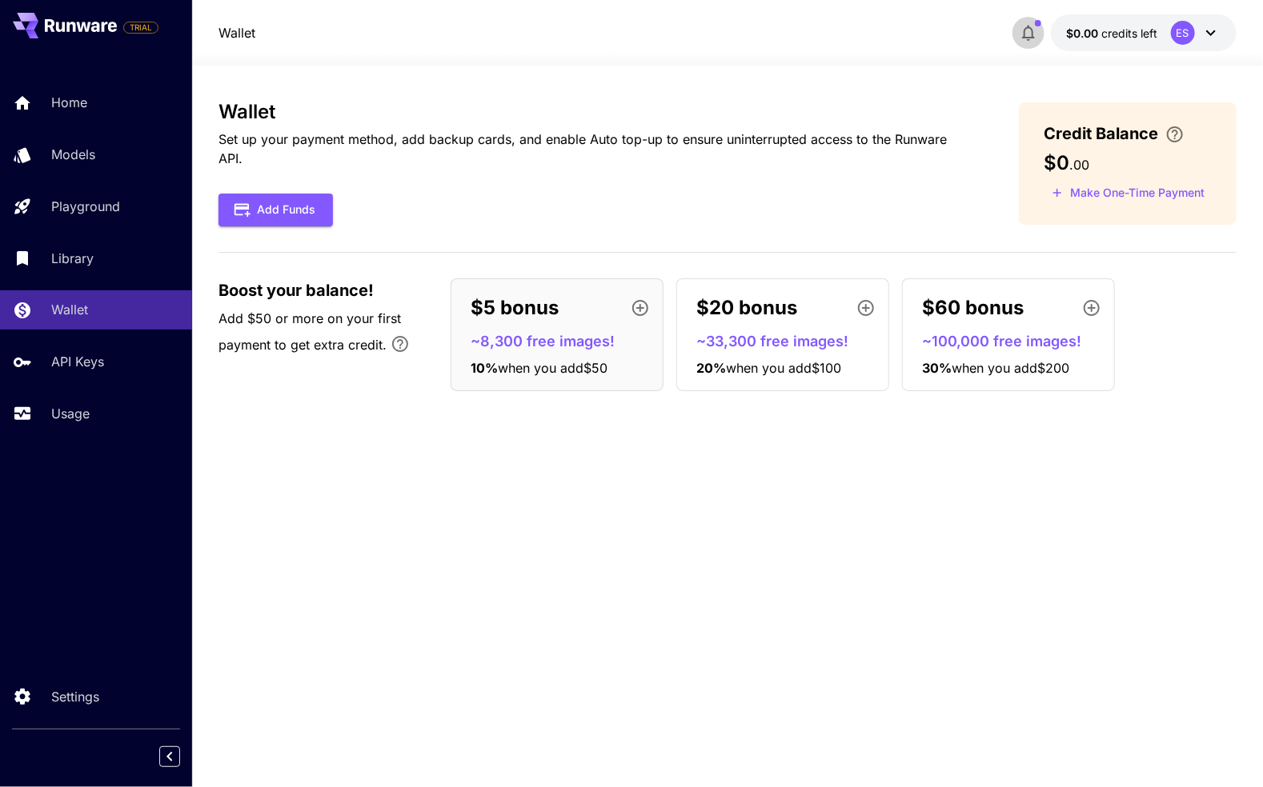
click at [1030, 34] on icon "button" at bounding box center [1028, 32] width 19 height 19
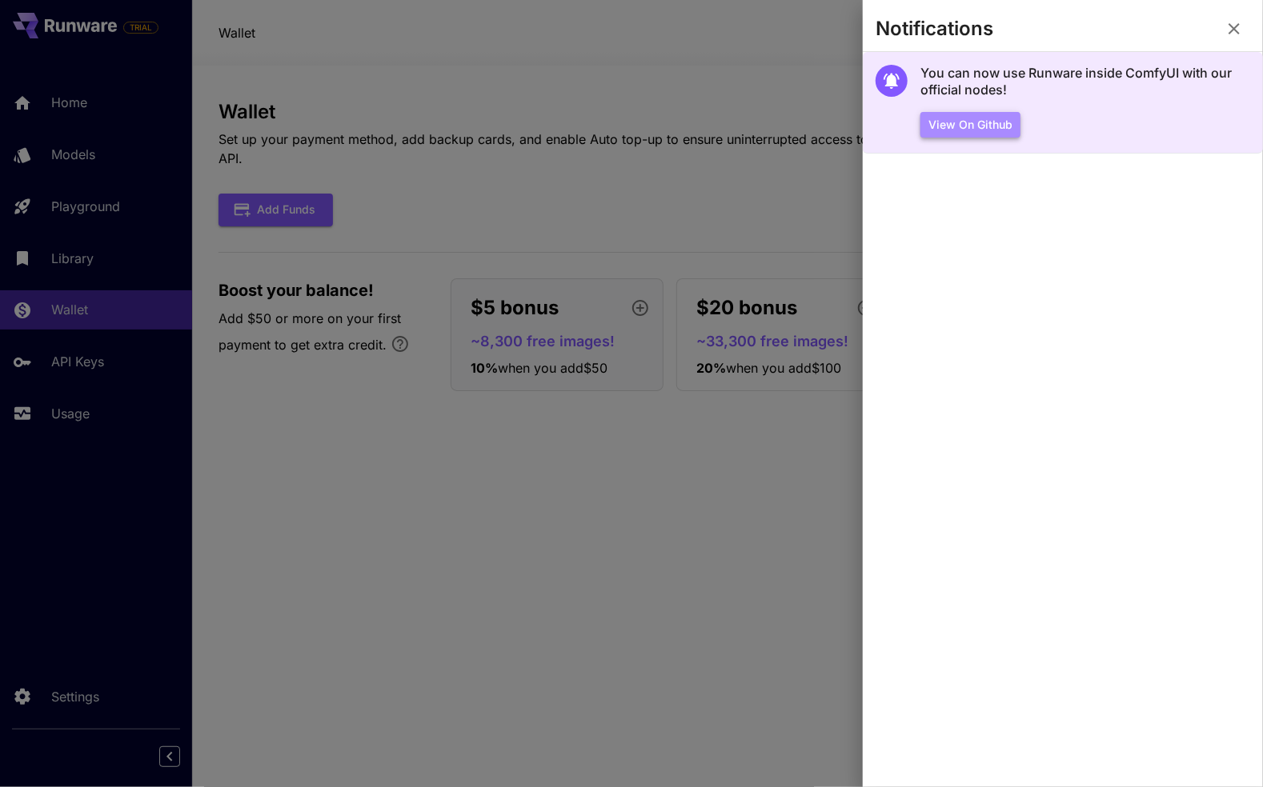
click at [996, 128] on button "View on Github" at bounding box center [970, 125] width 100 height 26
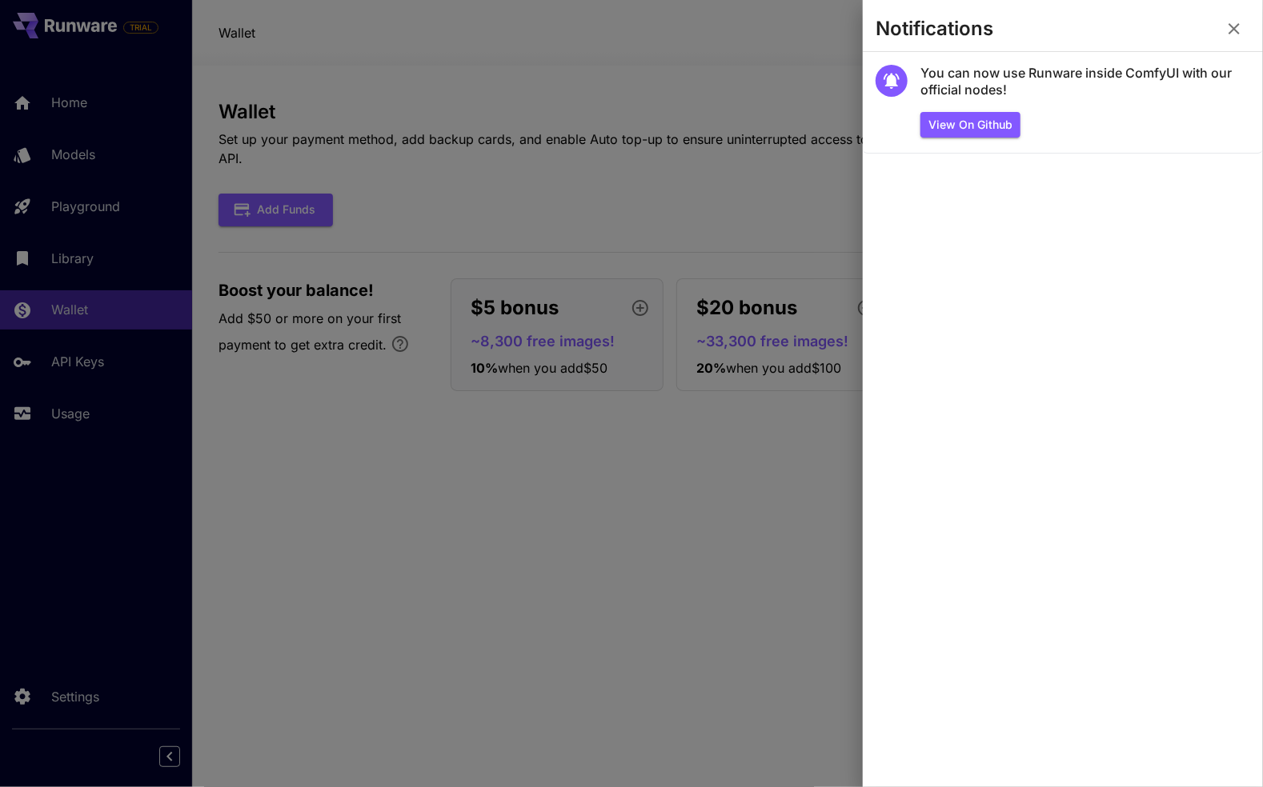
drag, startPoint x: 629, startPoint y: 88, endPoint x: 640, endPoint y: 79, distance: 14.2
click at [630, 86] on div at bounding box center [631, 393] width 1263 height 787
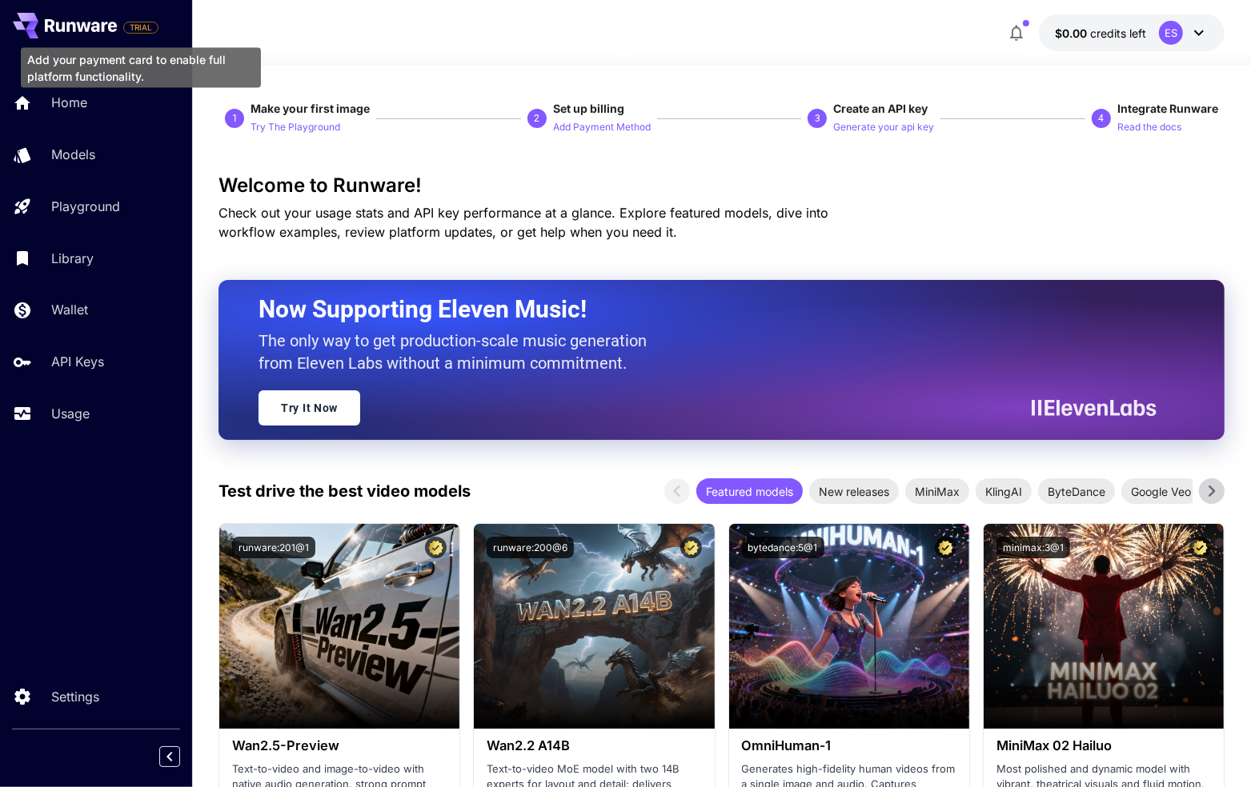
click at [146, 25] on span "TRIAL" at bounding box center [141, 28] width 34 height 12
click at [580, 127] on p "Add Payment Method" at bounding box center [602, 127] width 98 height 15
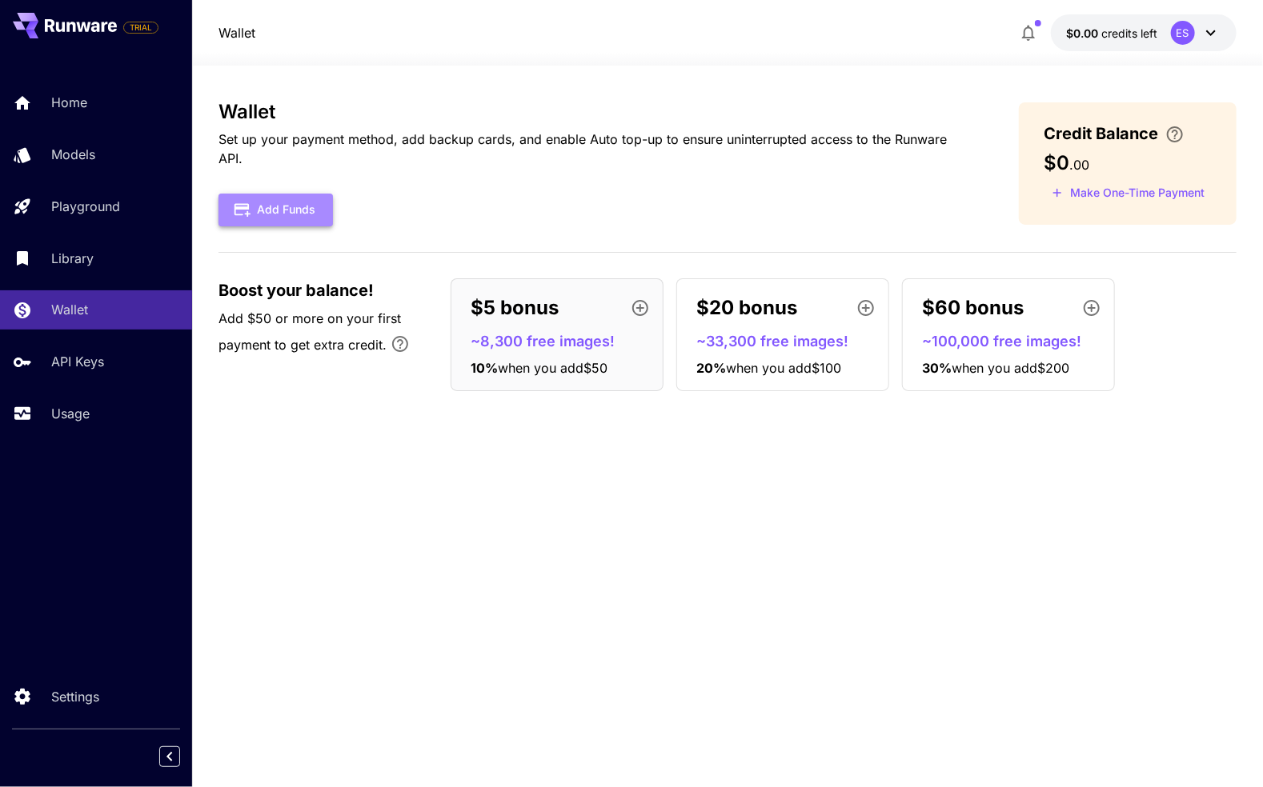
click at [311, 206] on button "Add Funds" at bounding box center [275, 210] width 114 height 33
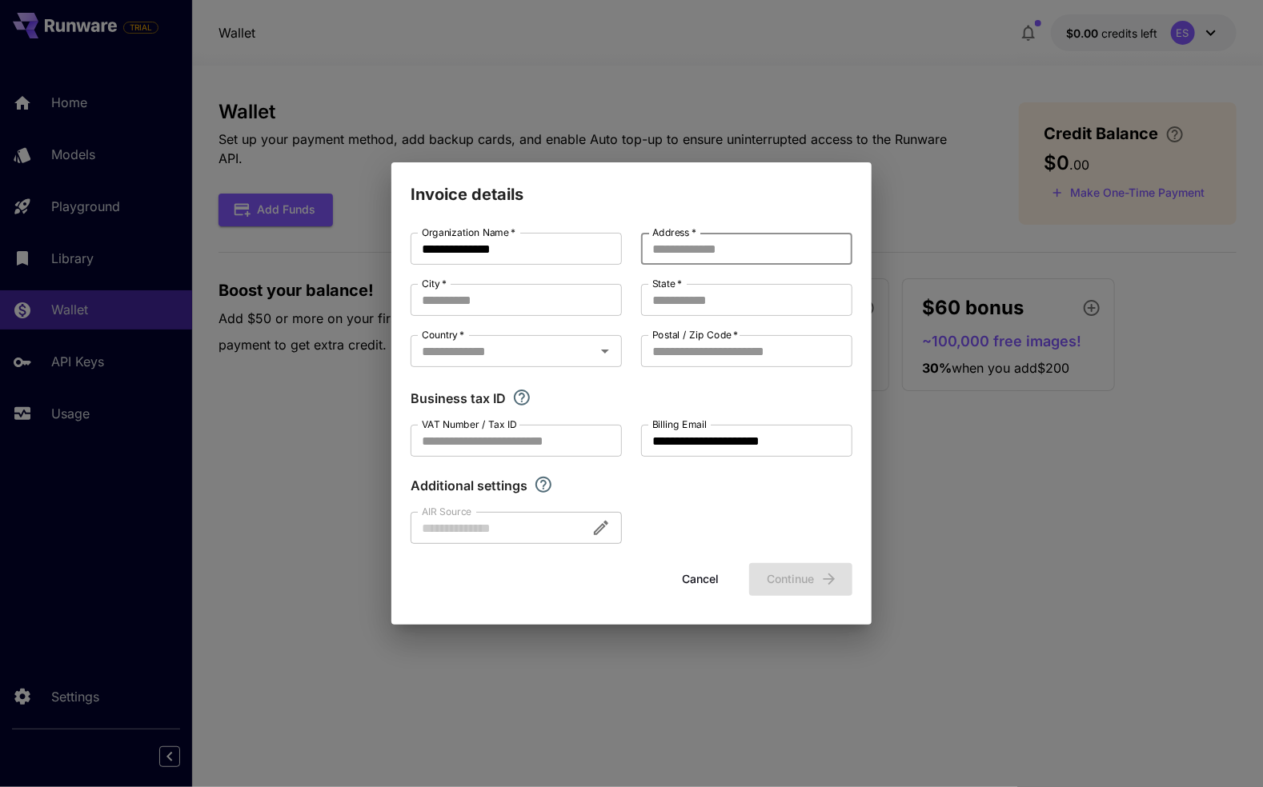
click at [686, 252] on input "Address   *" at bounding box center [746, 249] width 211 height 32
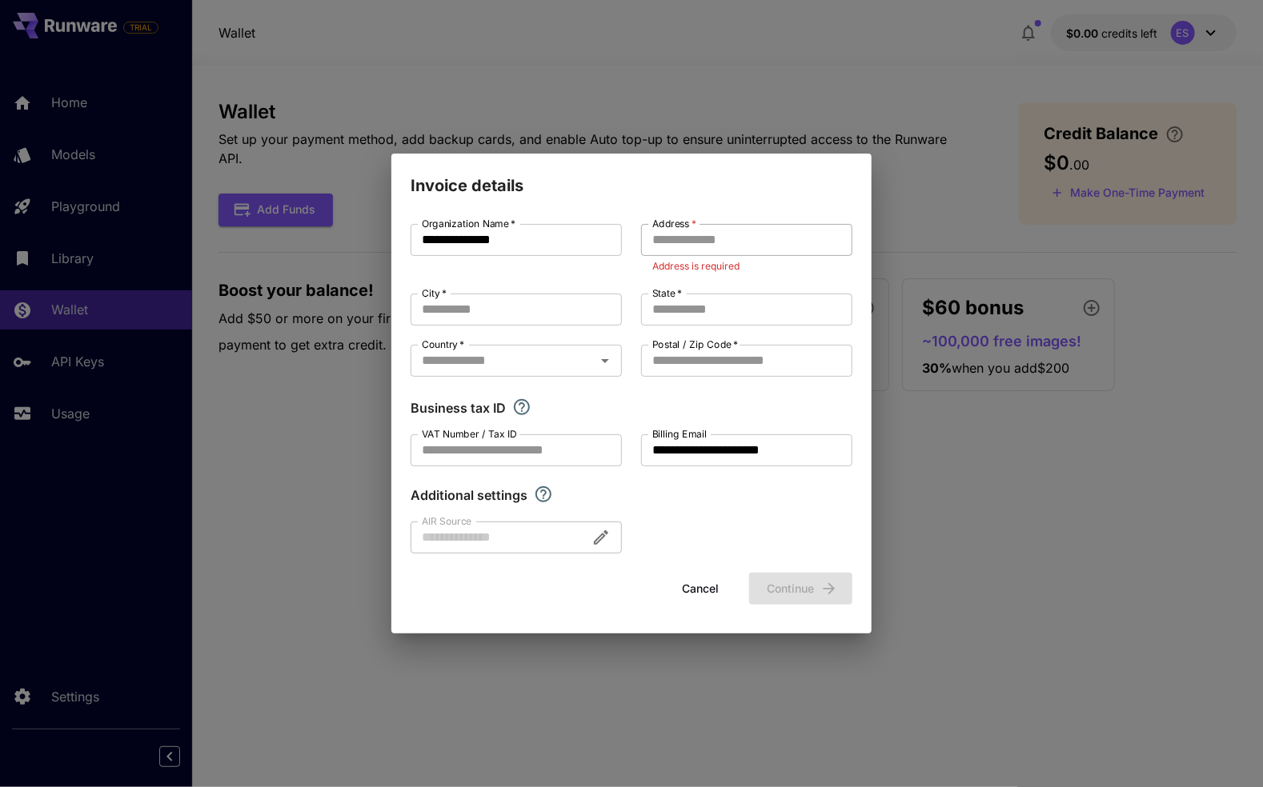
click at [743, 242] on input "Address   *" at bounding box center [746, 240] width 211 height 32
paste input "**********"
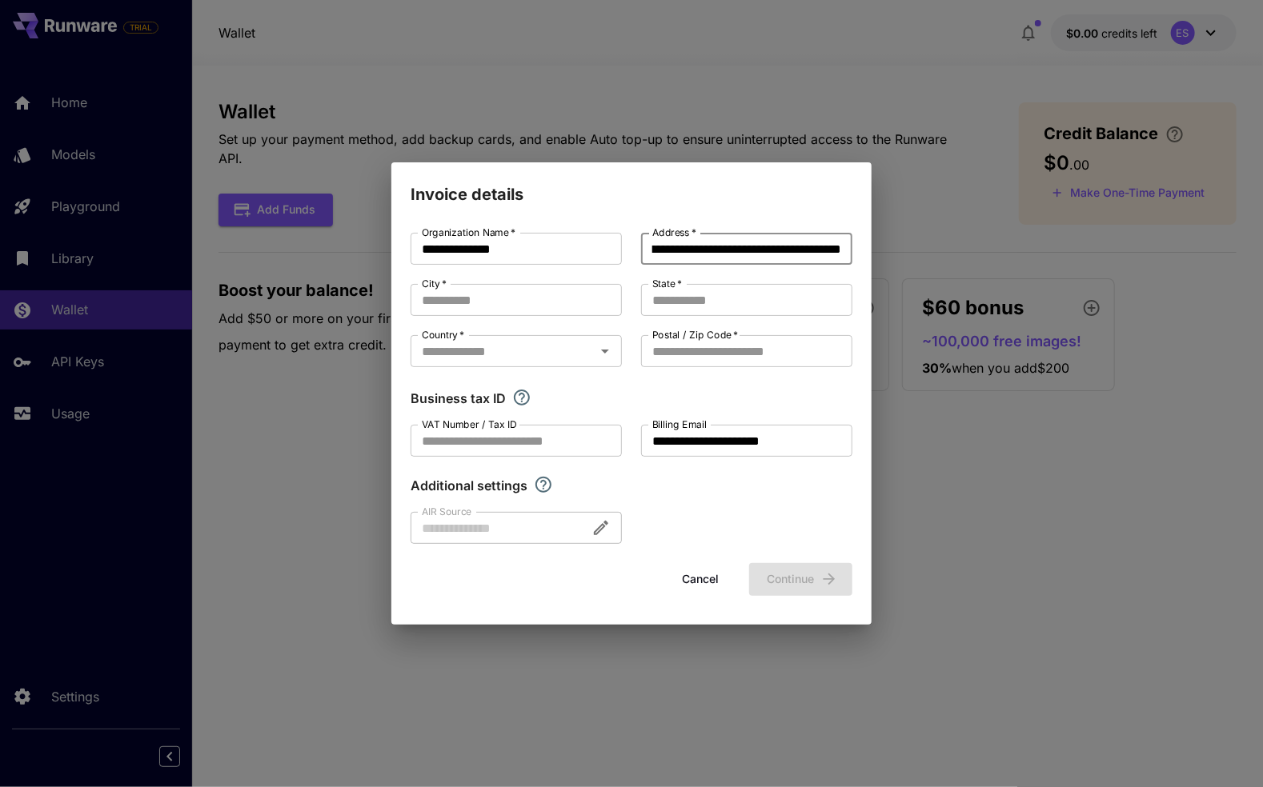
type input "**********"
click at [575, 303] on input "City   *" at bounding box center [516, 300] width 211 height 32
paste input "**********"
type input "**********"
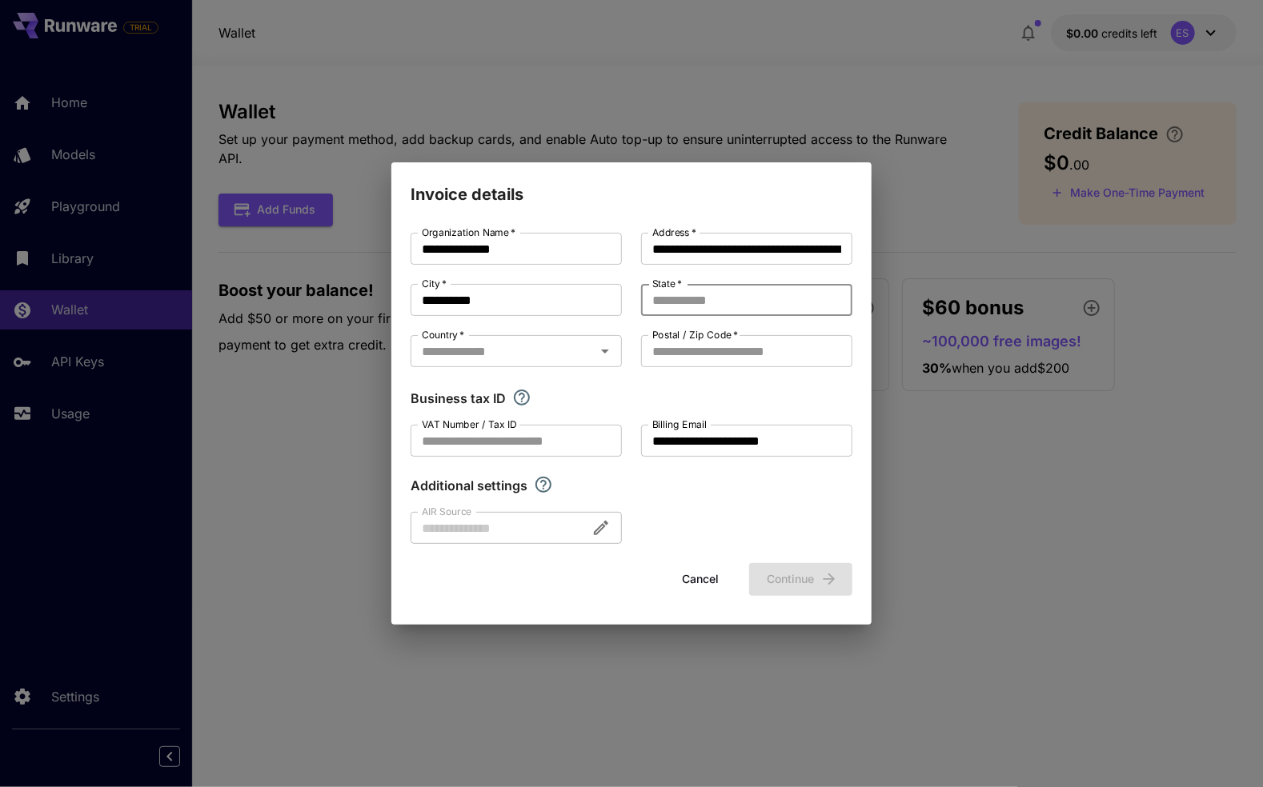
click at [714, 303] on input "State   *" at bounding box center [746, 300] width 211 height 32
paste input "**********"
click at [594, 343] on div at bounding box center [604, 351] width 21 height 22
type input "**********"
click at [603, 355] on icon "Open" at bounding box center [604, 351] width 19 height 19
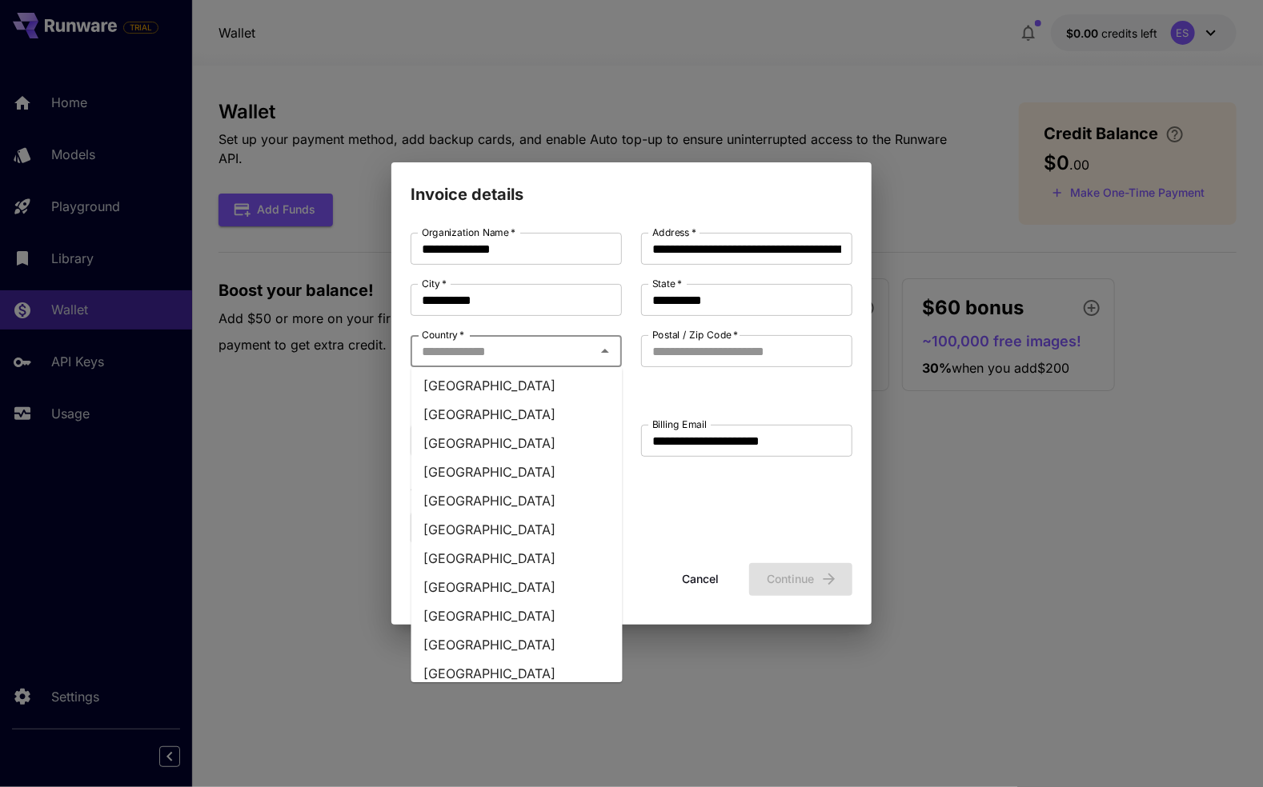
scroll to position [6939, 0]
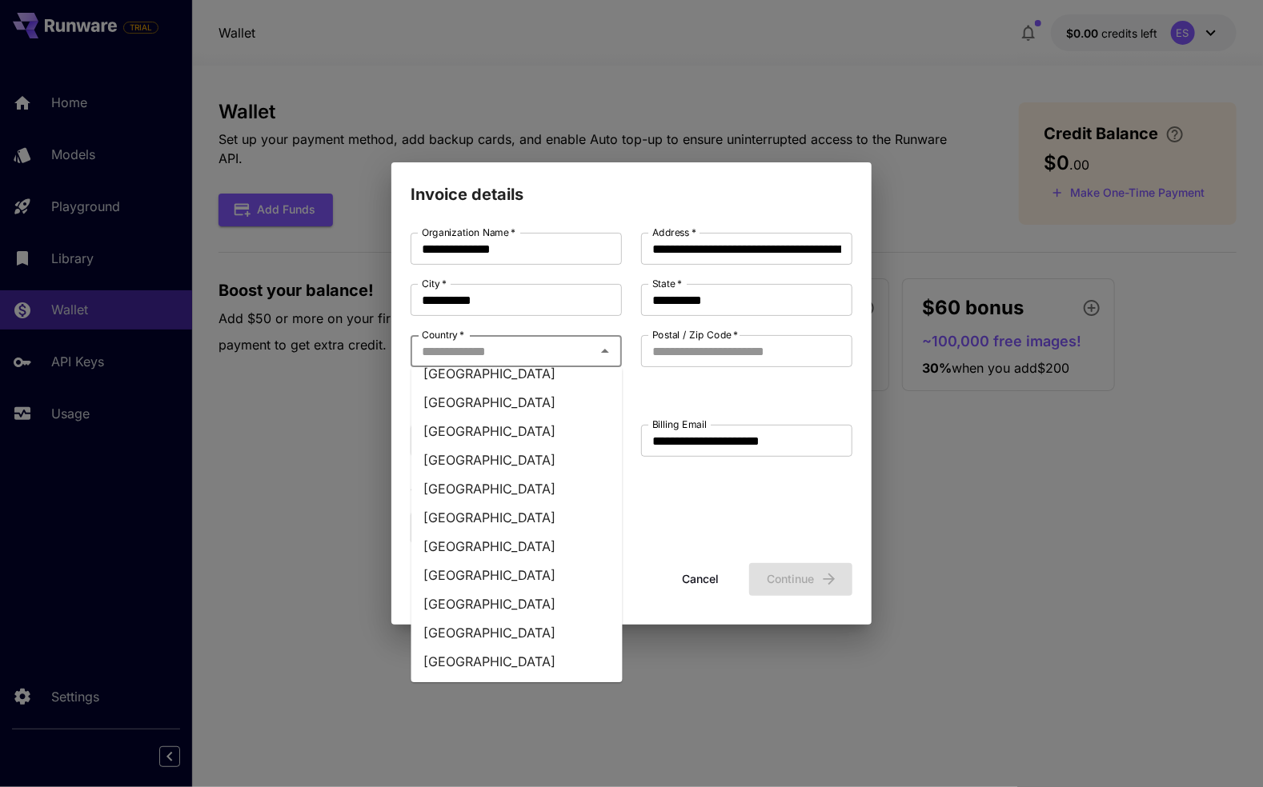
click at [507, 647] on li "United States" at bounding box center [516, 661] width 211 height 29
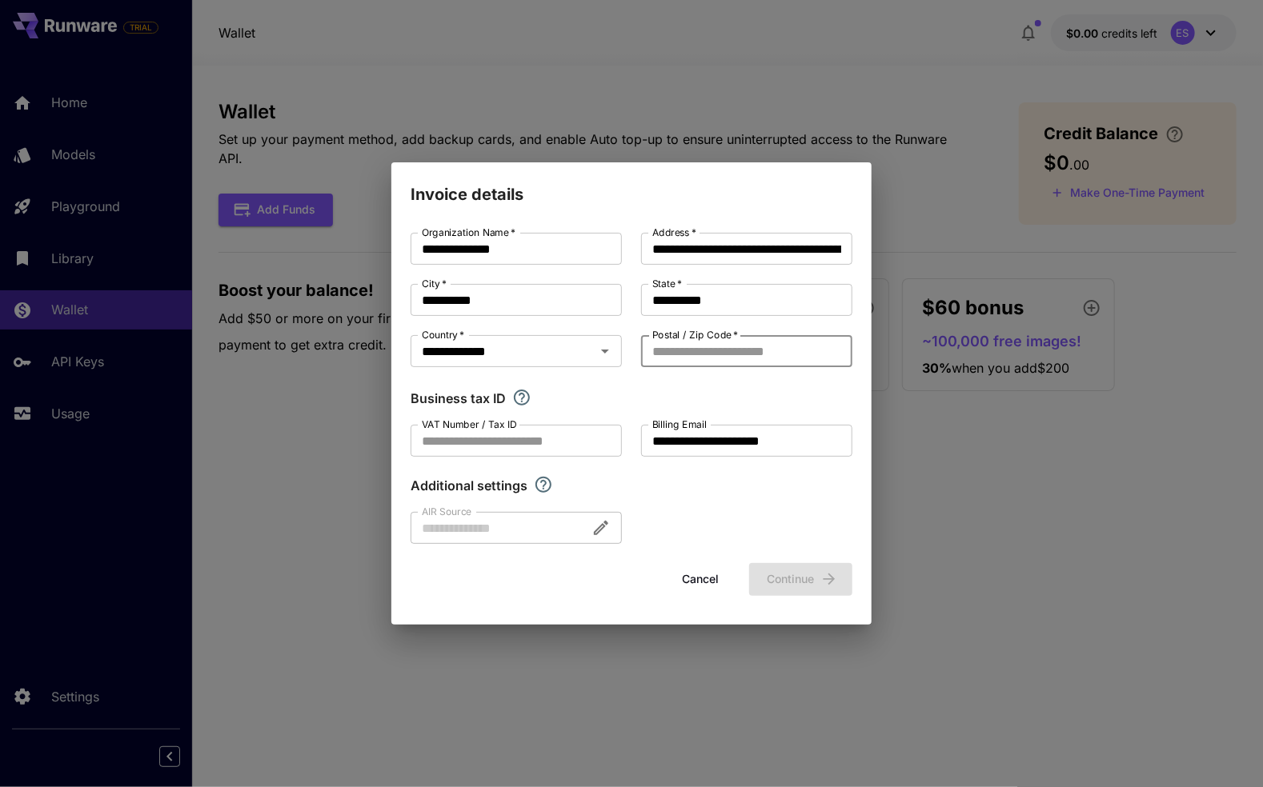
click at [759, 348] on input "Postal / Zip Code   *" at bounding box center [746, 351] width 211 height 32
paste input "*****"
type input "*****"
click at [789, 581] on button "Continue" at bounding box center [800, 579] width 103 height 33
type input "**********"
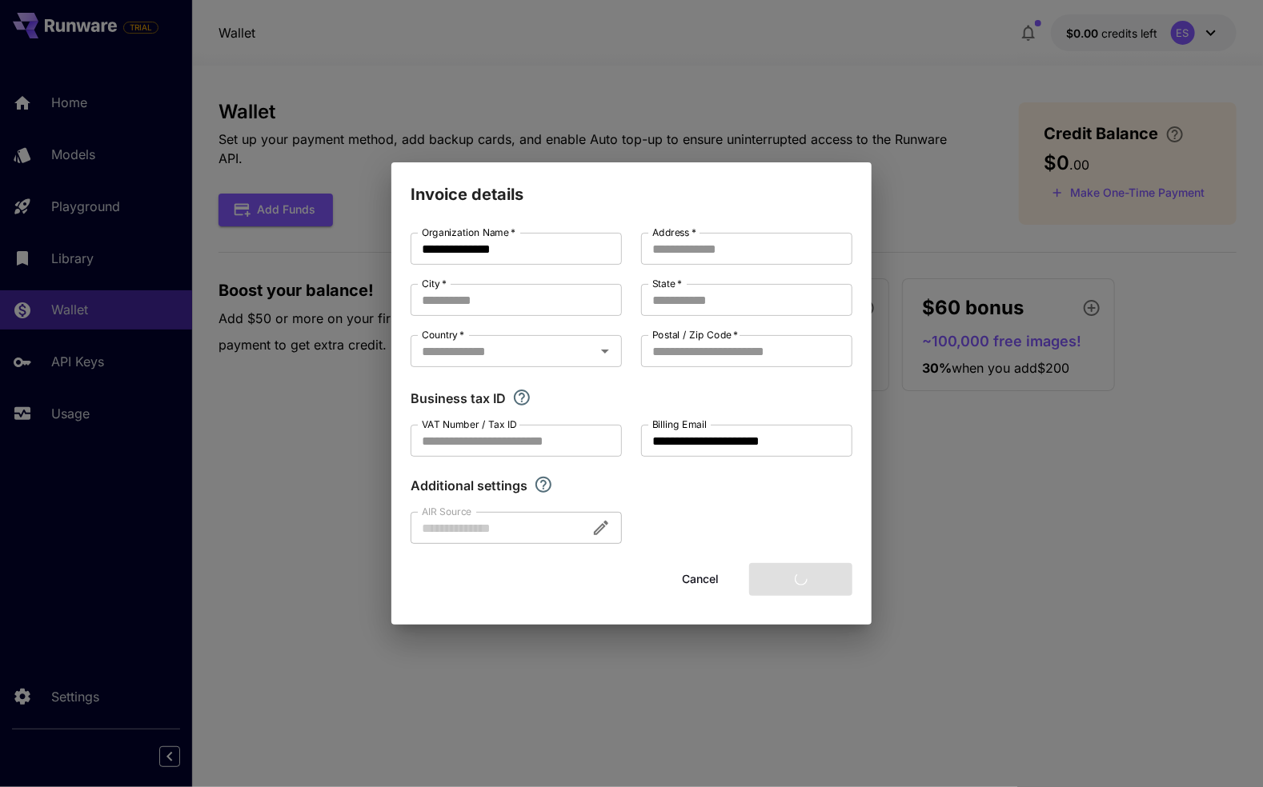
type input "**********"
type input "*****"
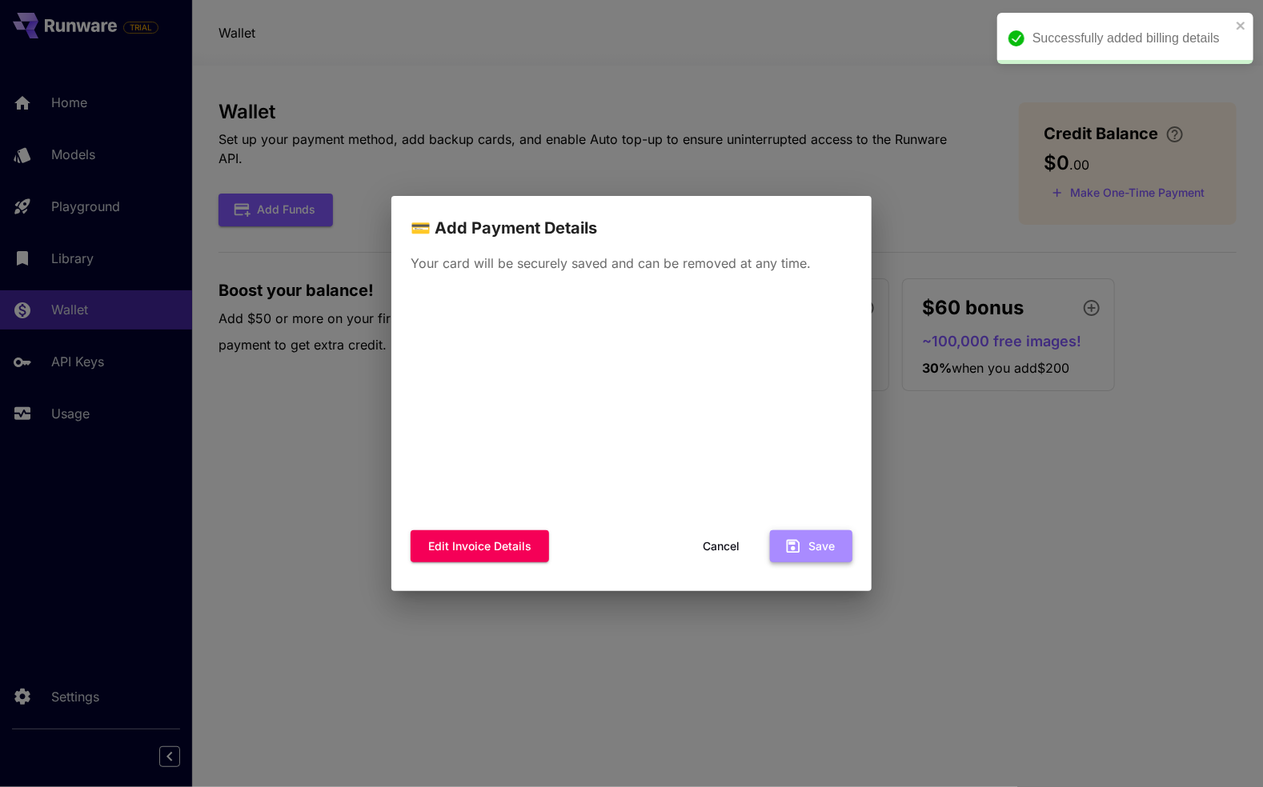
click at [824, 550] on button "Save" at bounding box center [811, 547] width 82 height 33
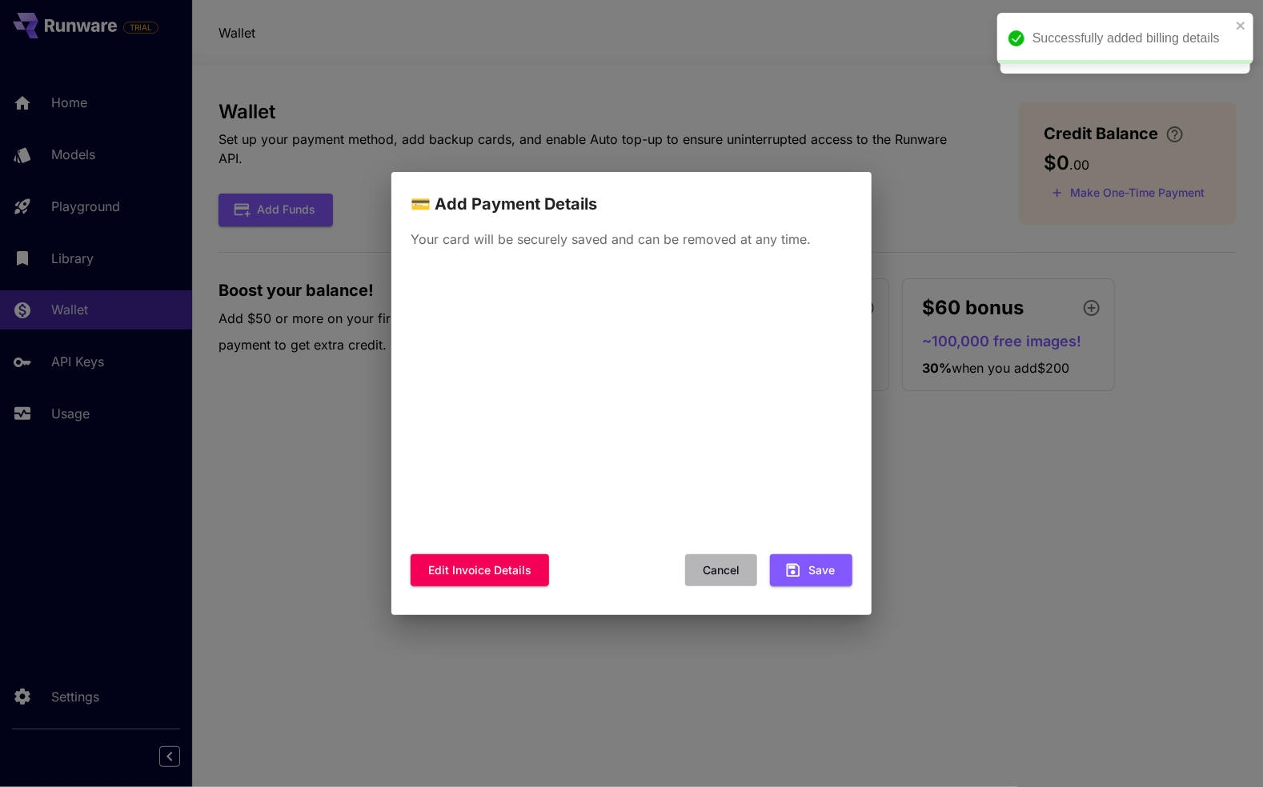
click at [727, 569] on button "Cancel" at bounding box center [721, 571] width 72 height 33
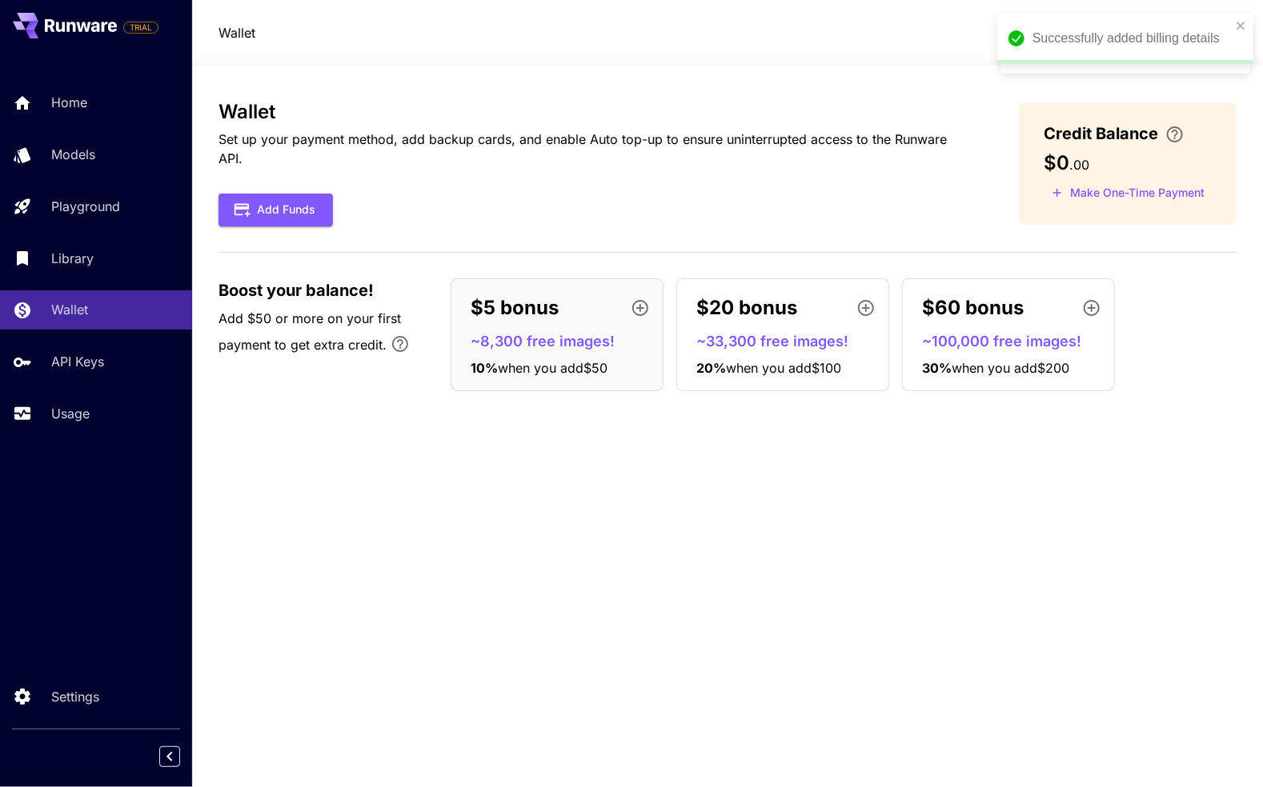
click at [981, 470] on div "Wallet Set up your payment method, add backup cards, and enable Auto top-up to …" at bounding box center [726, 426] width 1017 height 651
click at [1241, 28] on icon "close" at bounding box center [1241, 25] width 11 height 13
click at [996, 482] on div "Wallet Set up your payment method, add backup cards, and enable Auto top-up to …" at bounding box center [726, 426] width 1017 height 651
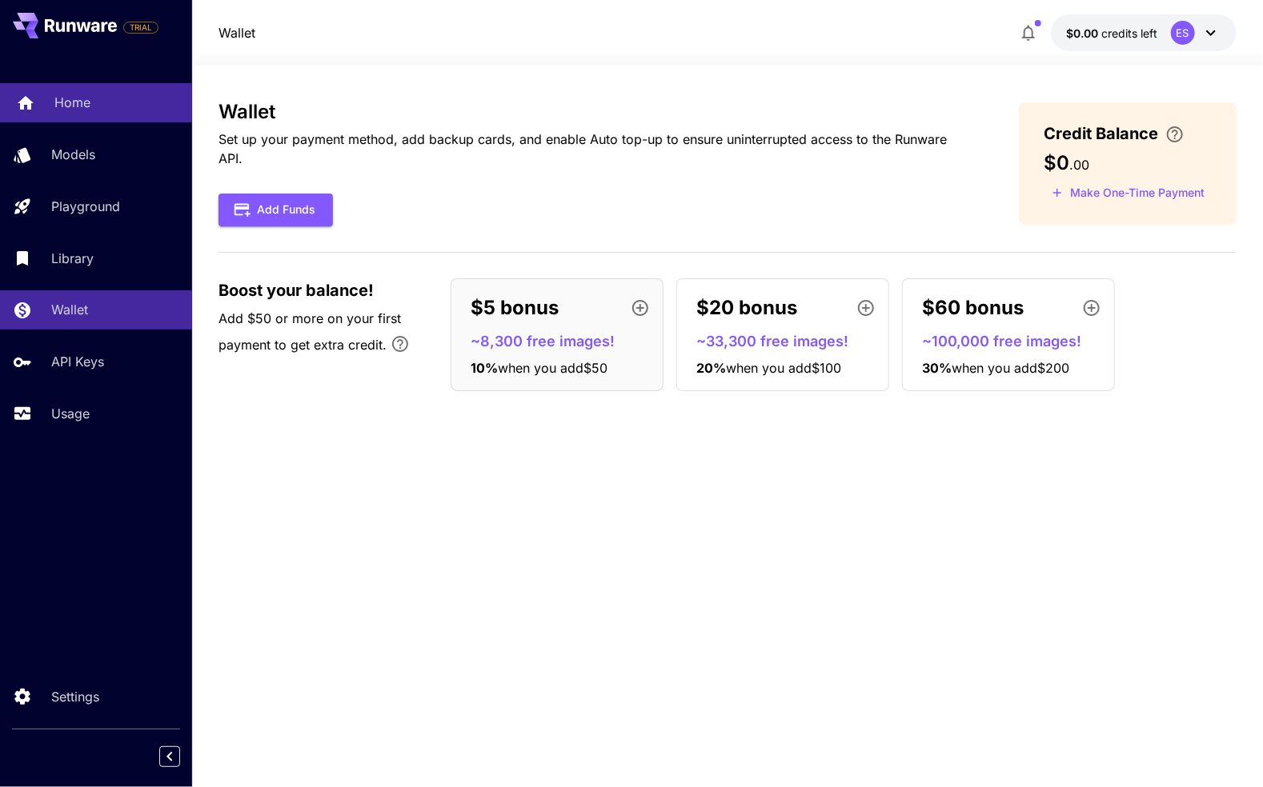
click at [76, 108] on p "Home" at bounding box center [72, 102] width 36 height 19
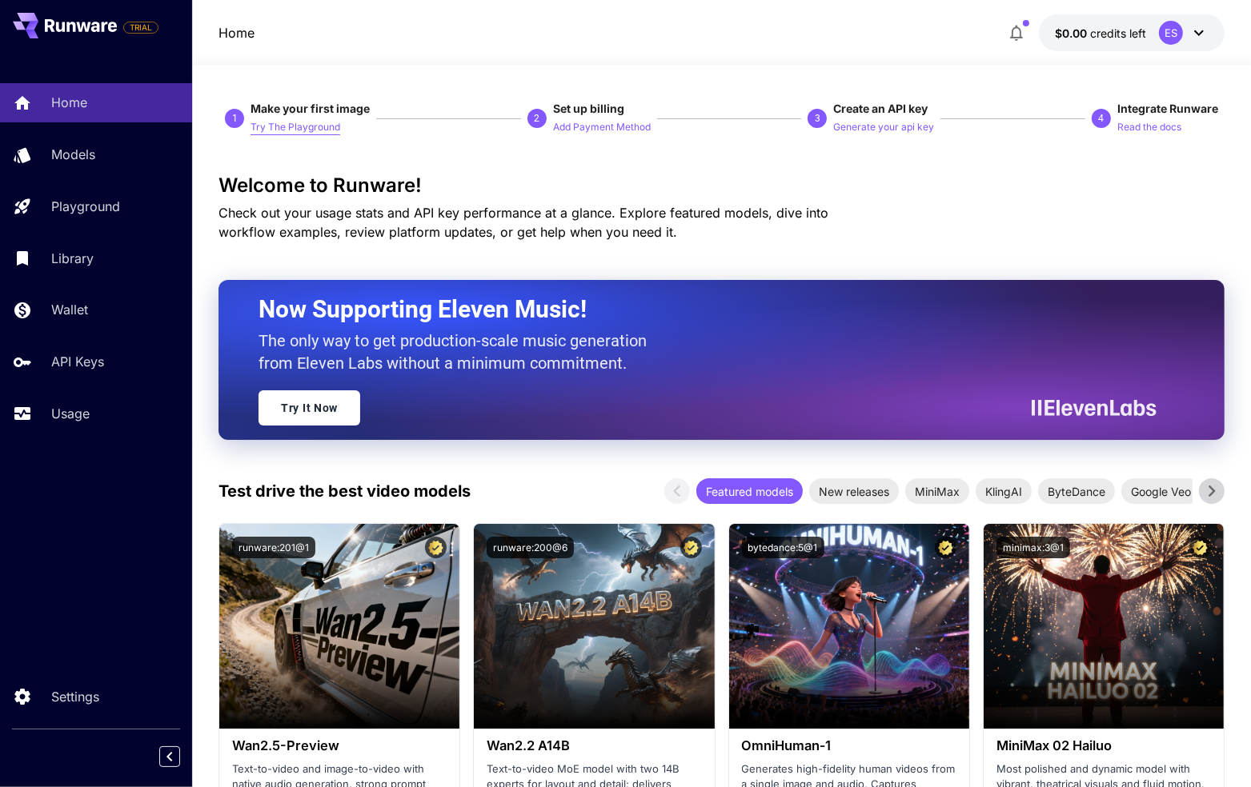
click at [304, 122] on p "Try The Playground" at bounding box center [295, 127] width 90 height 15
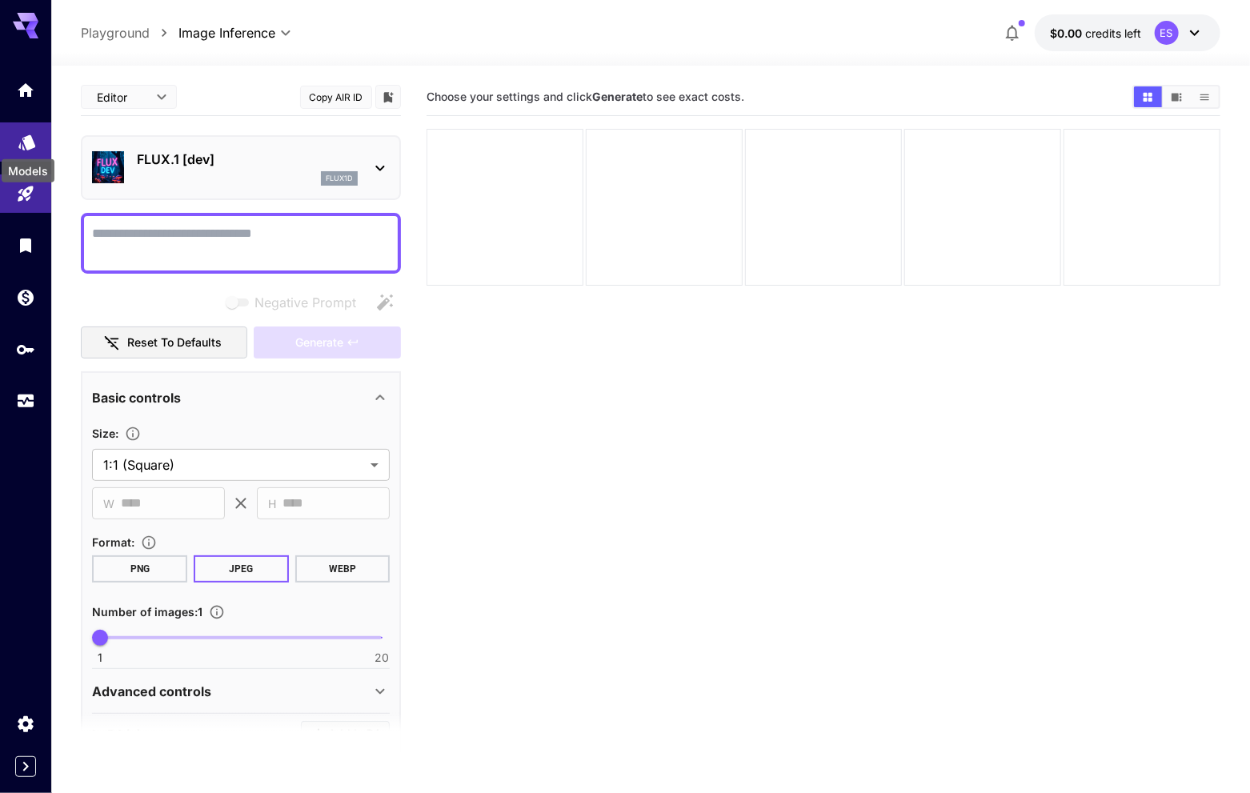
click at [26, 136] on icon "Models" at bounding box center [26, 140] width 17 height 15
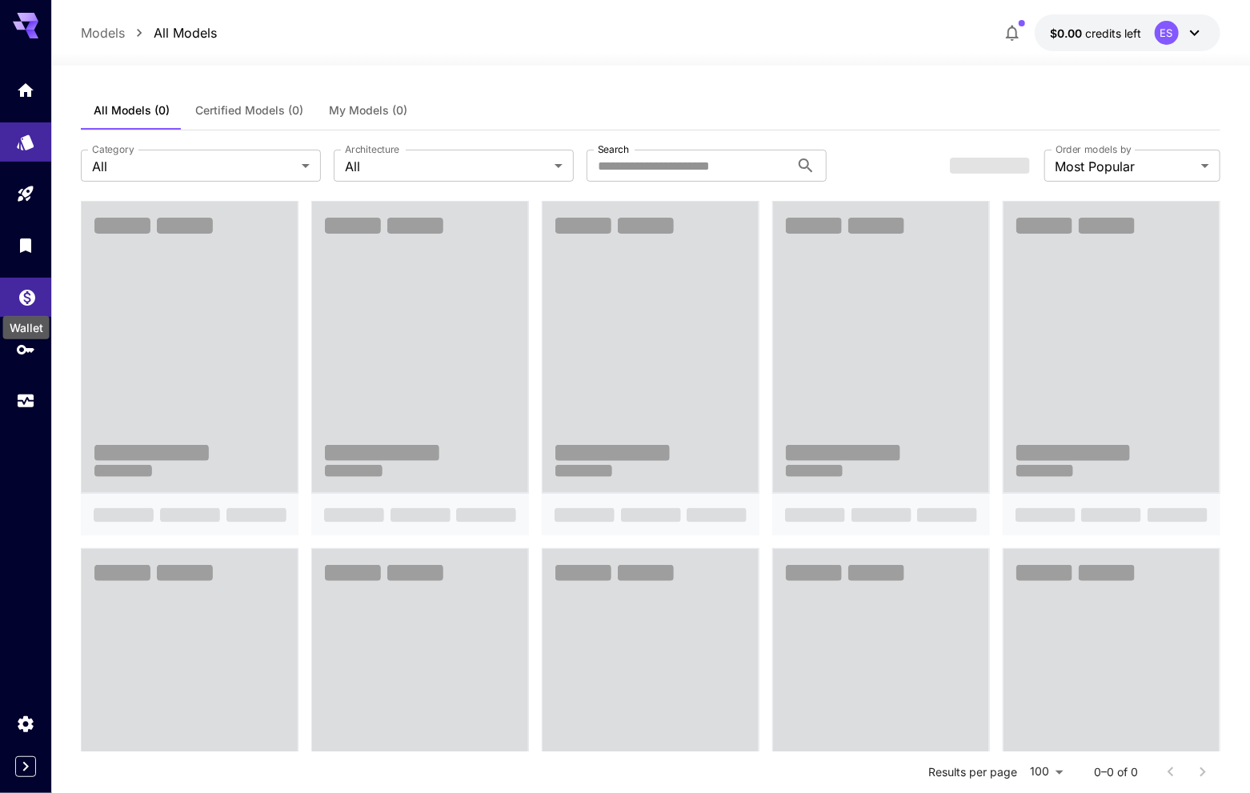
click at [34, 300] on icon "Wallet" at bounding box center [27, 296] width 19 height 19
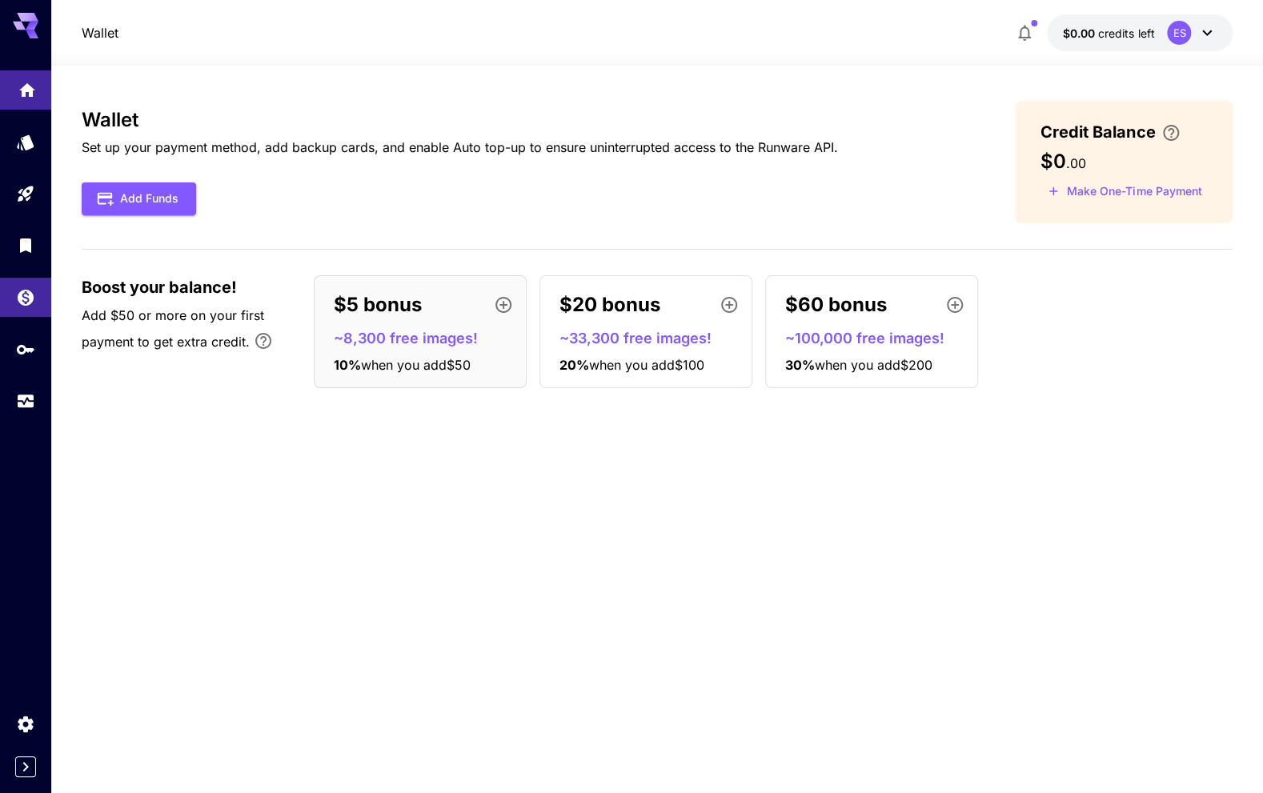
click at [41, 94] on link at bounding box center [25, 89] width 51 height 39
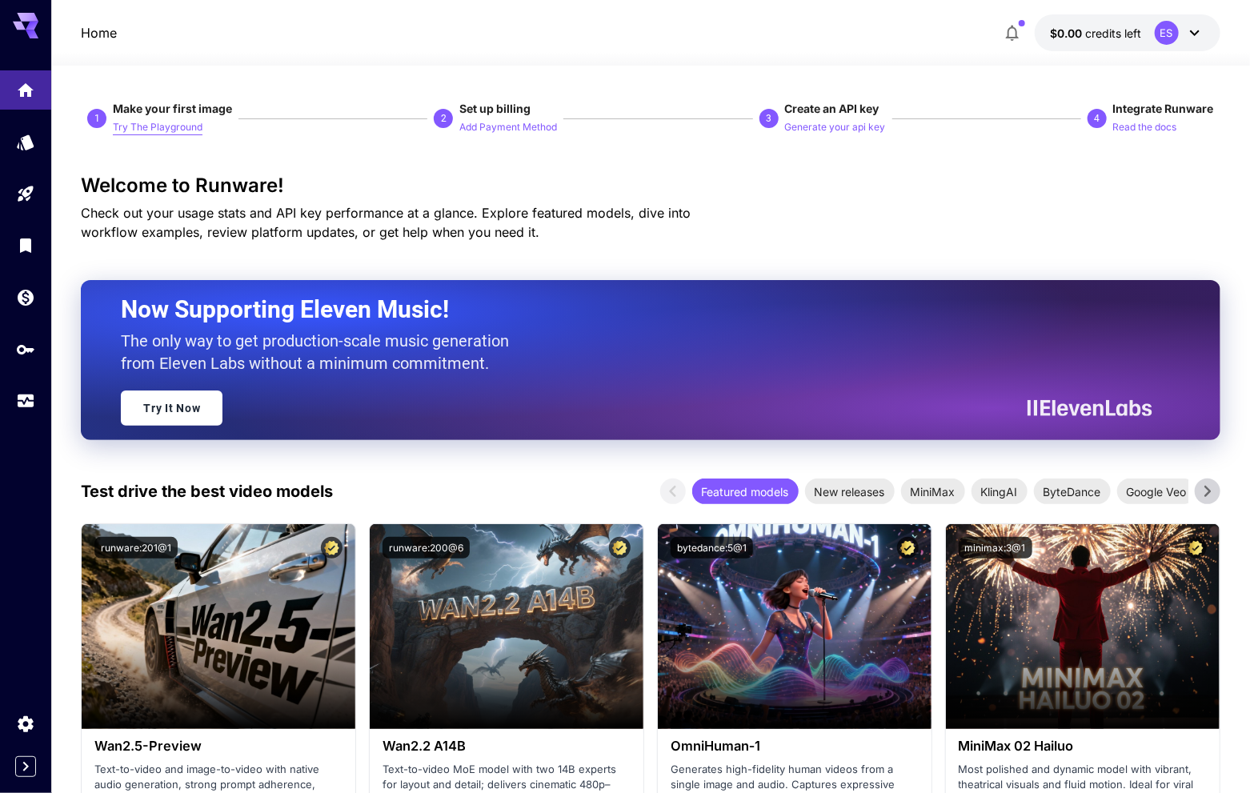
click at [185, 132] on p "Try The Playground" at bounding box center [158, 127] width 90 height 15
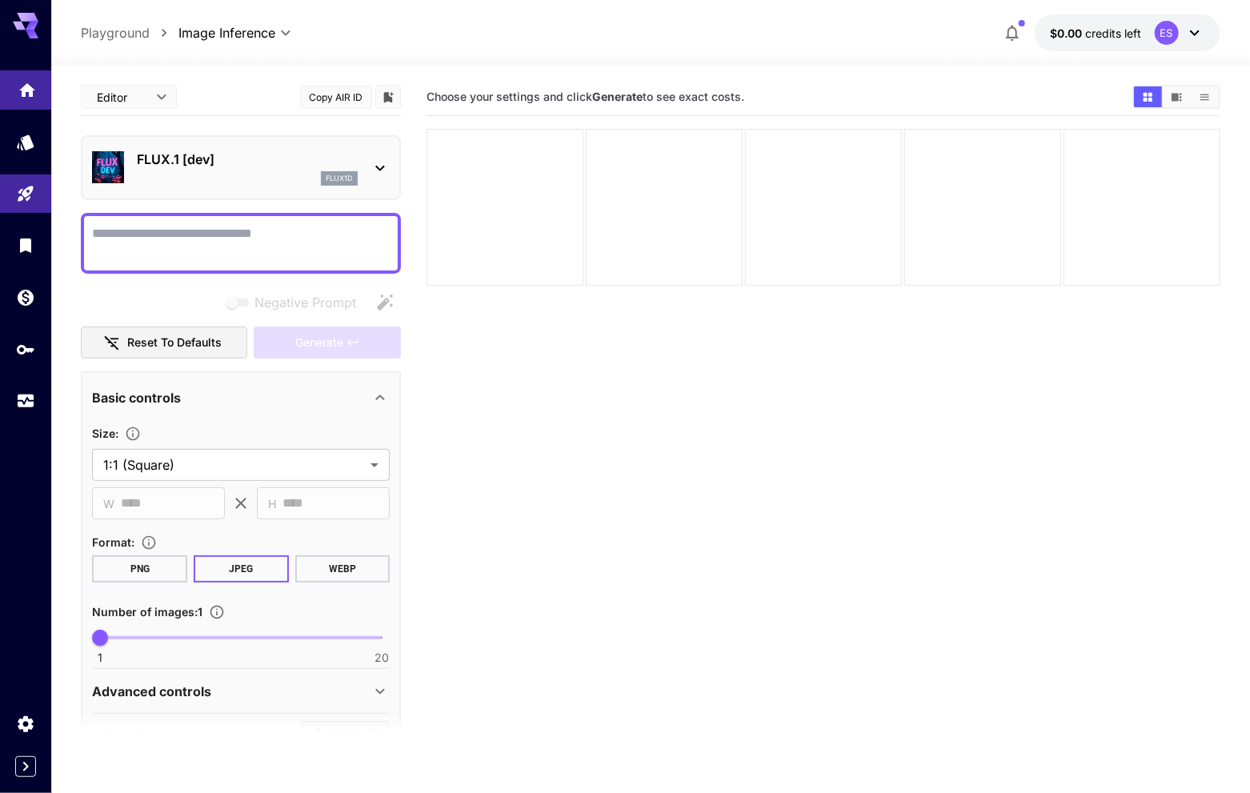
click at [11, 91] on link at bounding box center [25, 89] width 51 height 39
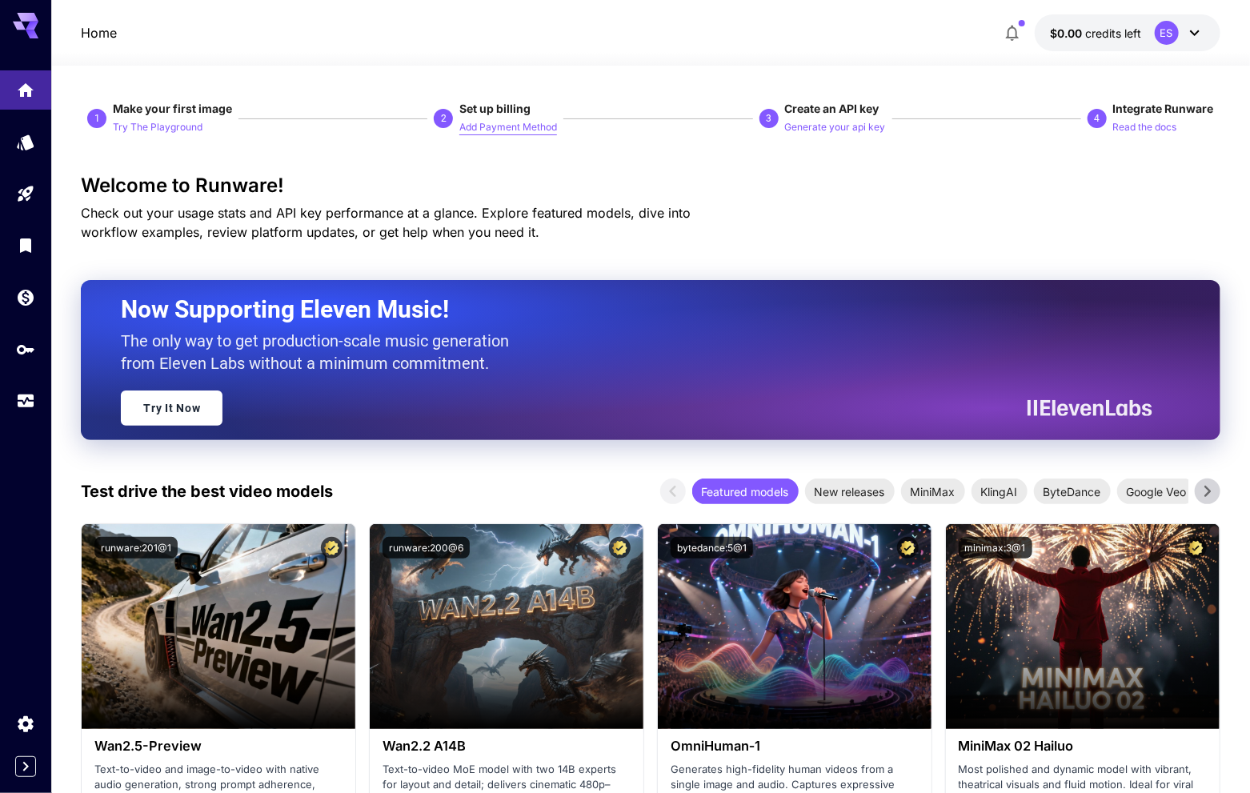
click at [499, 132] on p "Add Payment Method" at bounding box center [508, 127] width 98 height 15
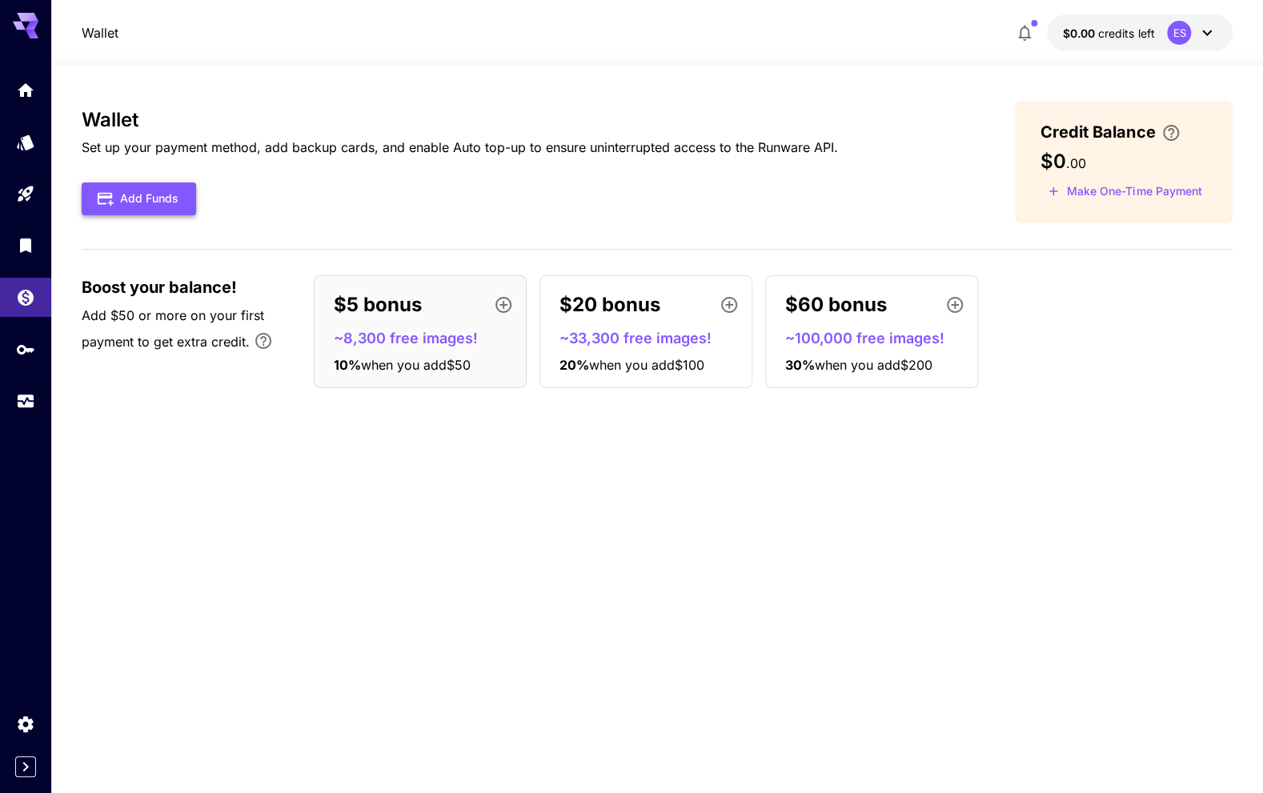
click at [152, 198] on button "Add Funds" at bounding box center [139, 198] width 114 height 33
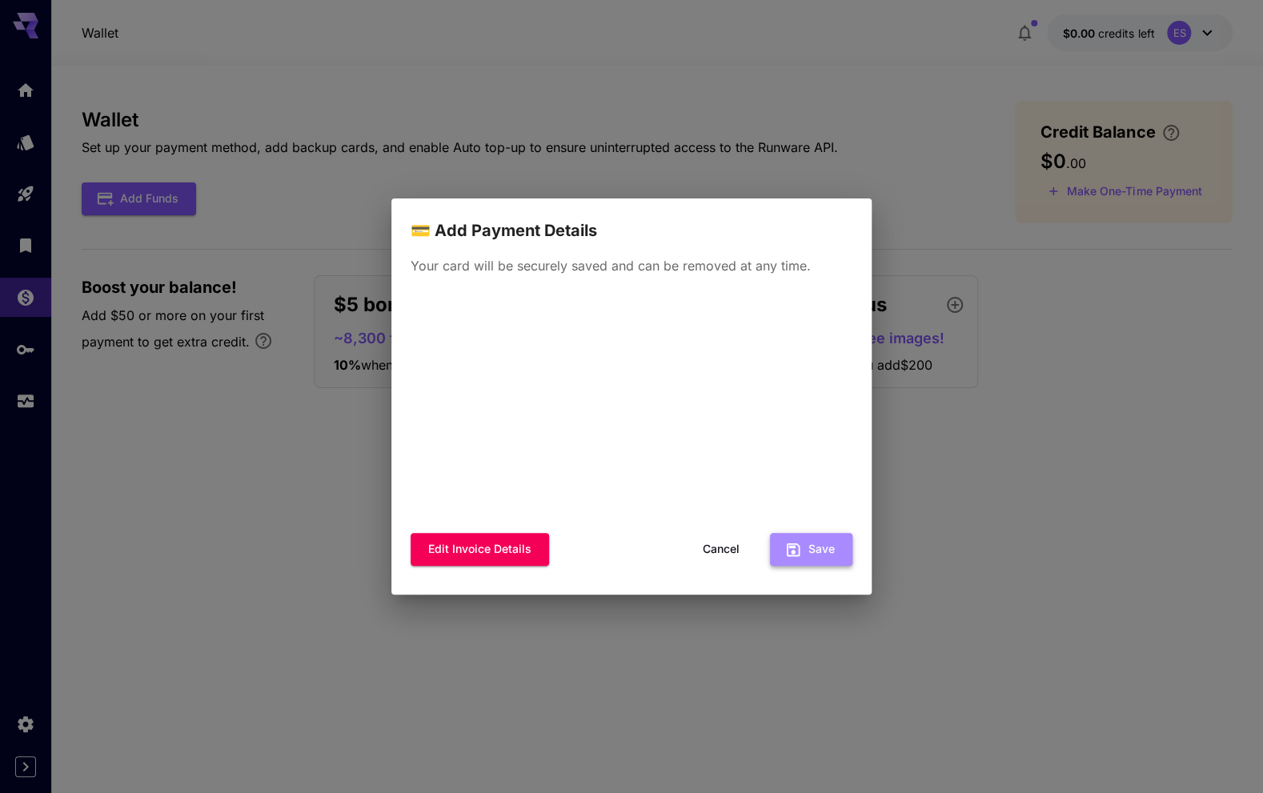
click at [821, 554] on button "Save" at bounding box center [811, 549] width 82 height 33
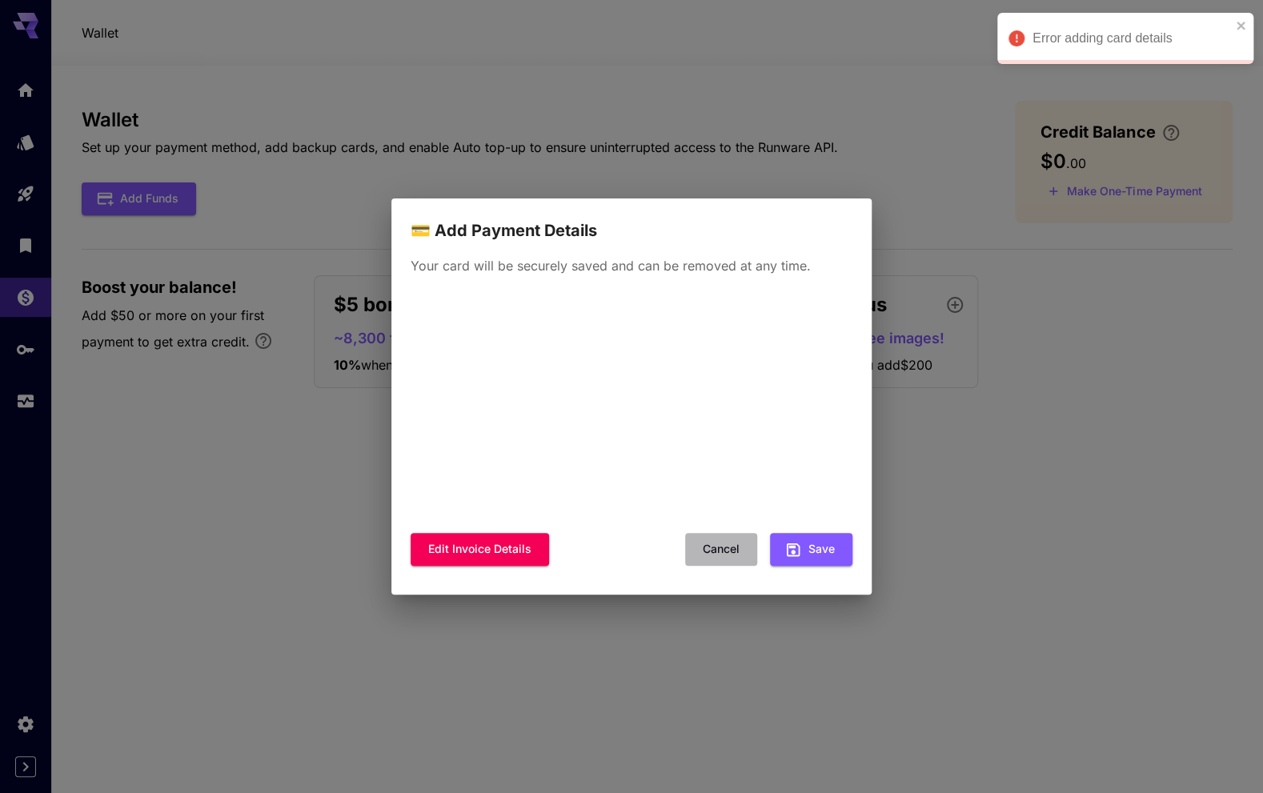
click at [718, 545] on button "Cancel" at bounding box center [721, 549] width 72 height 33
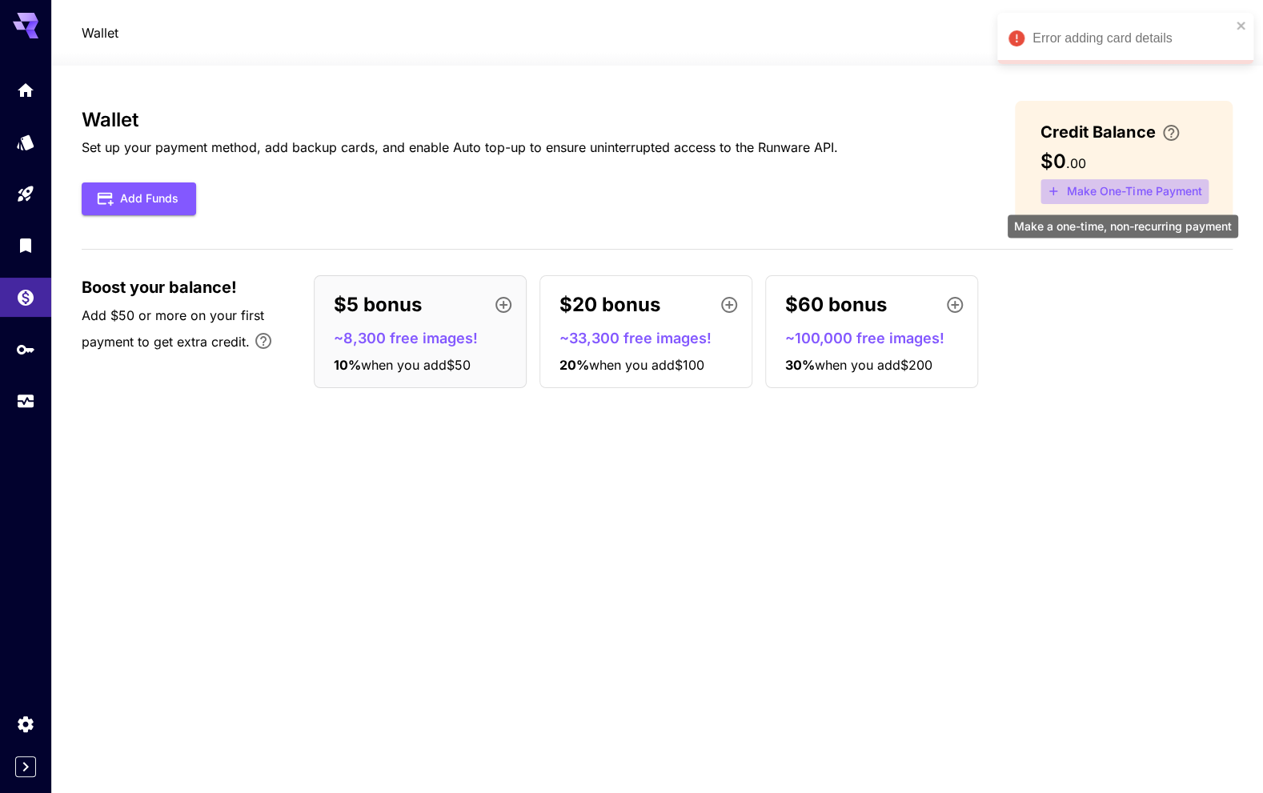
click at [1127, 196] on button "Make One-Time Payment" at bounding box center [1124, 191] width 168 height 25
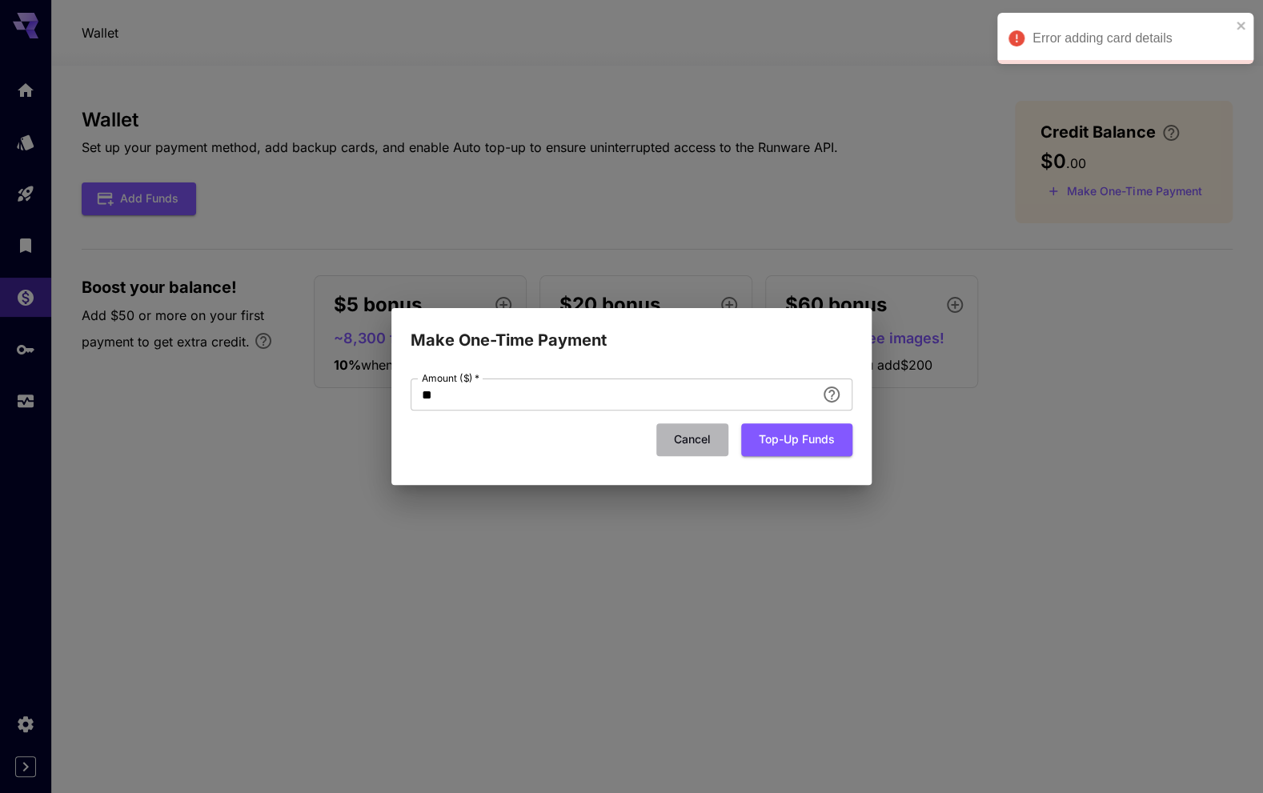
click at [709, 435] on button "Cancel" at bounding box center [692, 439] width 72 height 33
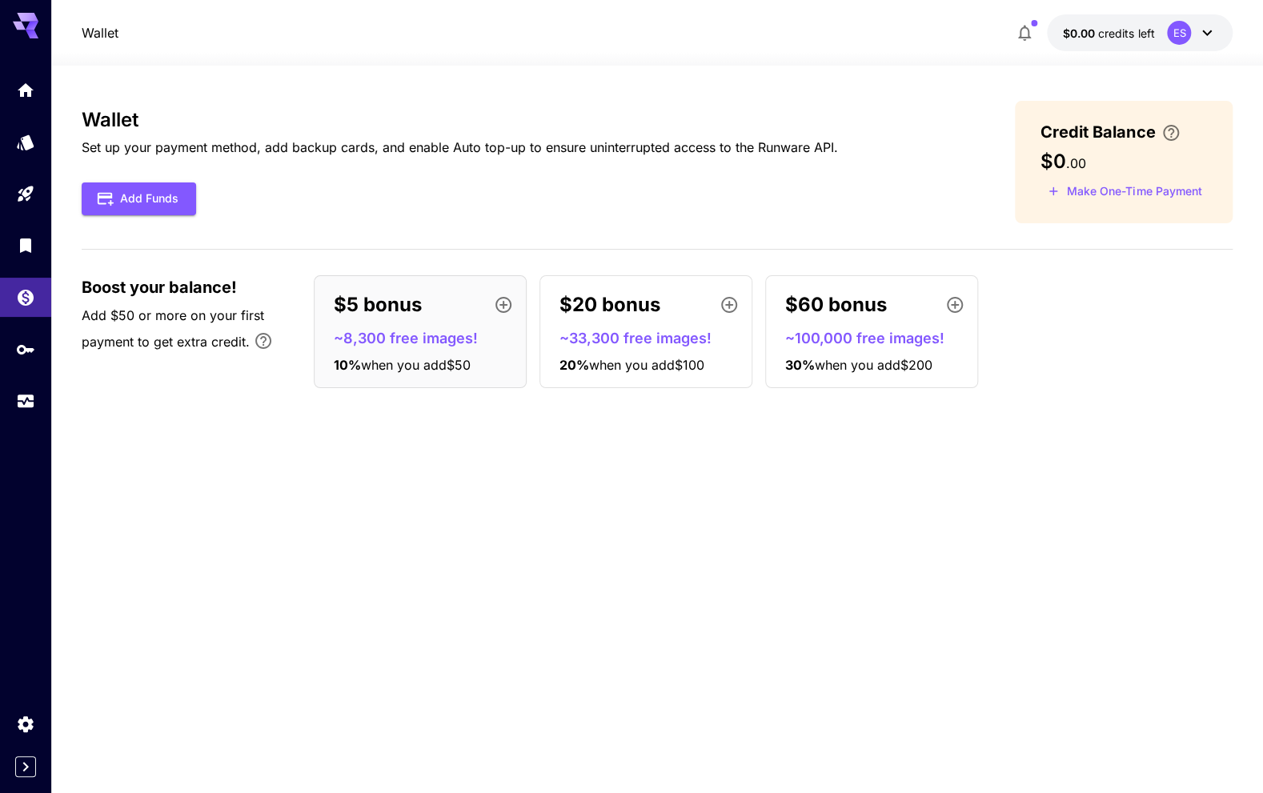
click at [723, 188] on div "Add Funds" at bounding box center [460, 198] width 756 height 33
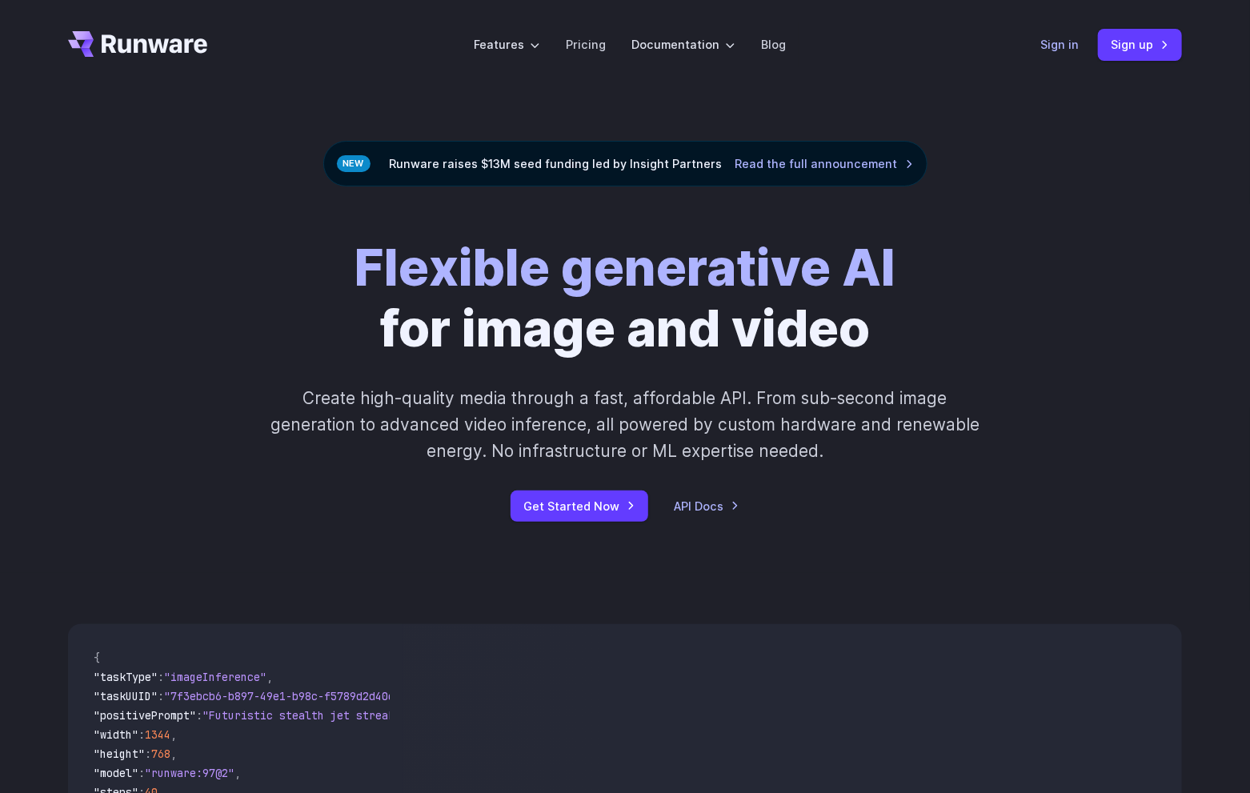
click at [1072, 38] on link "Sign in" at bounding box center [1059, 44] width 38 height 18
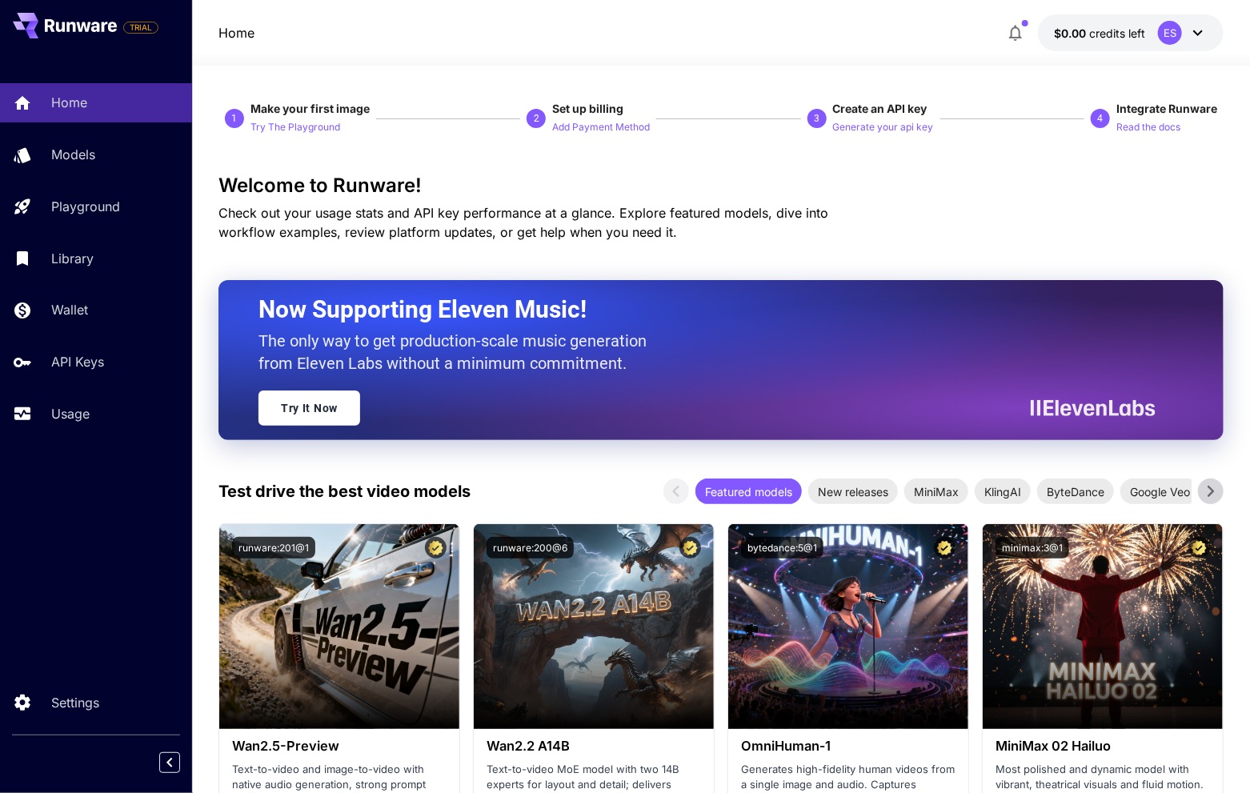
click at [1183, 38] on div "ES" at bounding box center [1183, 33] width 50 height 24
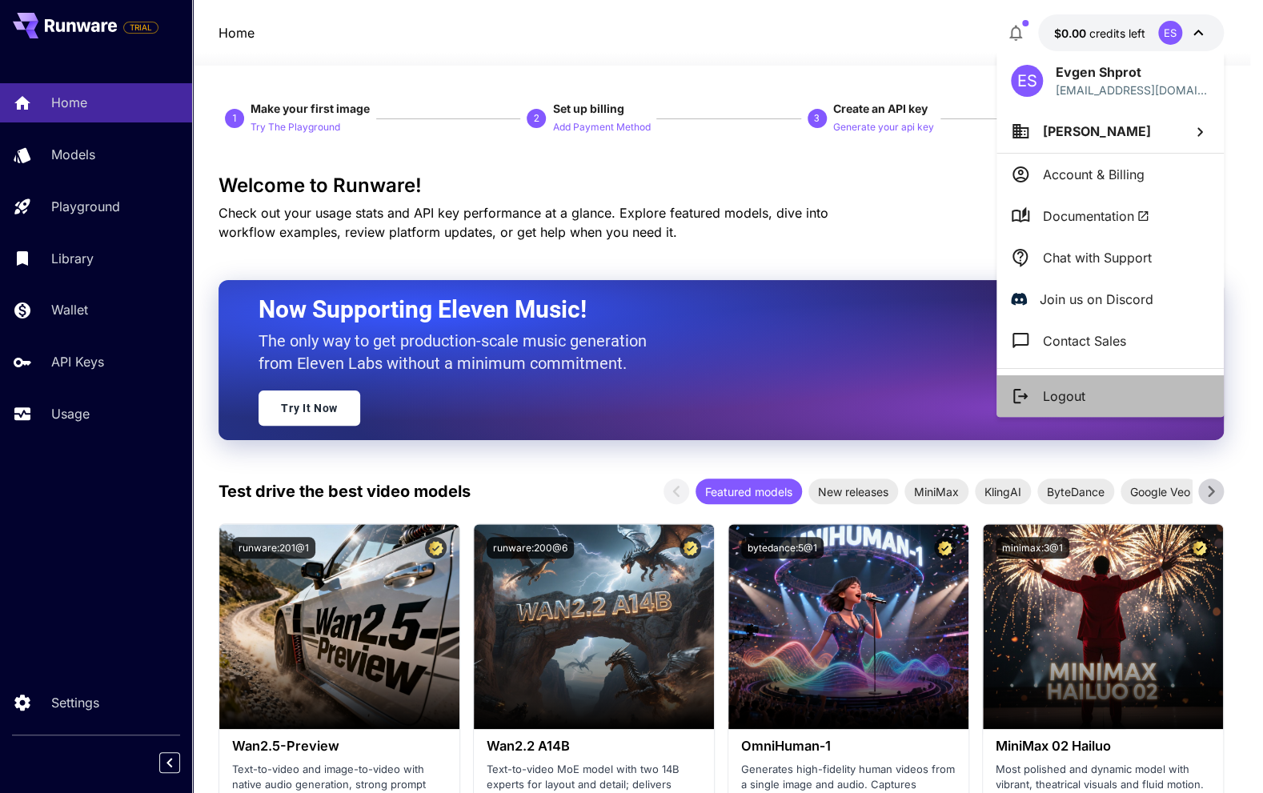
click at [1092, 399] on li "Logout" at bounding box center [1109, 396] width 227 height 42
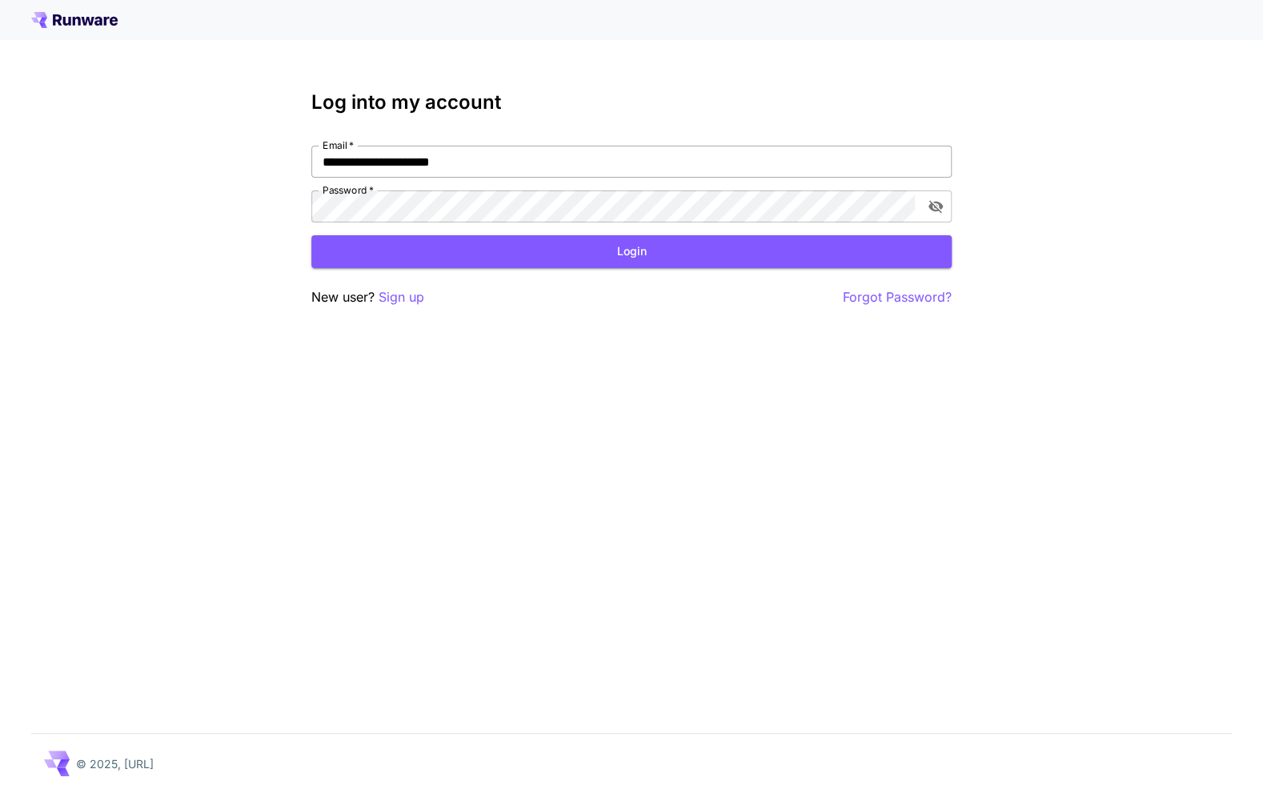
click at [420, 162] on input "**********" at bounding box center [631, 162] width 640 height 32
type input "**********"
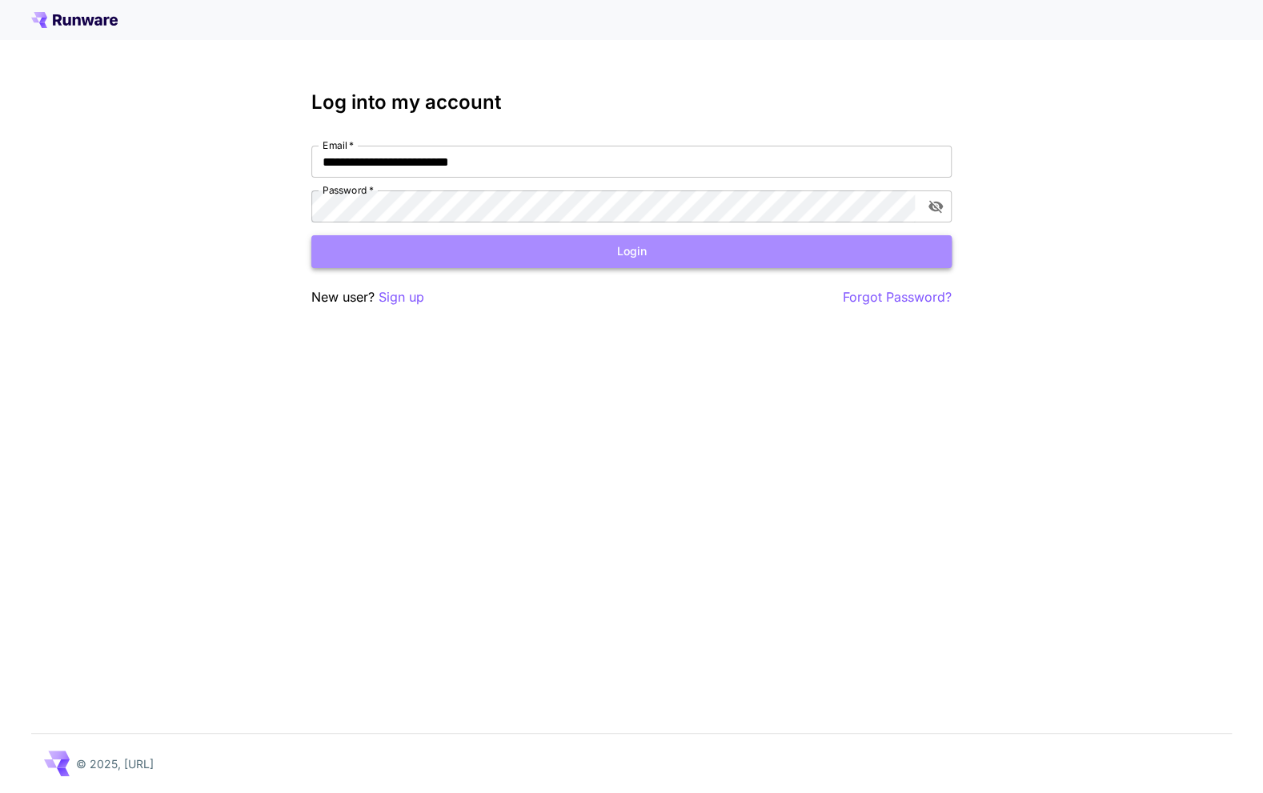
click at [451, 249] on button "Login" at bounding box center [631, 251] width 640 height 33
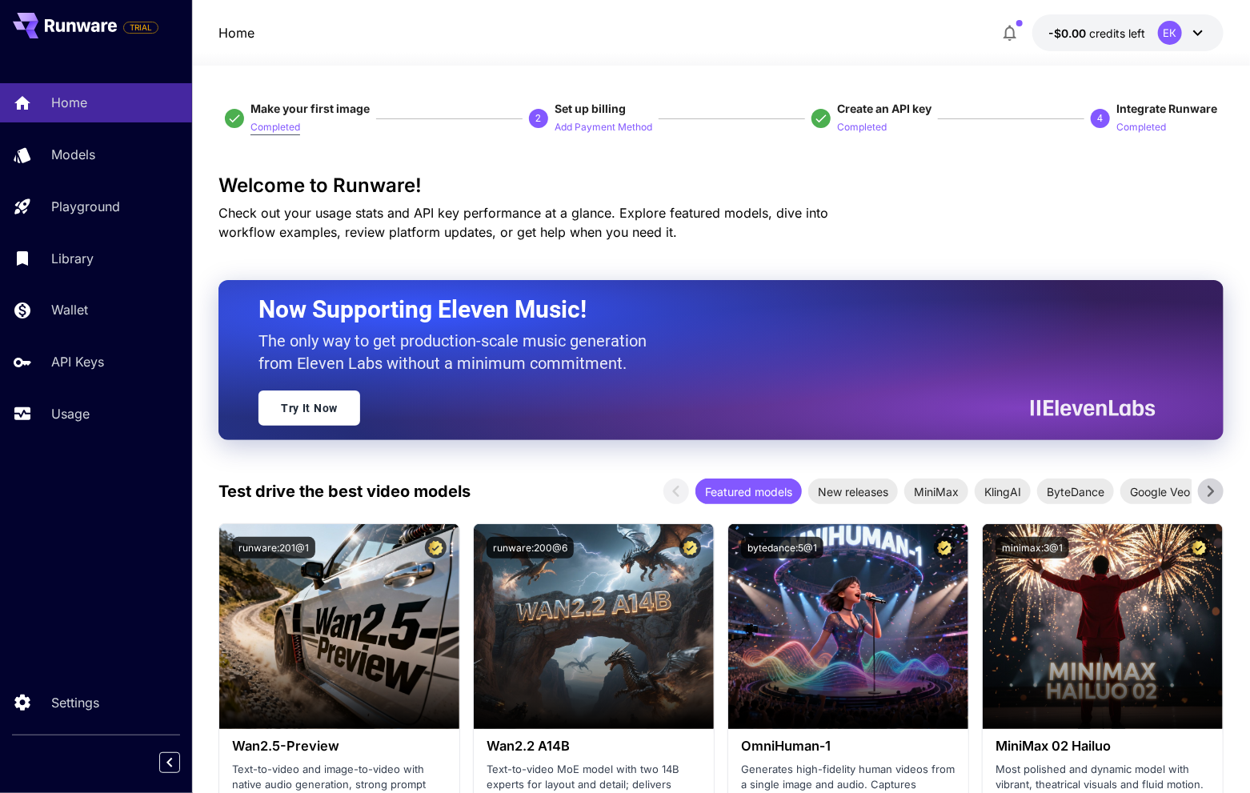
click at [261, 126] on p "Completed" at bounding box center [275, 127] width 50 height 15
click at [1092, 28] on span "credits left" at bounding box center [1117, 33] width 56 height 14
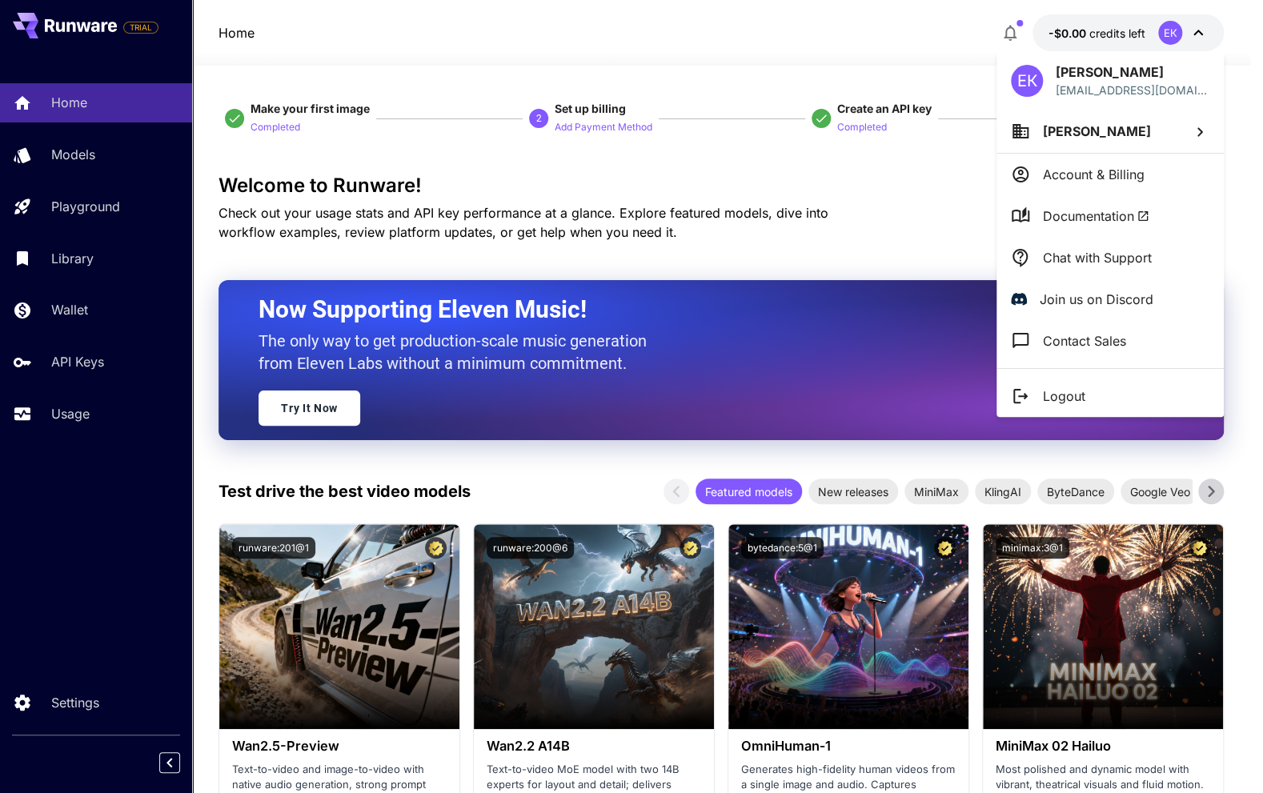
click at [852, 35] on div at bounding box center [631, 396] width 1263 height 793
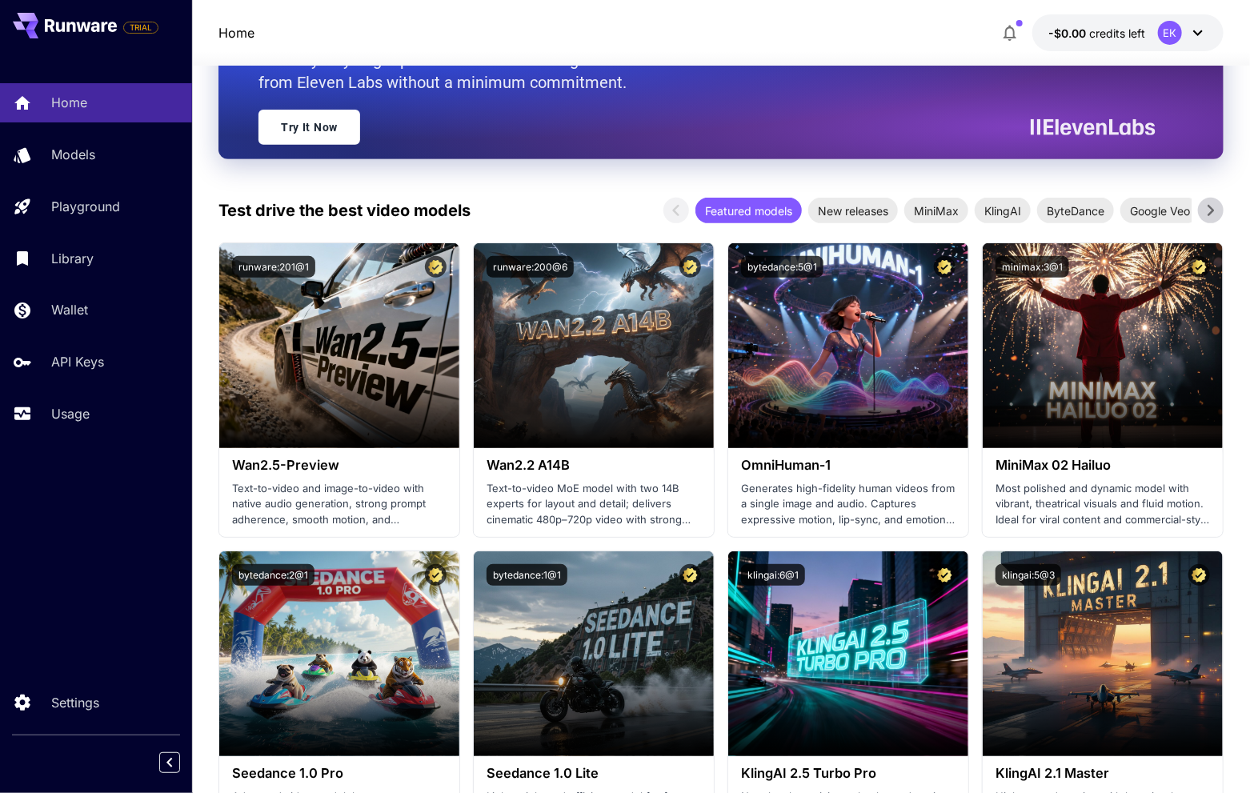
scroll to position [400, 0]
